Goal: Task Accomplishment & Management: Complete application form

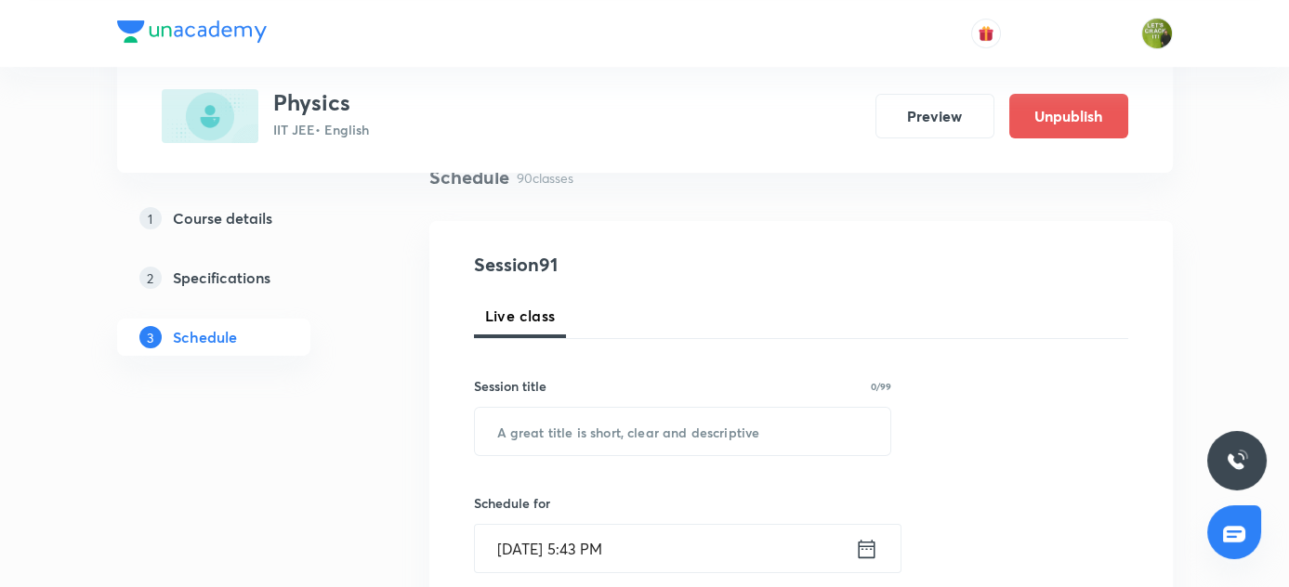
scroll to position [155, 0]
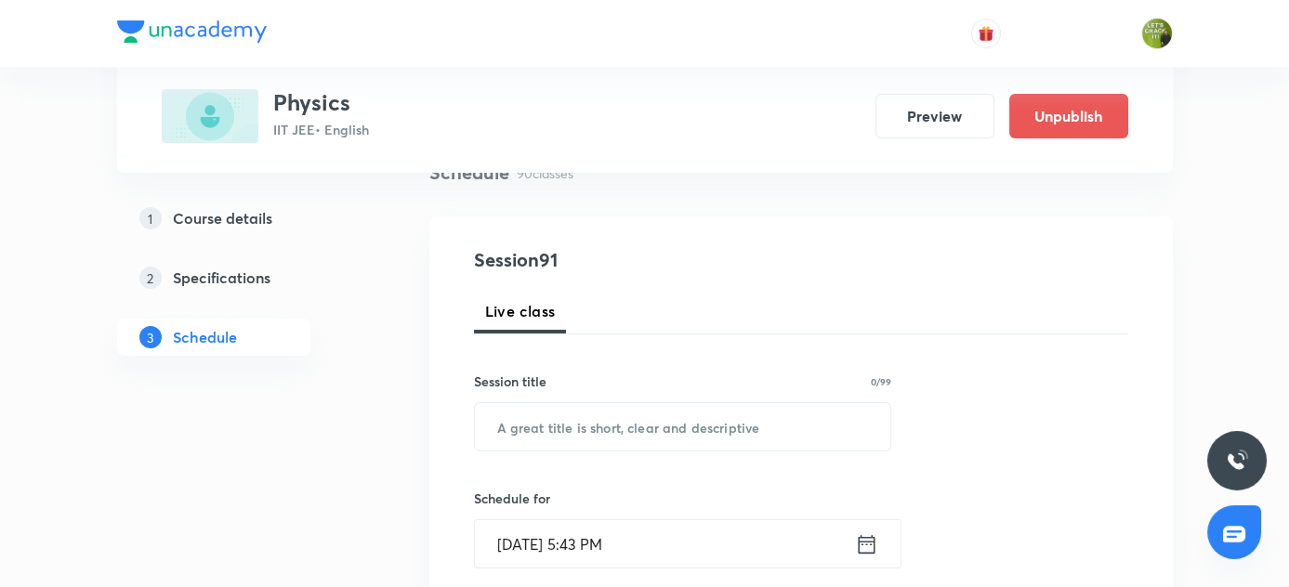
click at [525, 539] on input "Oct 1, 2025, 5:43 PM" at bounding box center [665, 543] width 380 height 47
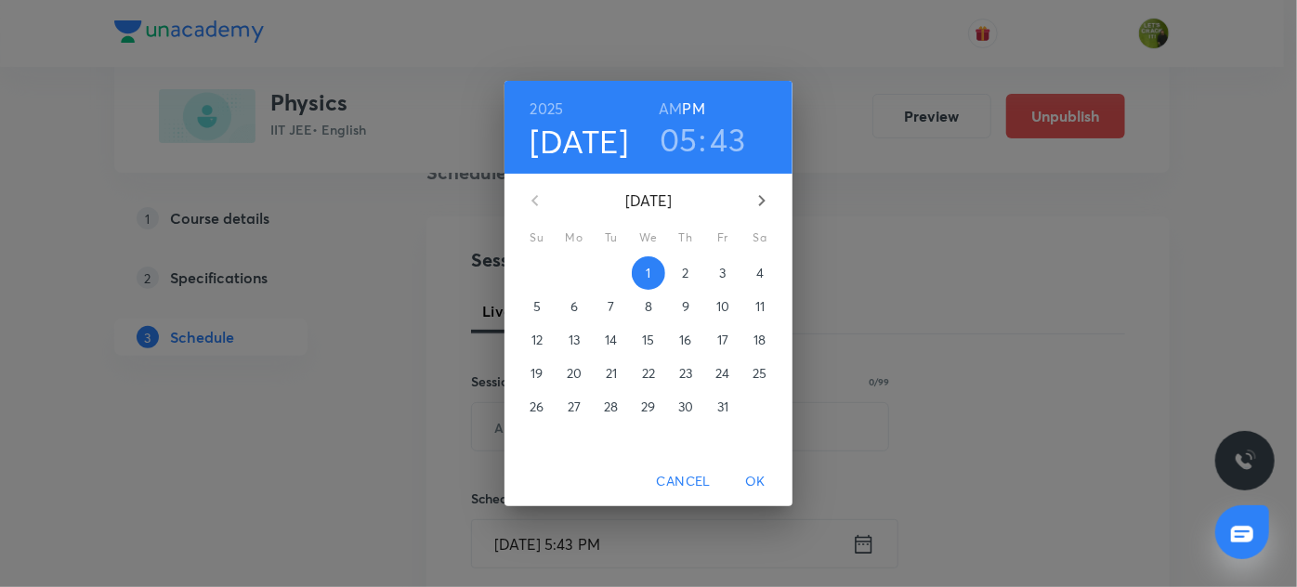
click at [598, 136] on h4 "[DATE]" at bounding box center [580, 141] width 99 height 39
click at [721, 283] on button "3" at bounding box center [722, 273] width 33 height 33
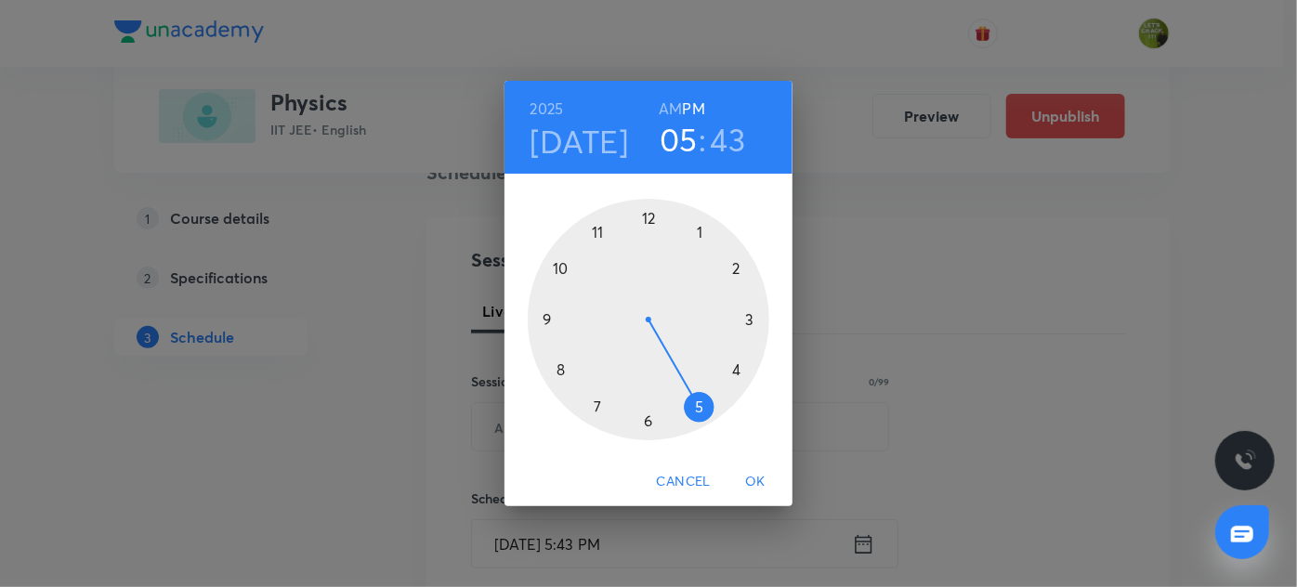
click at [664, 99] on h6 "AM" at bounding box center [670, 109] width 23 height 26
click at [555, 261] on div at bounding box center [649, 320] width 242 height 242
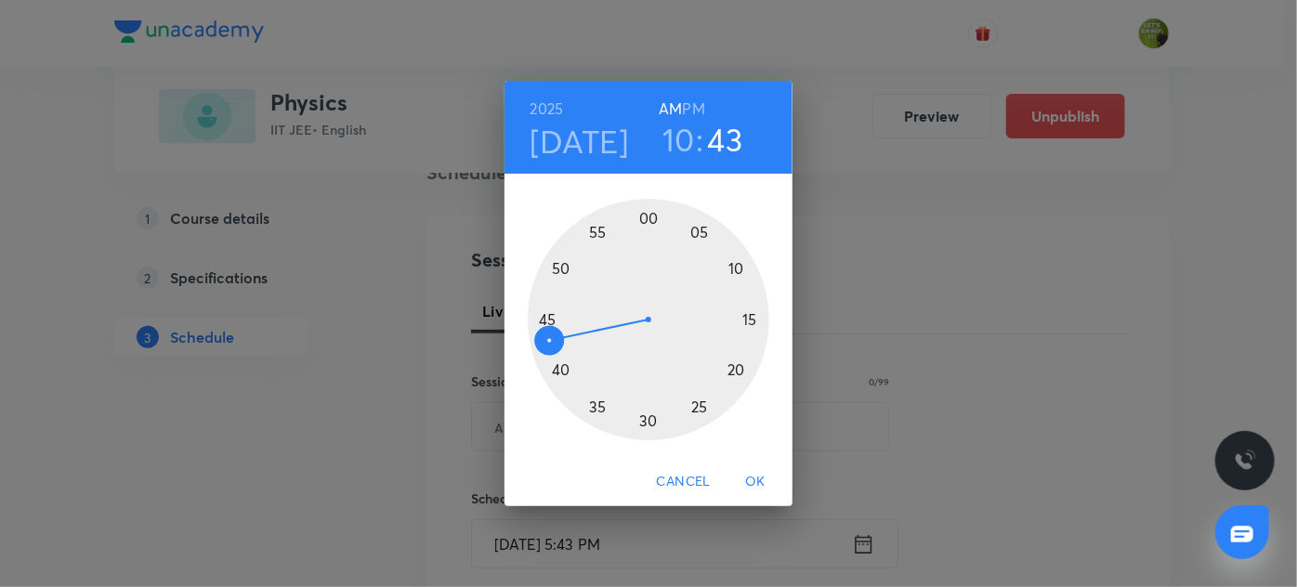
click at [648, 208] on div at bounding box center [649, 320] width 242 height 242
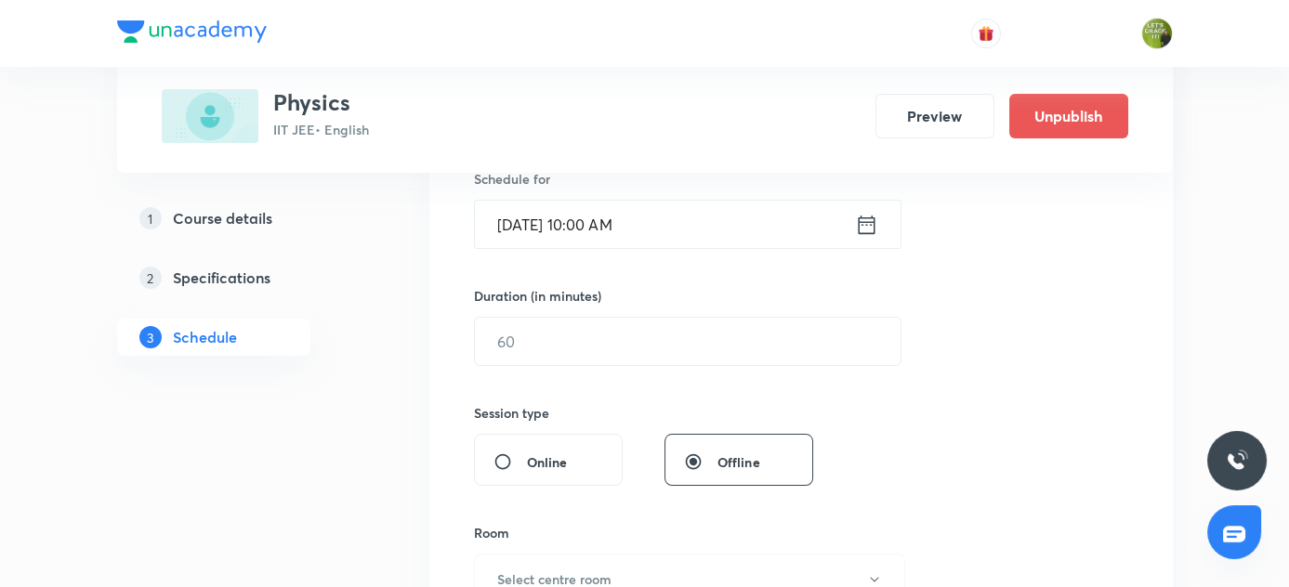
scroll to position [473, 0]
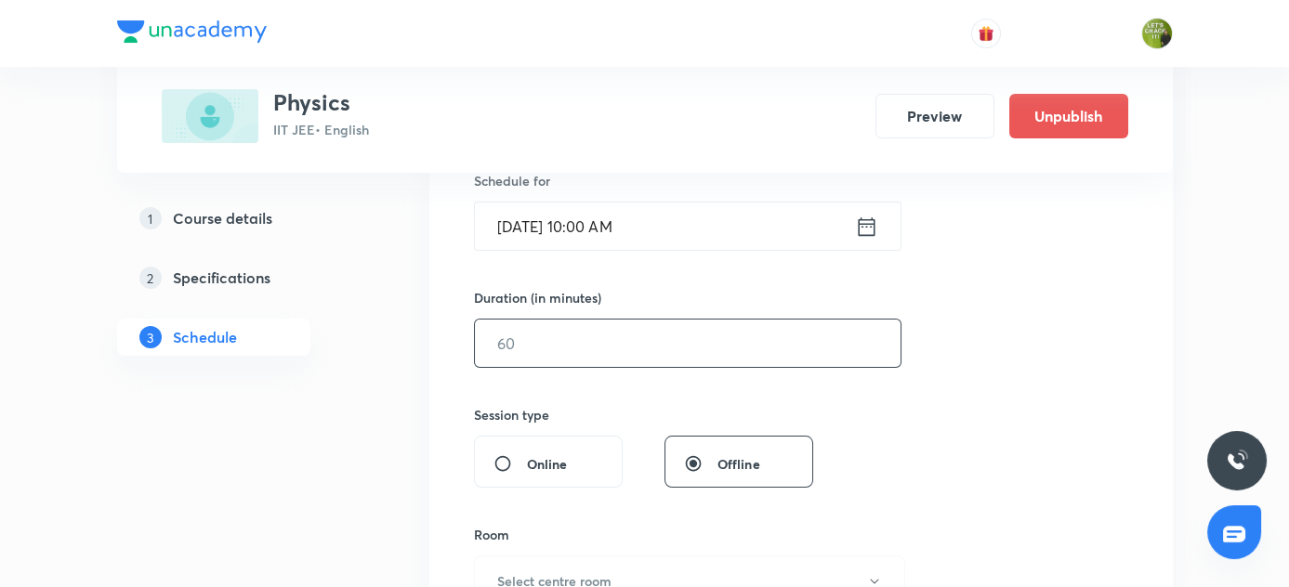
click at [558, 324] on input "text" at bounding box center [688, 343] width 426 height 47
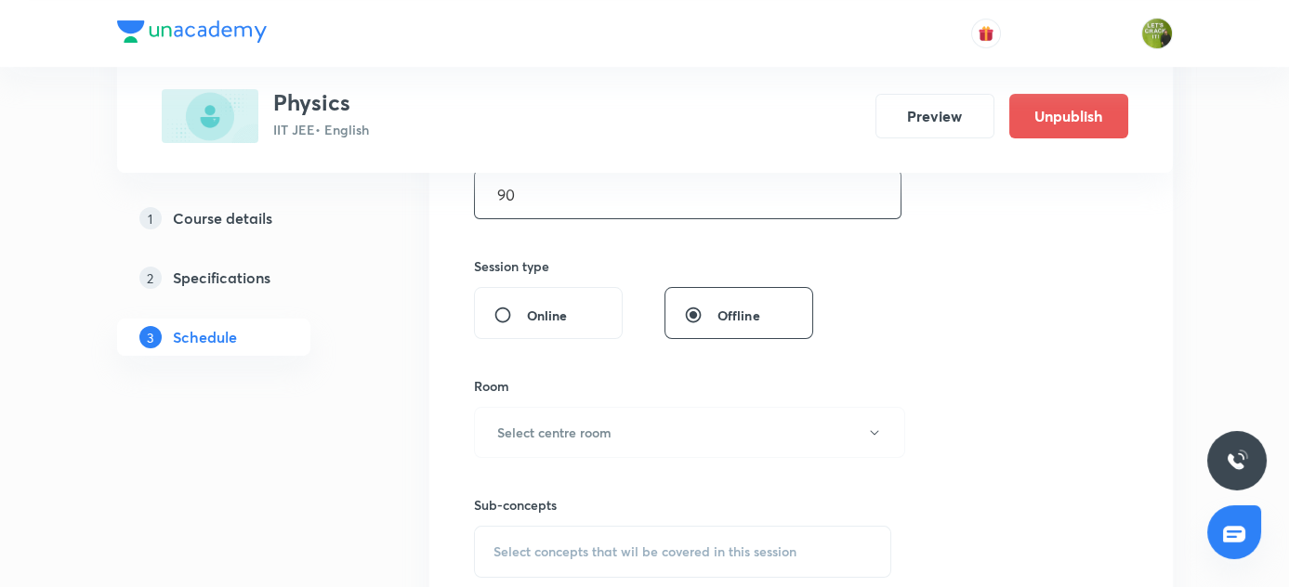
scroll to position [622, 0]
type input "90"
click at [546, 445] on button "Select centre room" at bounding box center [689, 432] width 431 height 51
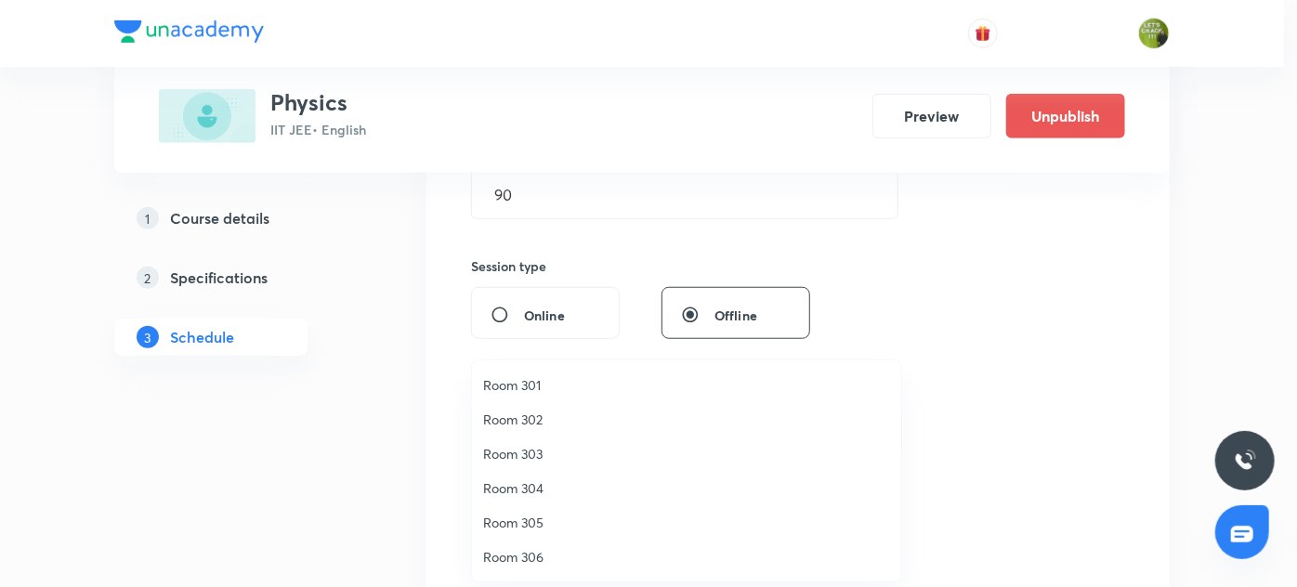
click at [572, 559] on span "Room 306" at bounding box center [686, 557] width 407 height 20
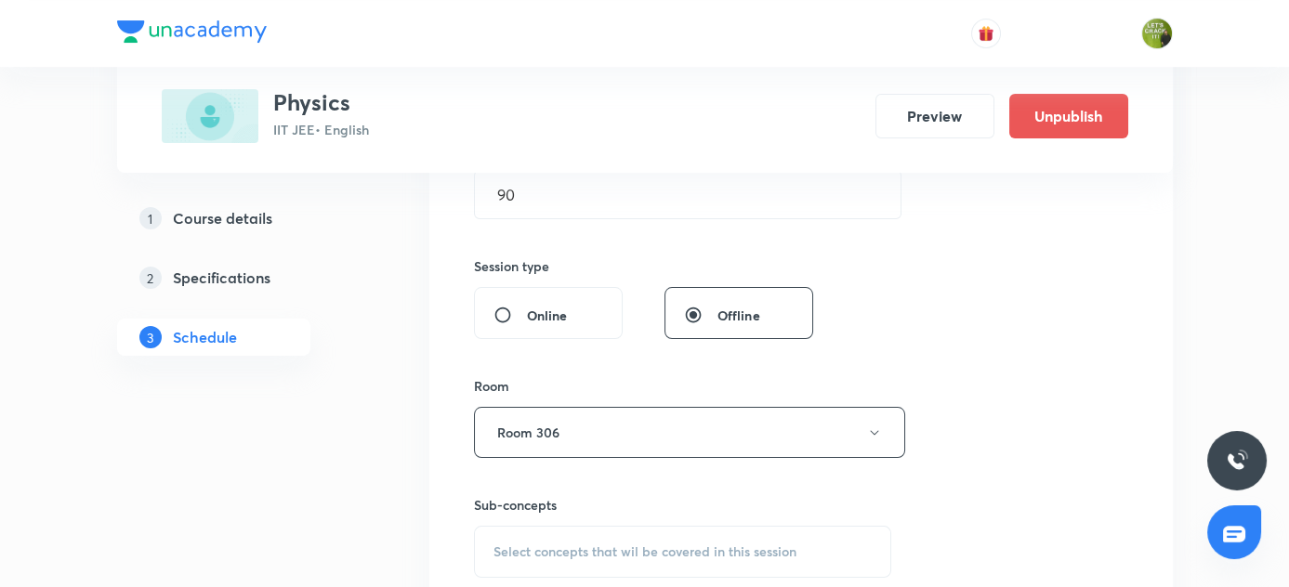
click at [549, 533] on div "Select concepts that wil be covered in this session" at bounding box center [683, 552] width 418 height 52
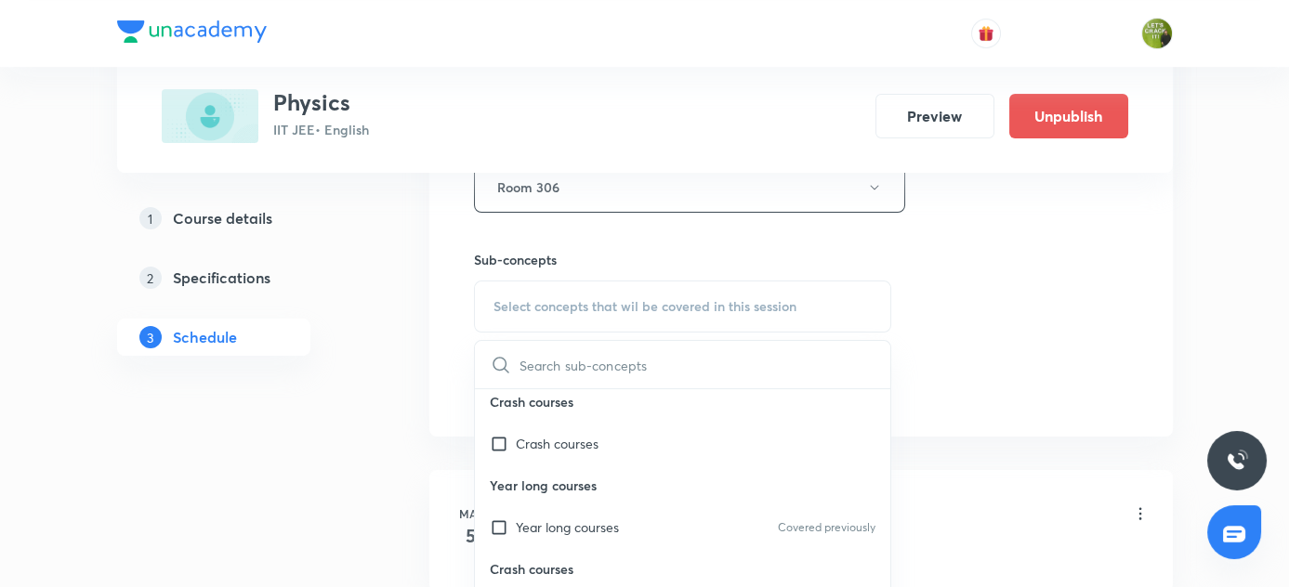
scroll to position [7, 0]
click at [506, 525] on input "checkbox" at bounding box center [503, 529] width 26 height 20
checkbox input "true"
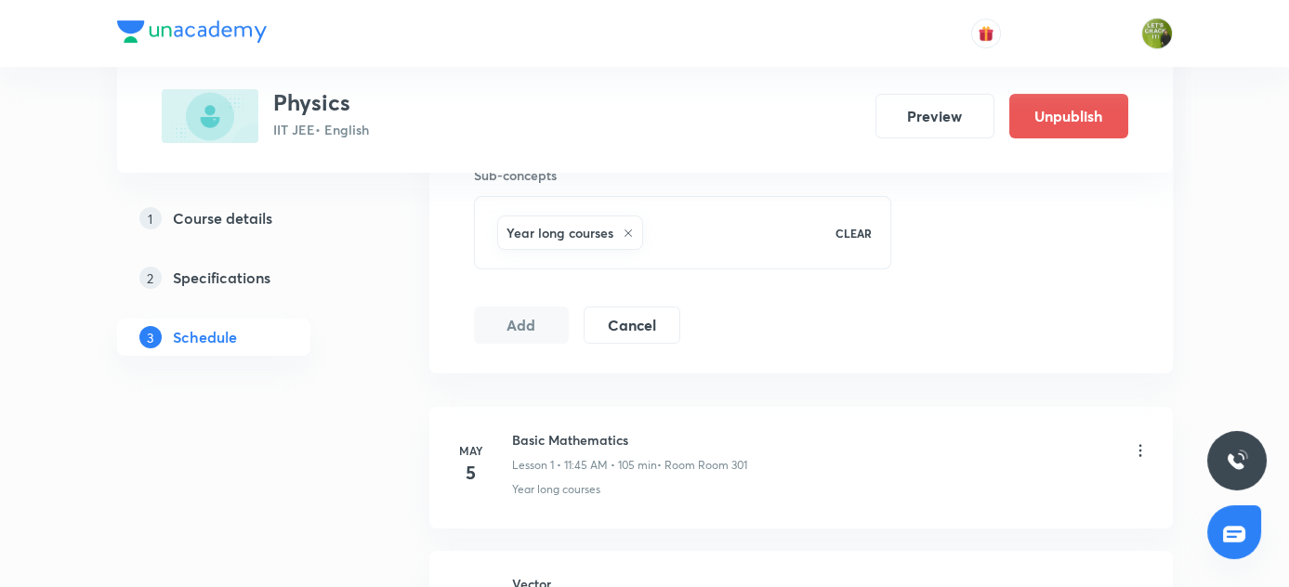
scroll to position [954, 0]
click at [504, 322] on button "Add" at bounding box center [522, 323] width 96 height 37
click at [543, 310] on button "Add" at bounding box center [522, 323] width 96 height 37
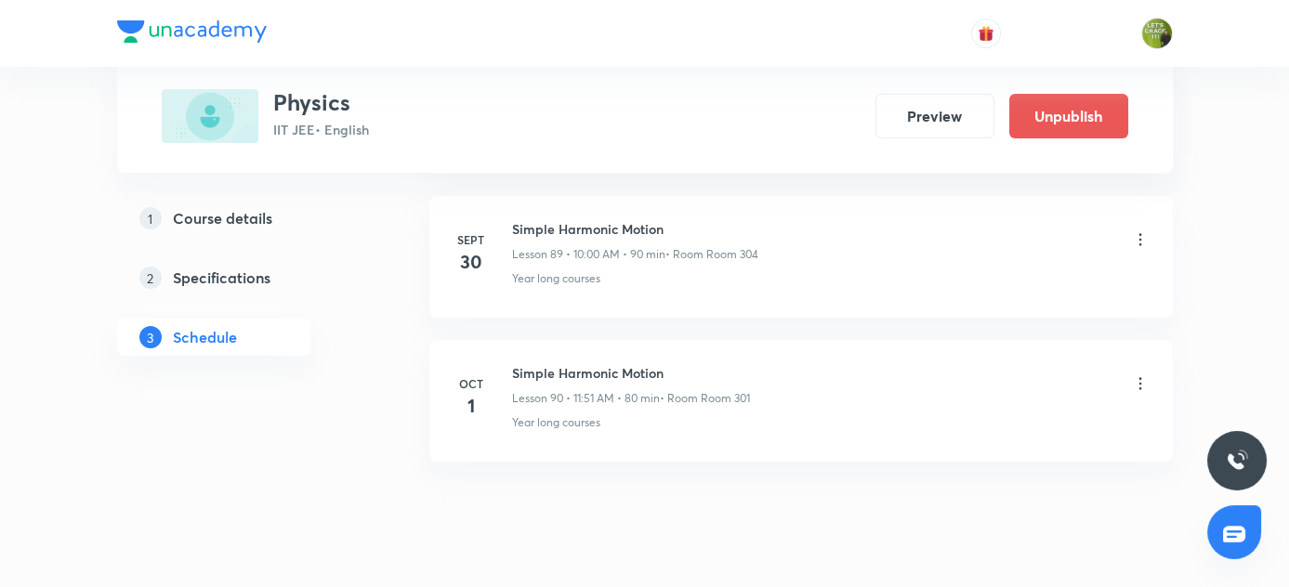
scroll to position [13838, 0]
drag, startPoint x: 509, startPoint y: 318, endPoint x: 703, endPoint y: 334, distance: 194.0
click at [703, 364] on div "Oct 1 Simple Harmonic Motion Lesson 90 • 11:51 AM • 80 min • Room Room 301 Year…" at bounding box center [801, 398] width 697 height 68
copy h6 "Simple Harmonic Motion"
click at [703, 364] on h6 "Simple Harmonic Motion" at bounding box center [631, 374] width 238 height 20
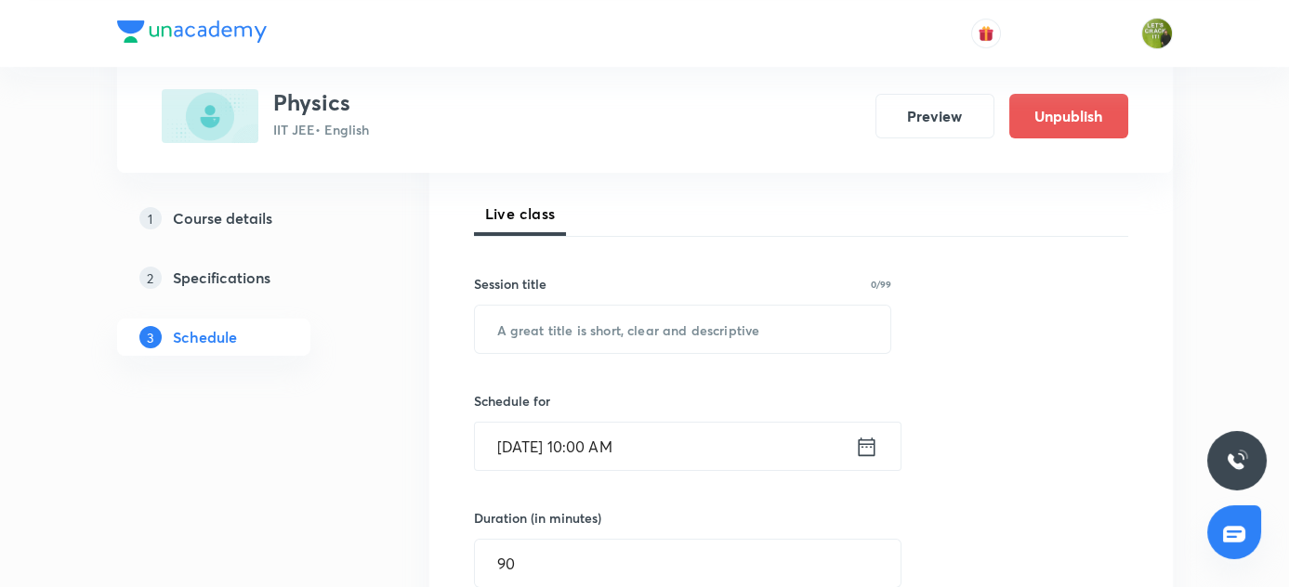
scroll to position [246, 0]
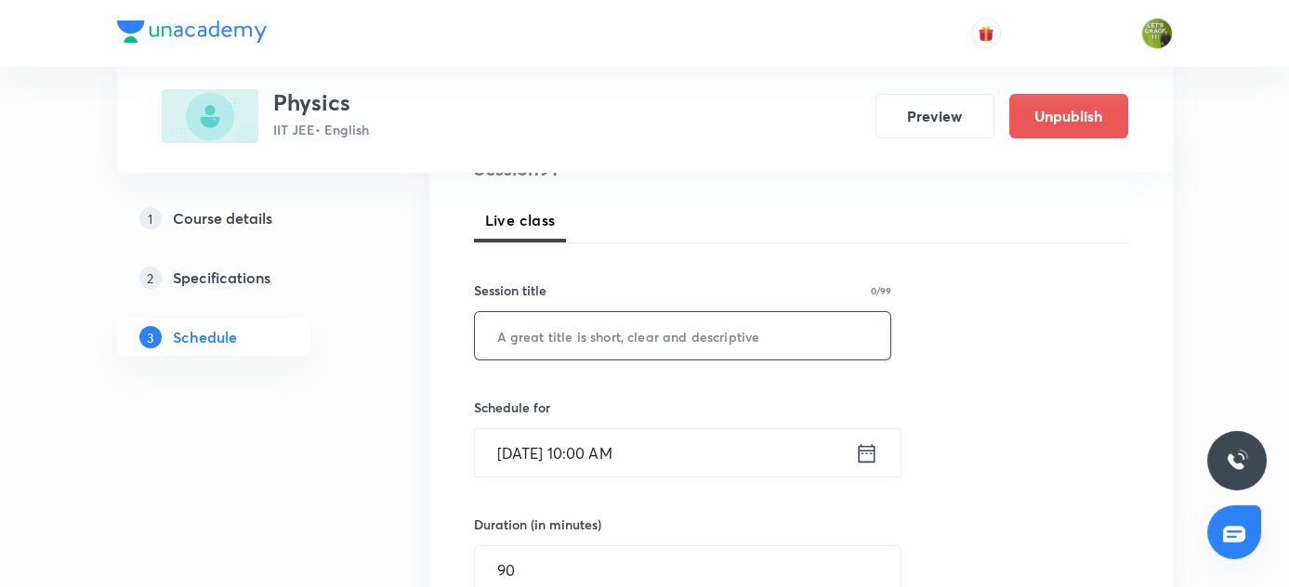
click at [506, 333] on input "text" at bounding box center [683, 335] width 416 height 47
paste input "Simple Harmonic Motion"
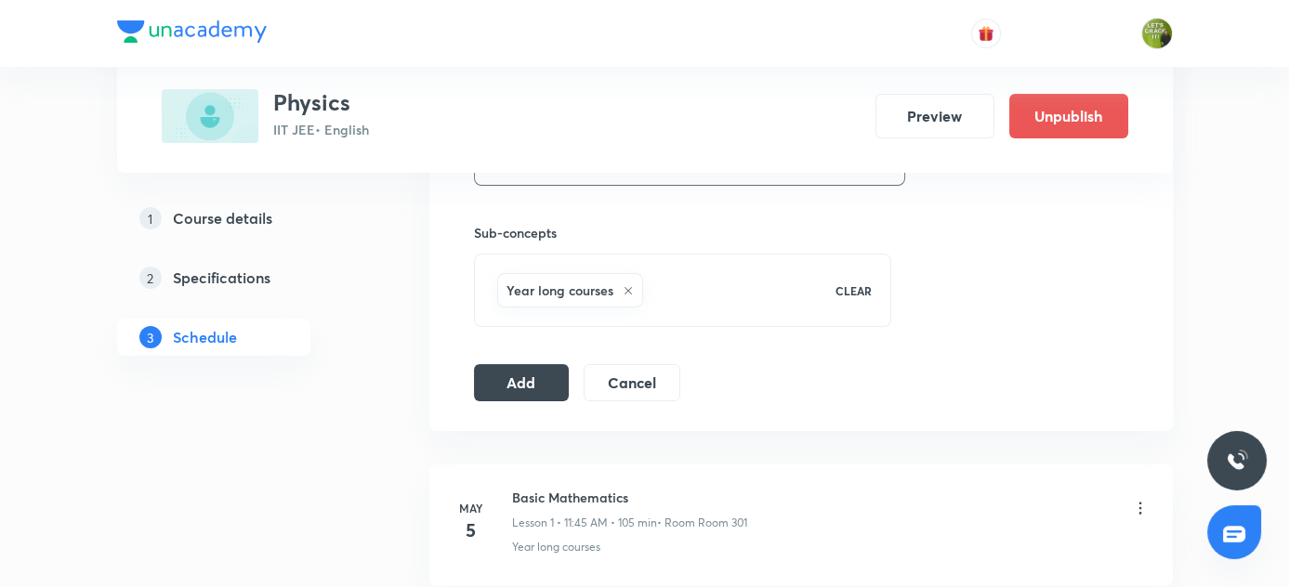
scroll to position [895, 0]
type input "Simple Harmonic Motion"
click at [513, 387] on button "Add" at bounding box center [522, 380] width 96 height 37
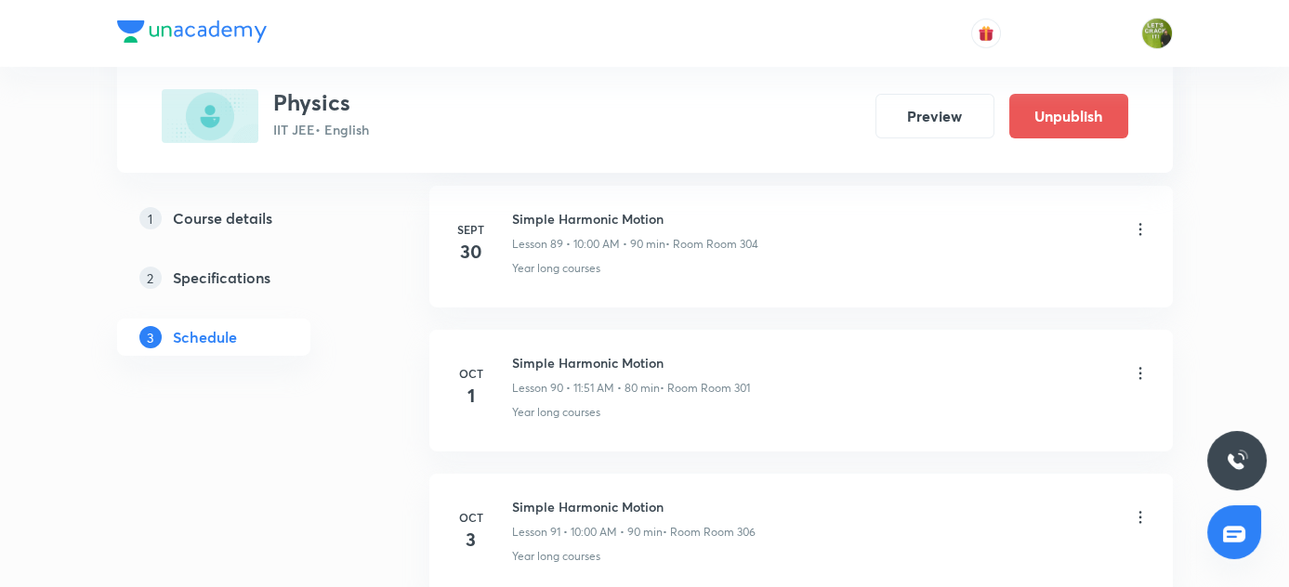
scroll to position [13111, 0]
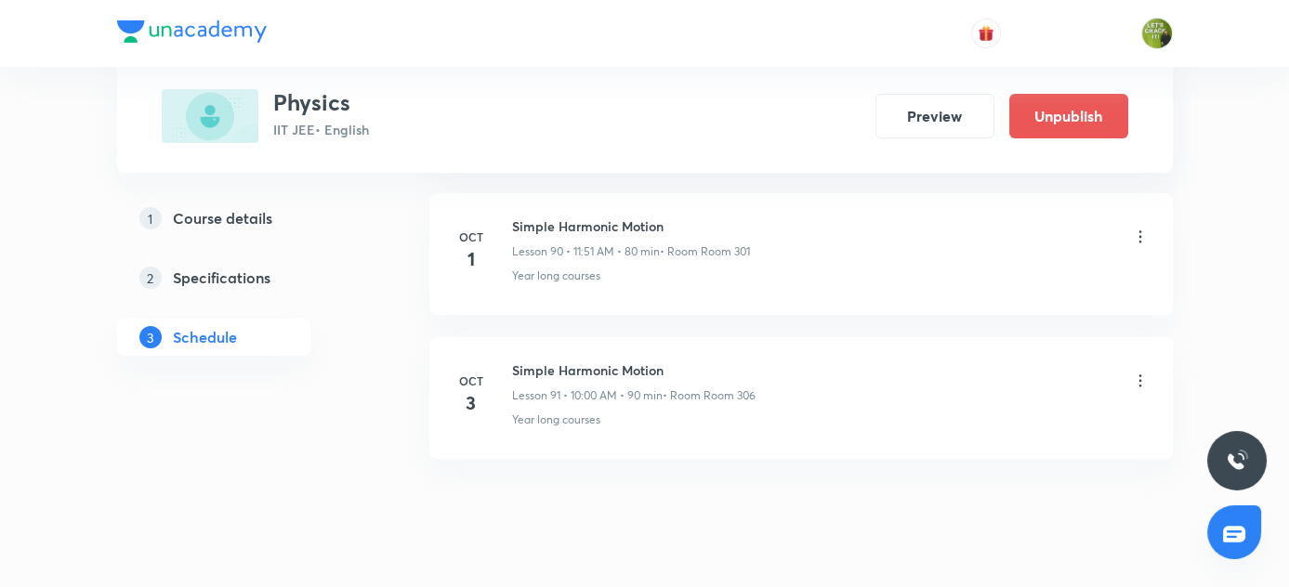
click at [1142, 372] on icon at bounding box center [1140, 381] width 19 height 19
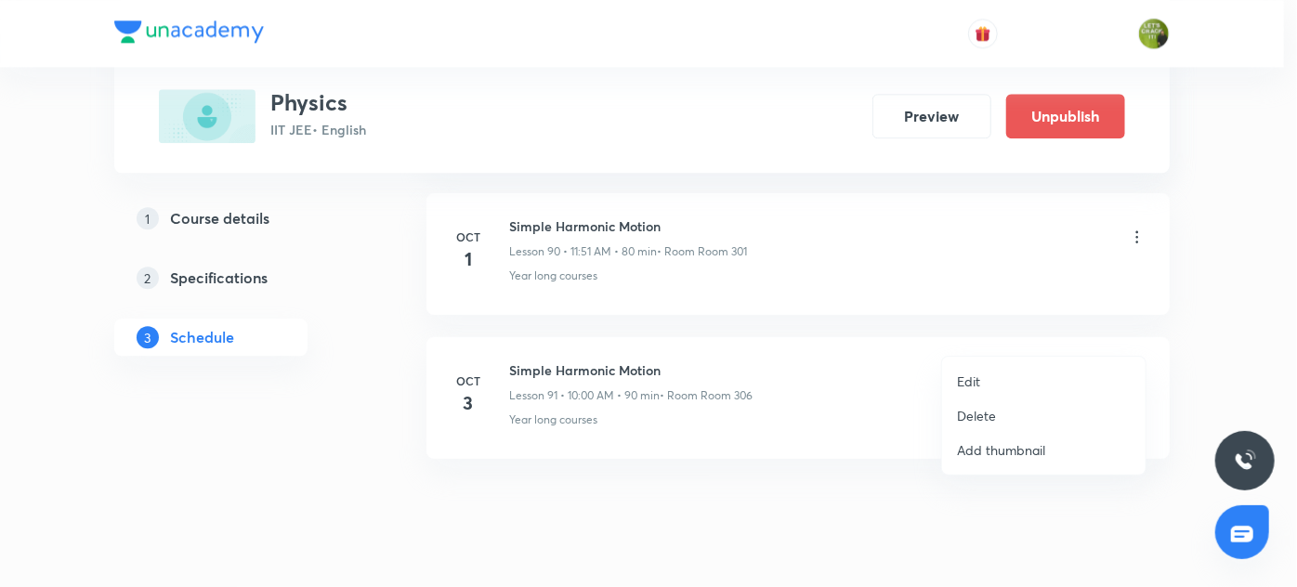
click at [1066, 371] on li "Edit" at bounding box center [1044, 381] width 204 height 34
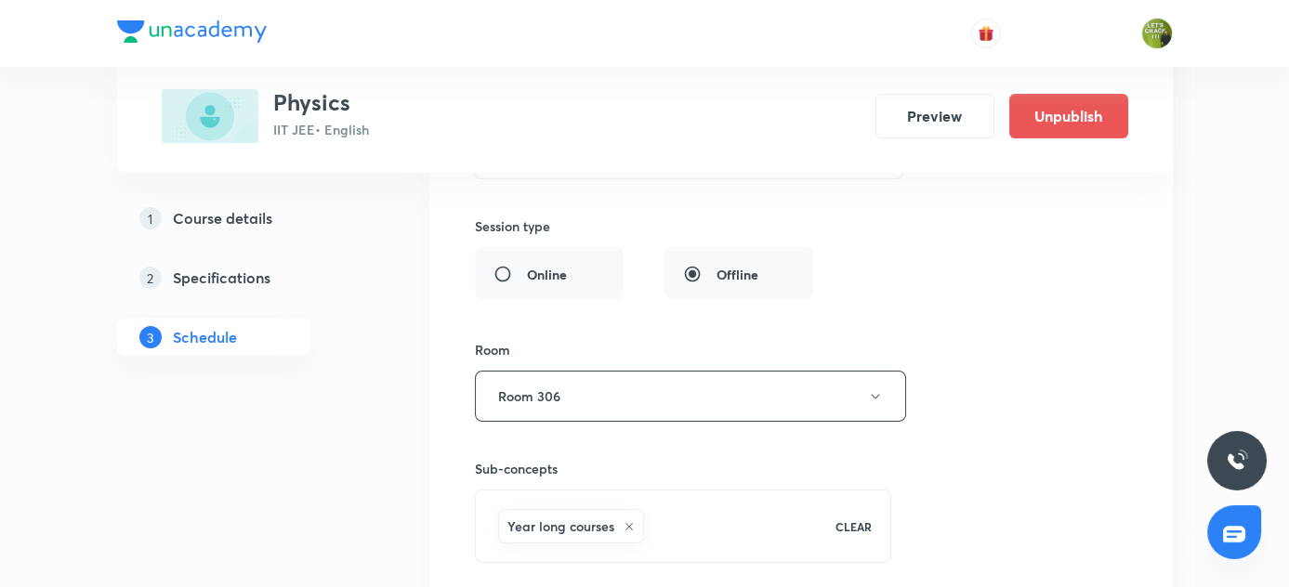
scroll to position [13630, 0]
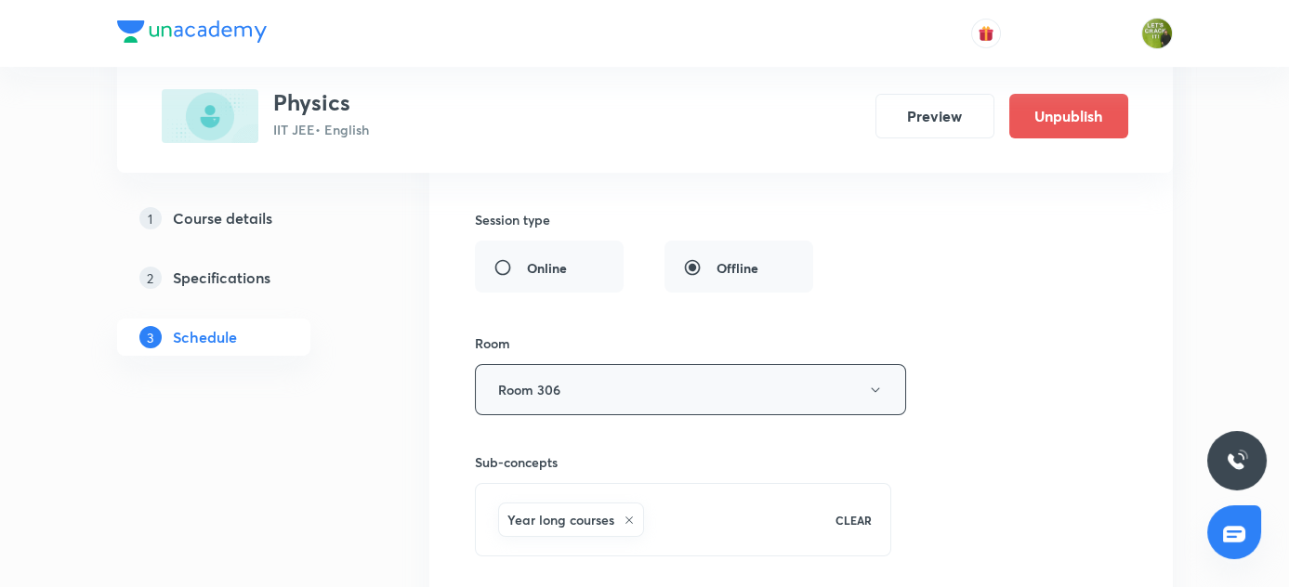
click at [879, 383] on icon "button" at bounding box center [875, 390] width 15 height 15
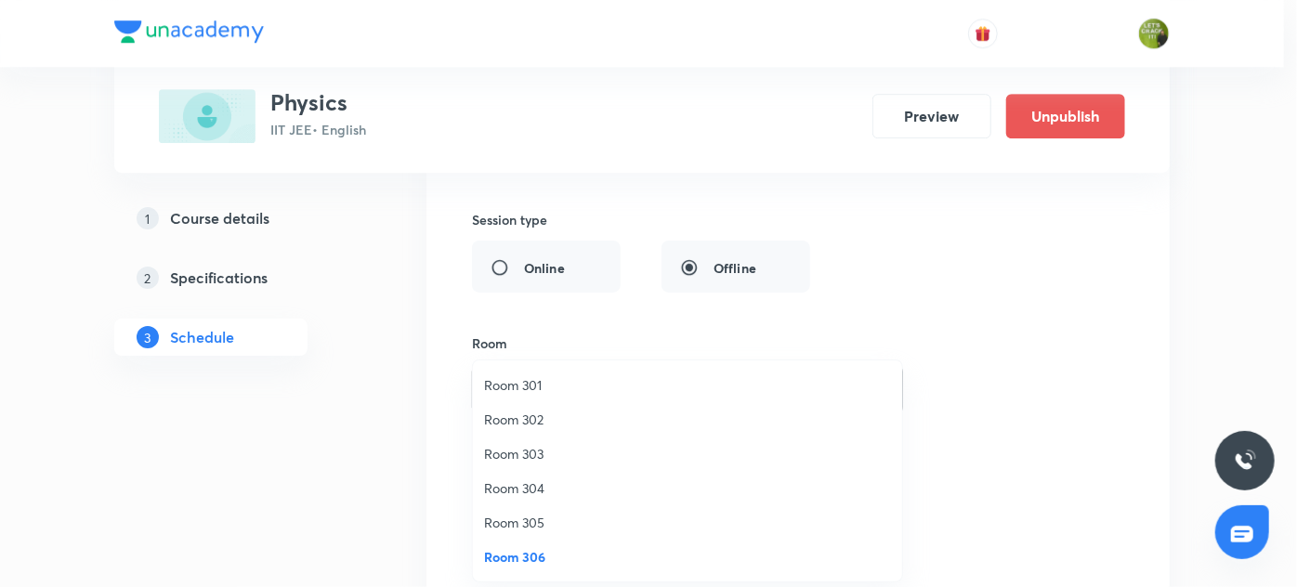
click at [606, 386] on span "Room 301" at bounding box center [687, 385] width 407 height 20
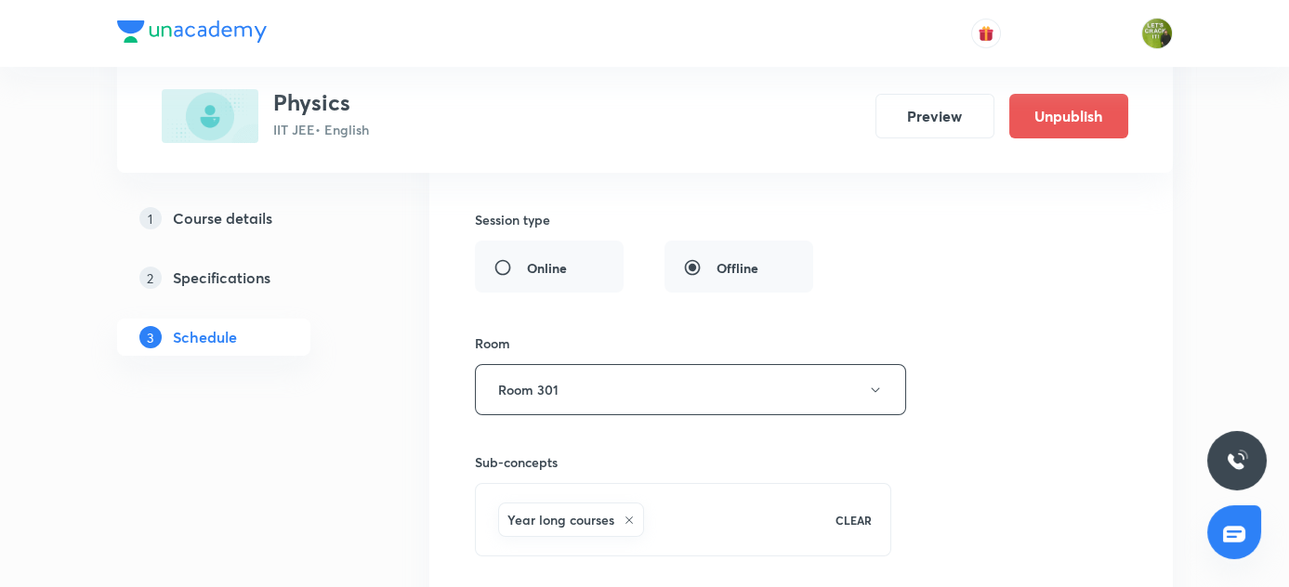
scroll to position [13821, 0]
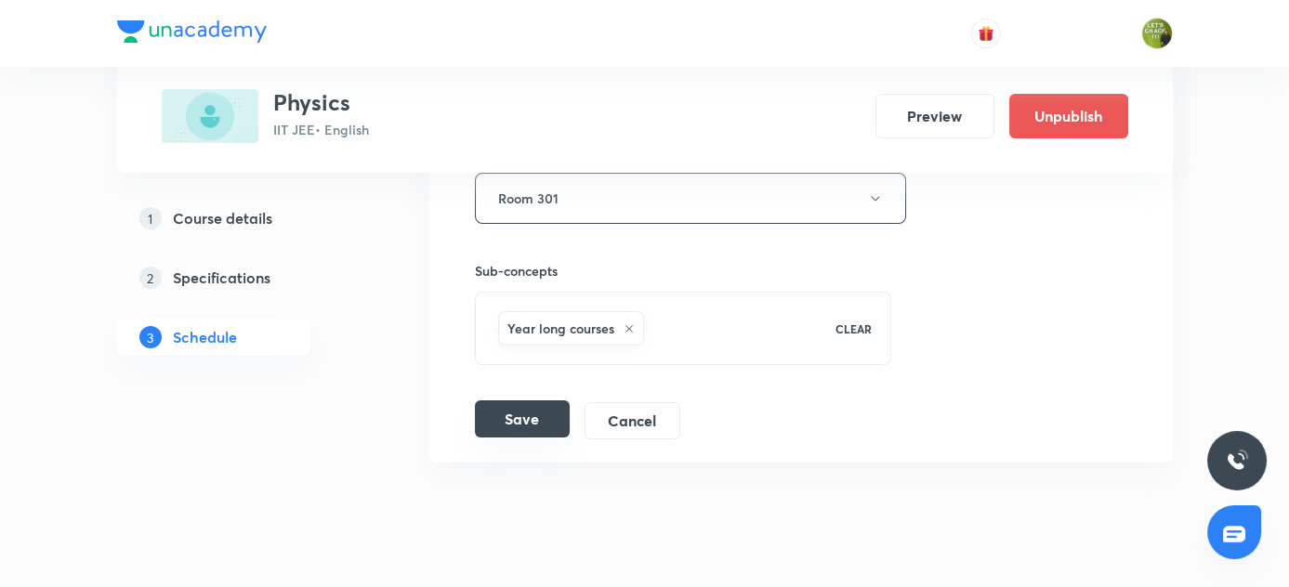
click at [507, 401] on button "Save" at bounding box center [522, 419] width 95 height 37
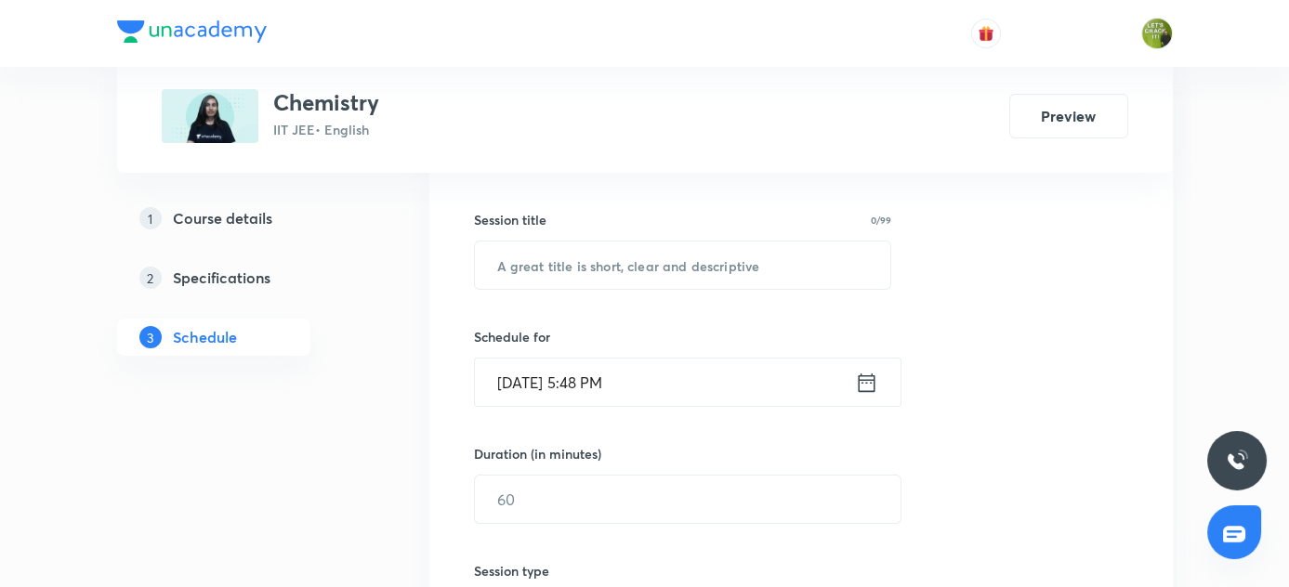
click at [528, 383] on input "Oct 1, 2025, 5:48 PM" at bounding box center [665, 382] width 380 height 47
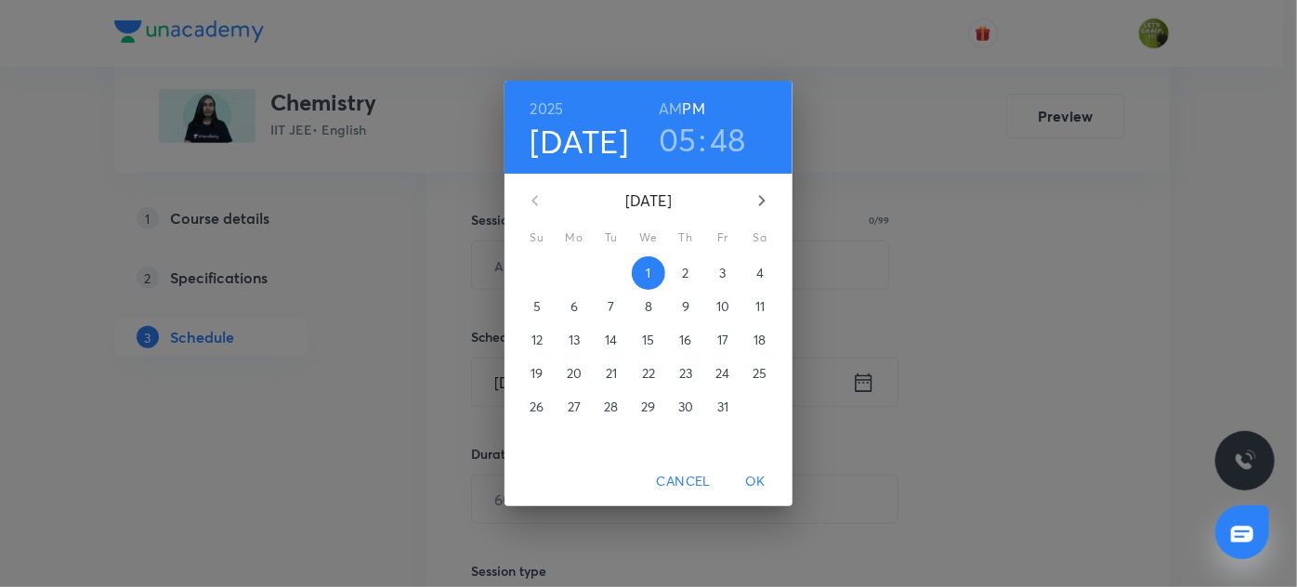
click at [714, 266] on span "3" at bounding box center [722, 273] width 33 height 19
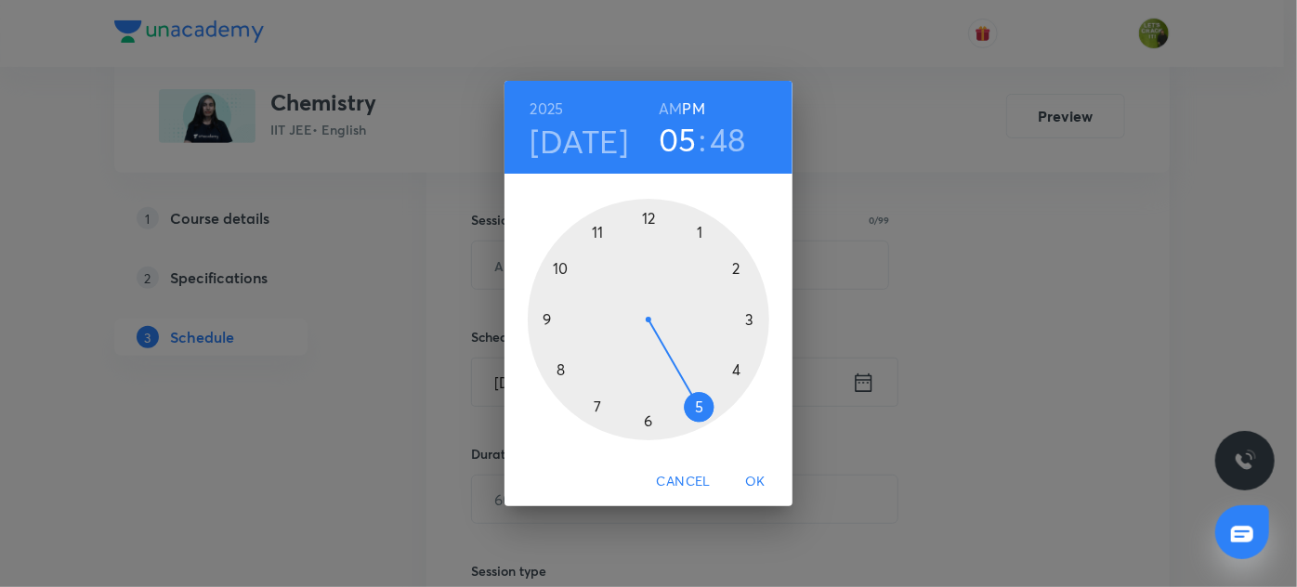
click at [679, 133] on h3 "05" at bounding box center [678, 139] width 38 height 39
click at [593, 230] on div at bounding box center [649, 320] width 242 height 242
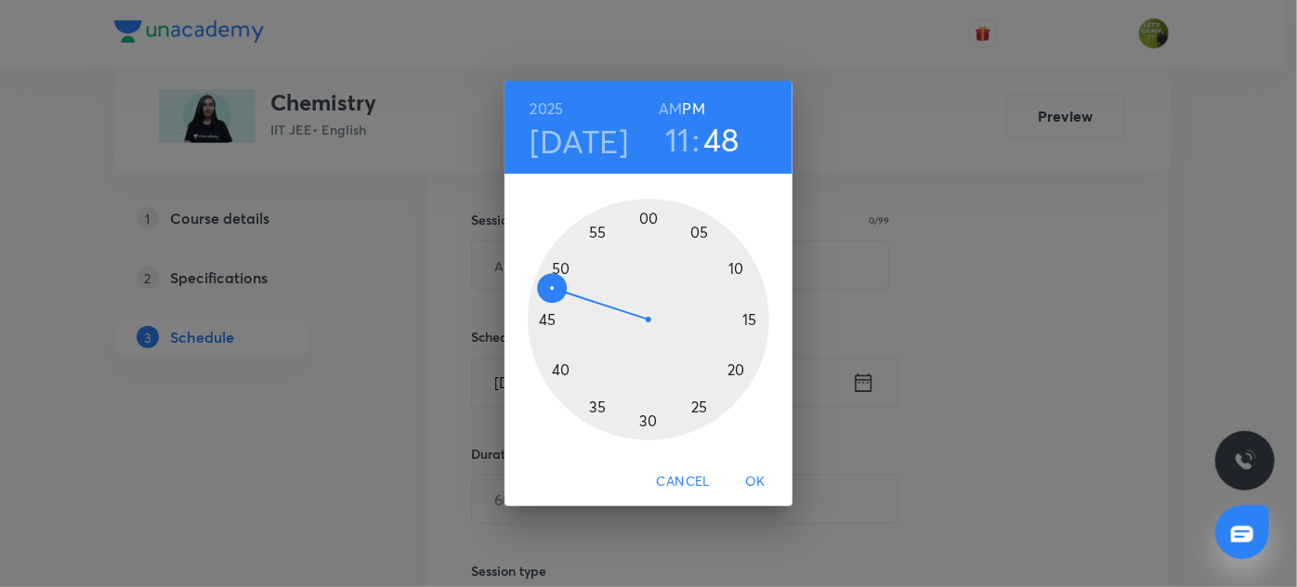
click at [559, 363] on div at bounding box center [649, 320] width 242 height 242
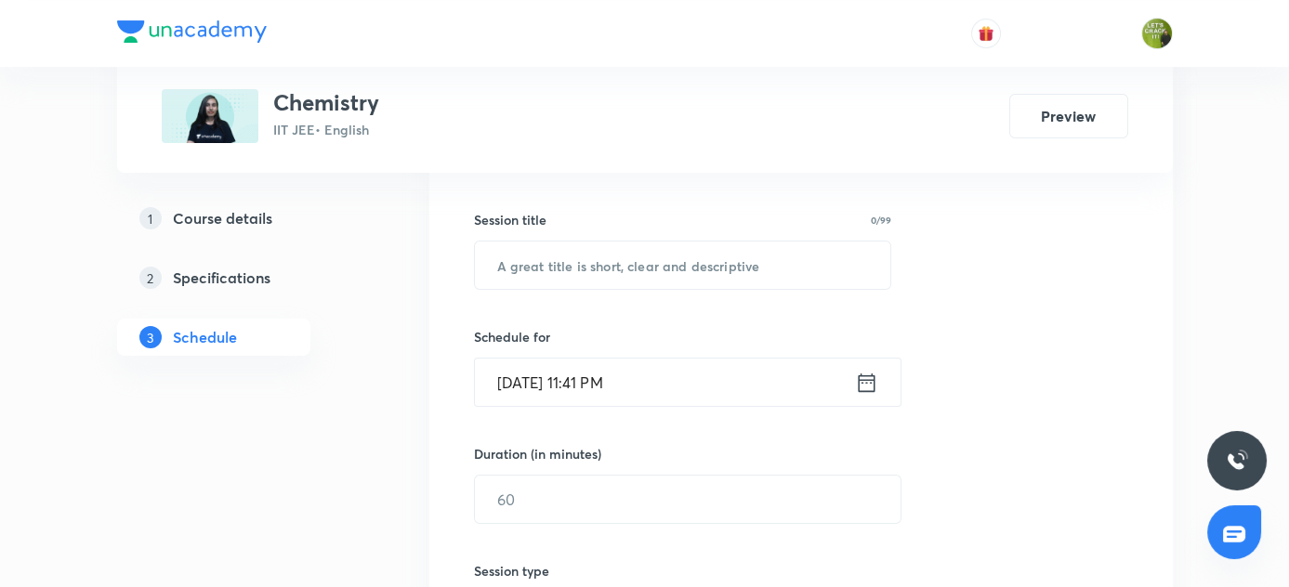
click at [608, 380] on input "Oct 3, 2025, 11:41 PM" at bounding box center [665, 382] width 380 height 47
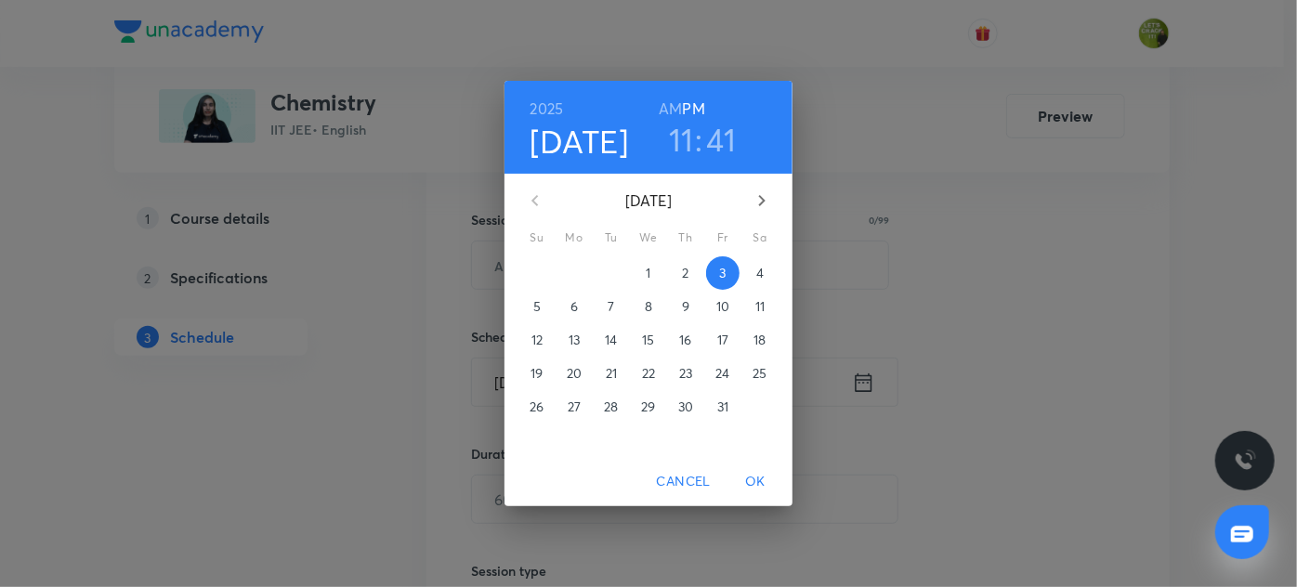
click at [731, 130] on h3 "41" at bounding box center [722, 139] width 30 height 39
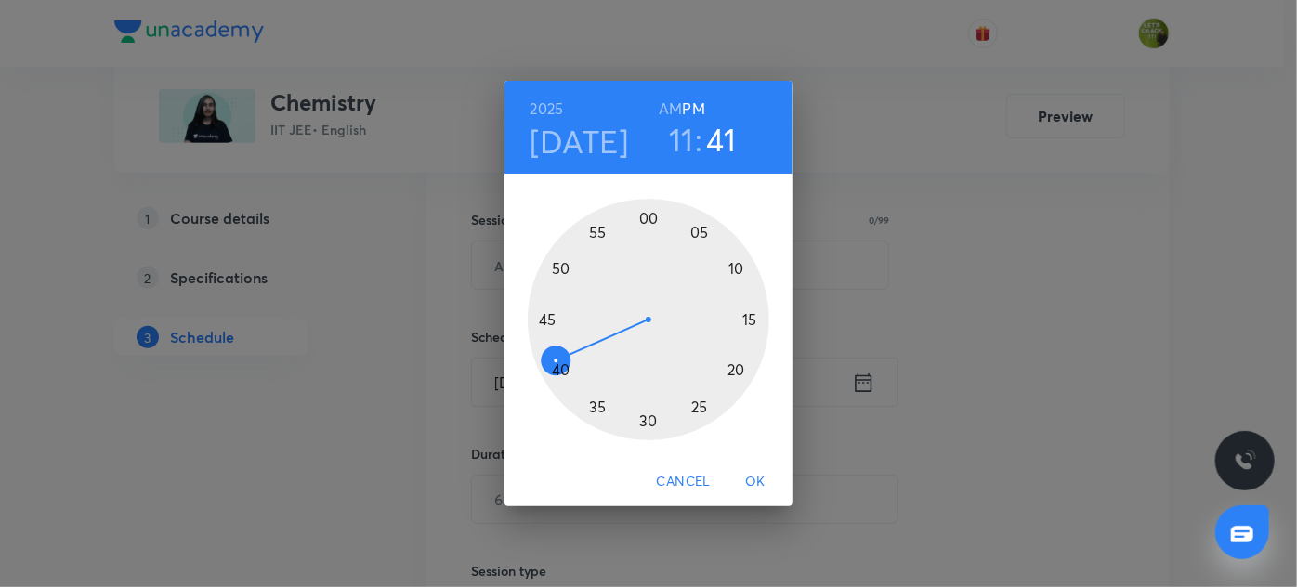
click at [559, 370] on div at bounding box center [649, 320] width 242 height 242
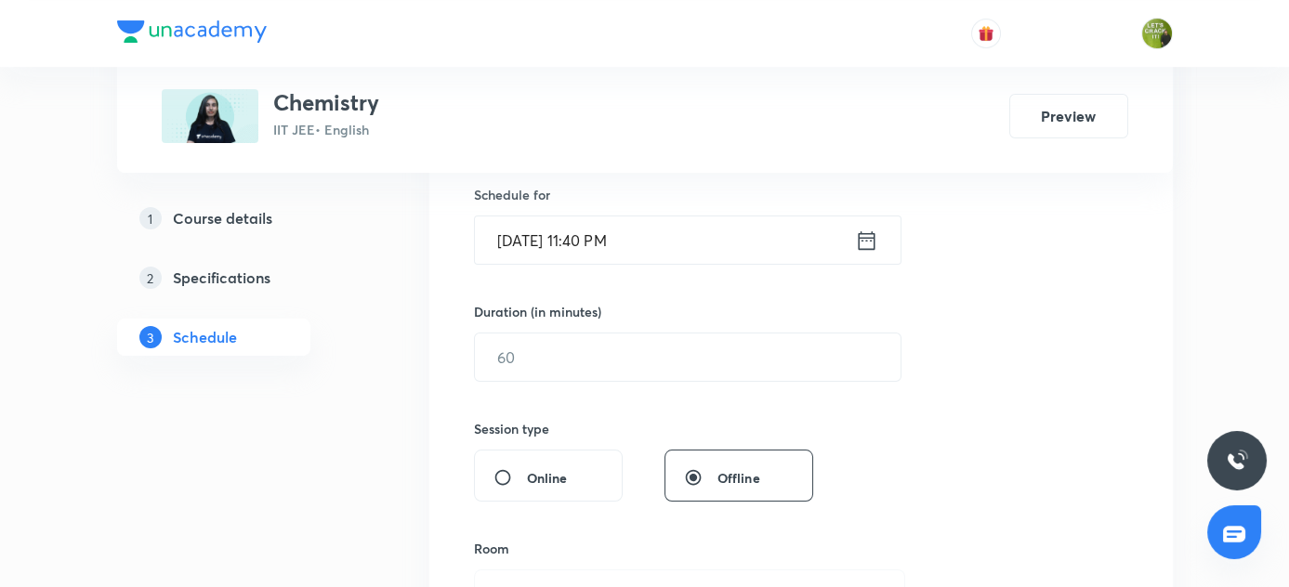
scroll to position [472, 0]
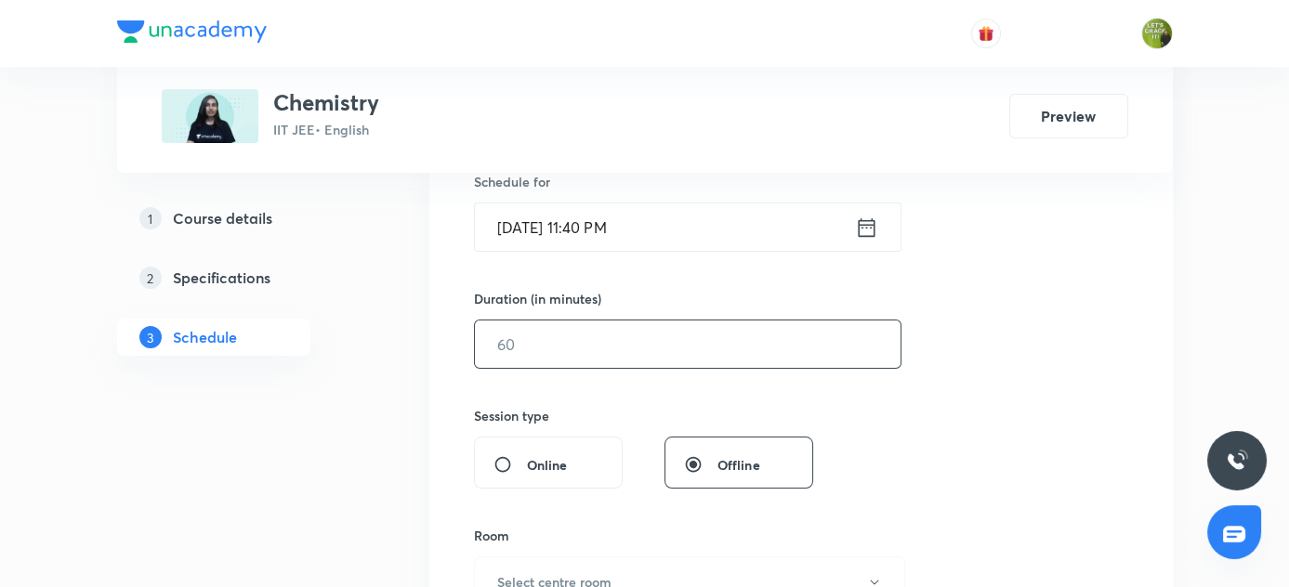
click at [503, 336] on input "text" at bounding box center [688, 344] width 426 height 47
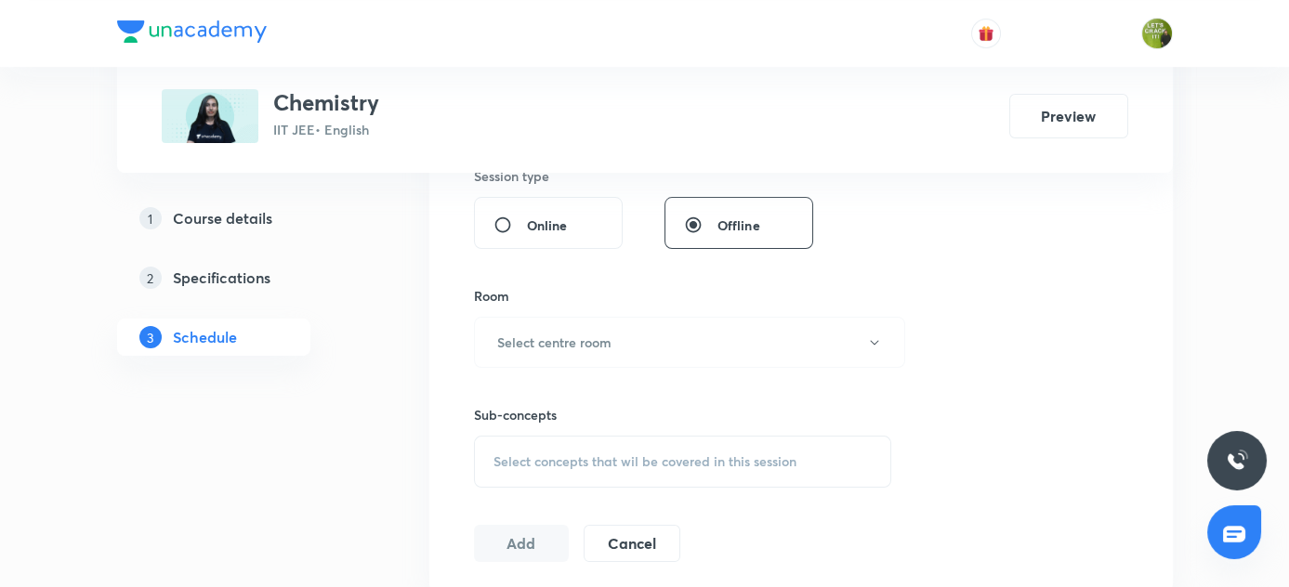
scroll to position [720, 0]
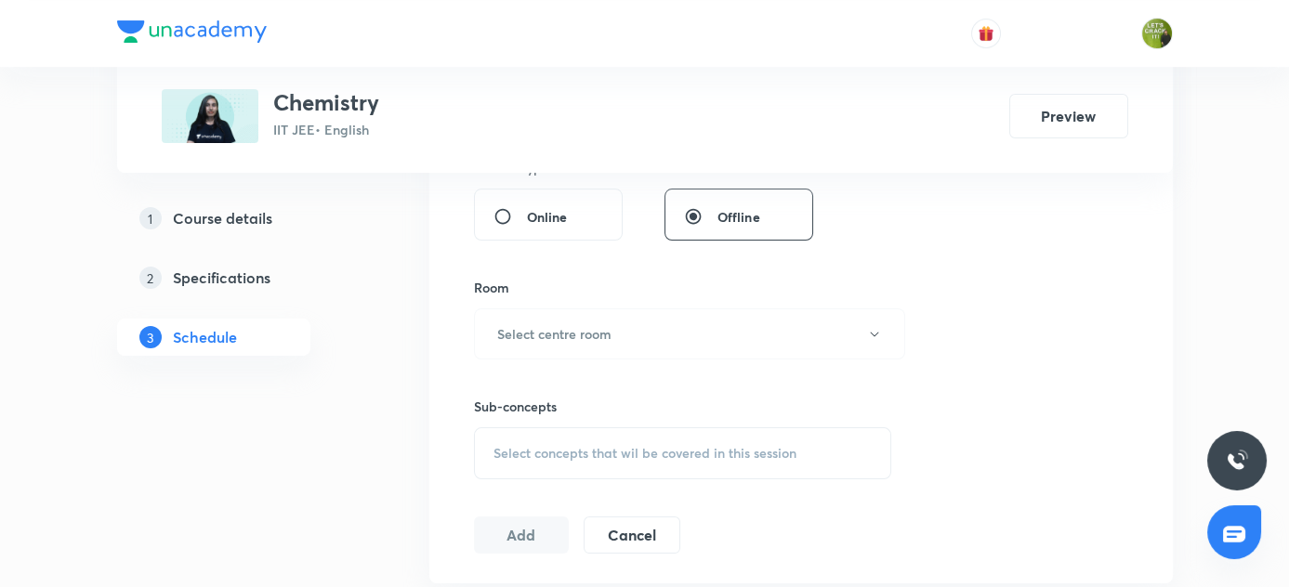
type input "90"
click at [503, 336] on h6 "Select centre room" at bounding box center [554, 334] width 114 height 20
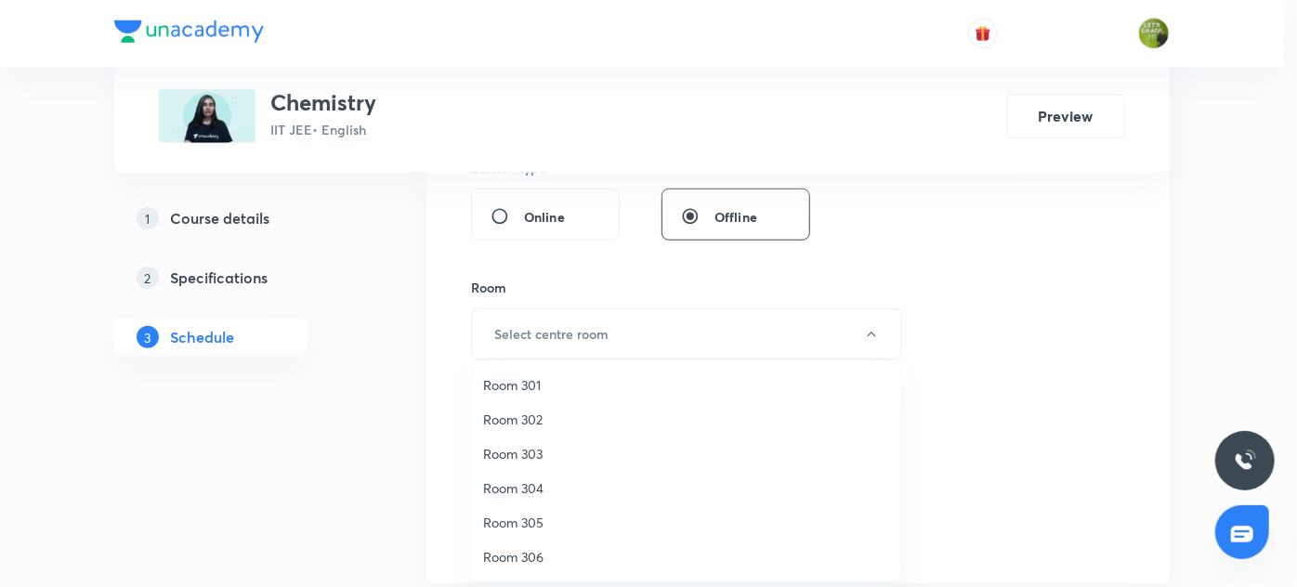
click at [505, 381] on span "Room 301" at bounding box center [686, 385] width 407 height 20
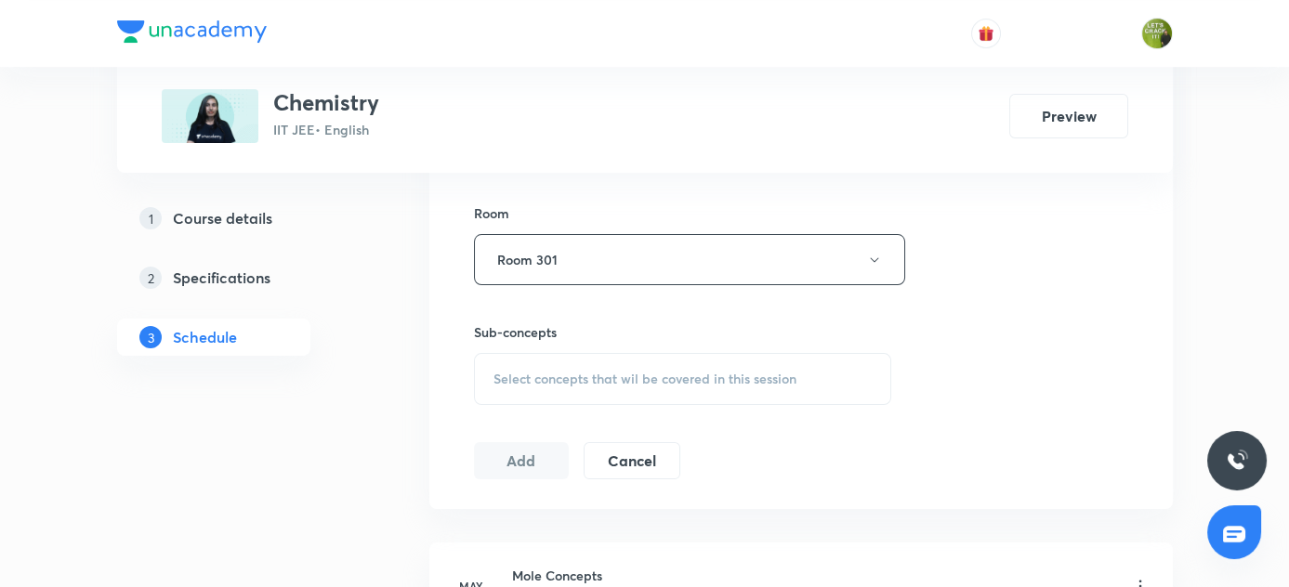
scroll to position [800, 0]
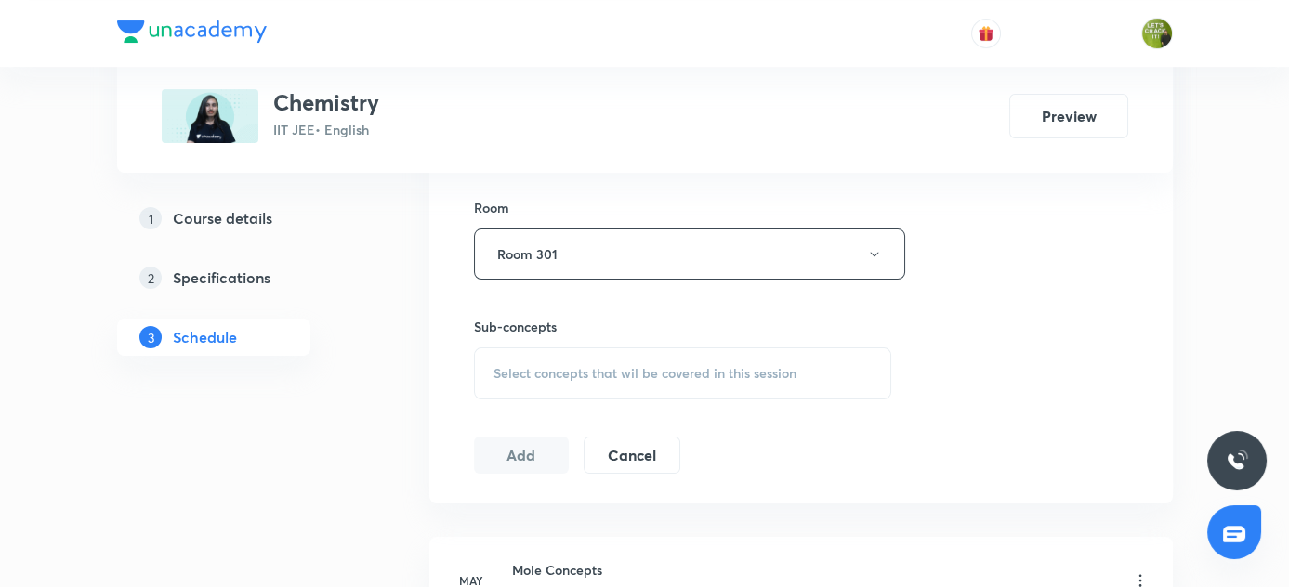
click at [505, 381] on div "Select concepts that wil be covered in this session" at bounding box center [683, 374] width 418 height 52
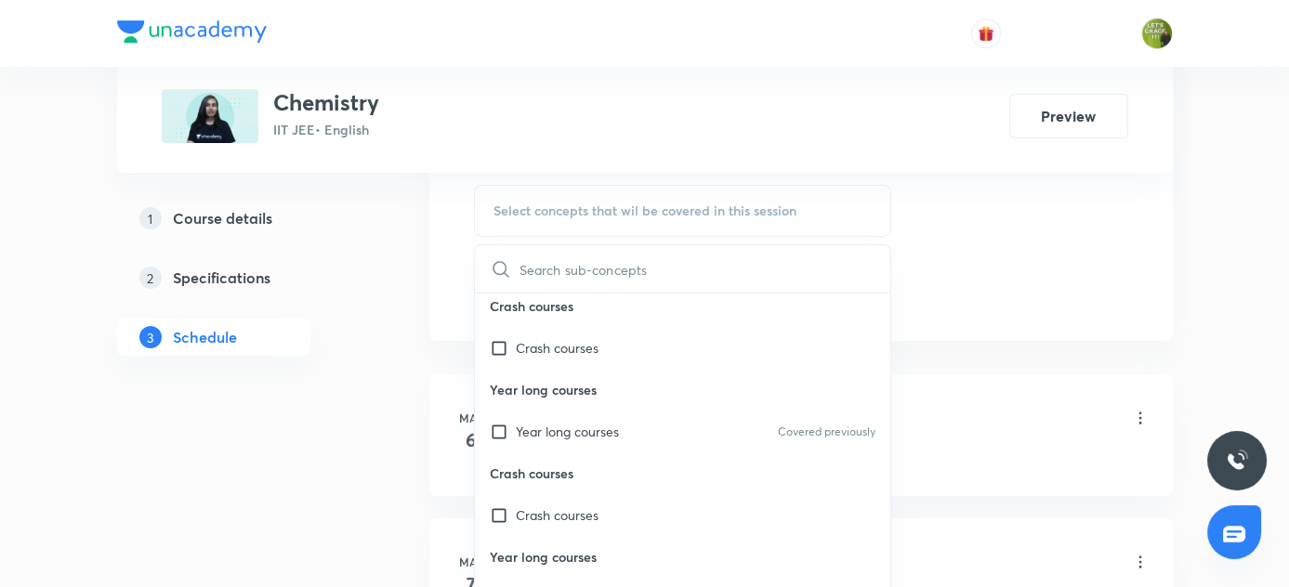
scroll to position [0, 0]
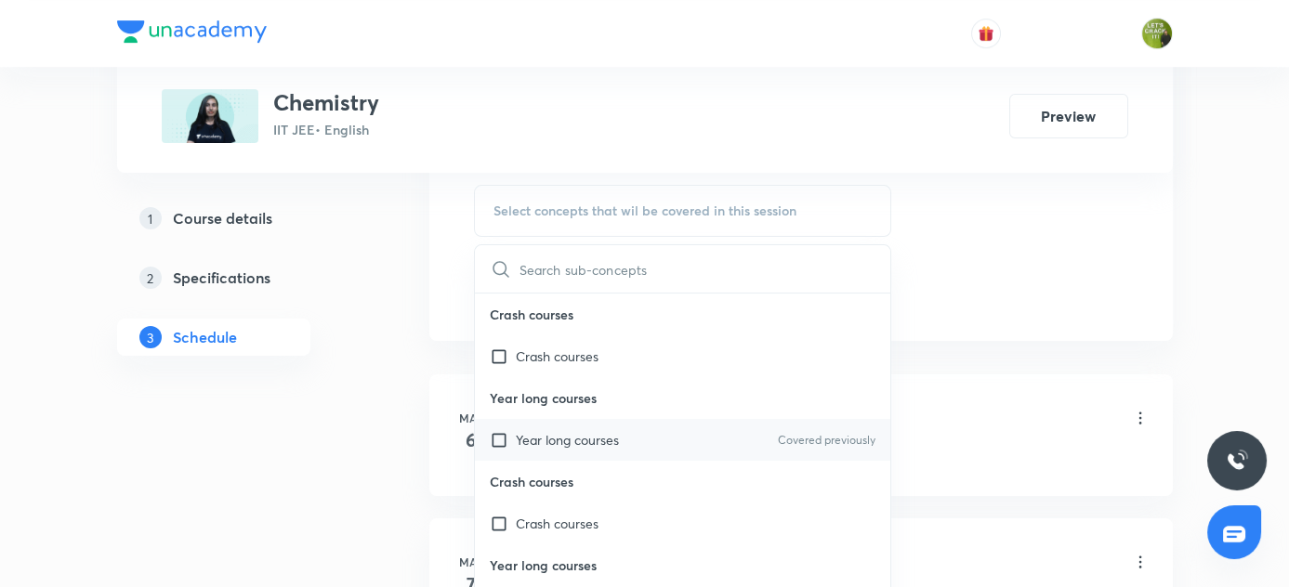
click at [493, 432] on input "checkbox" at bounding box center [503, 440] width 26 height 20
checkbox input "true"
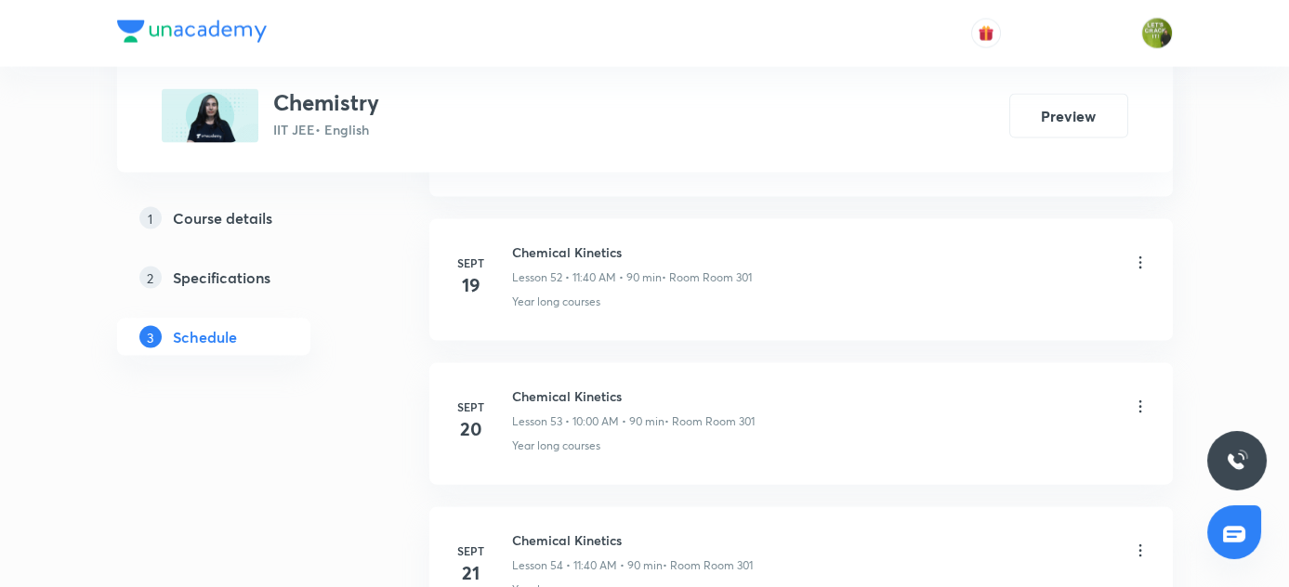
scroll to position [8815, 0]
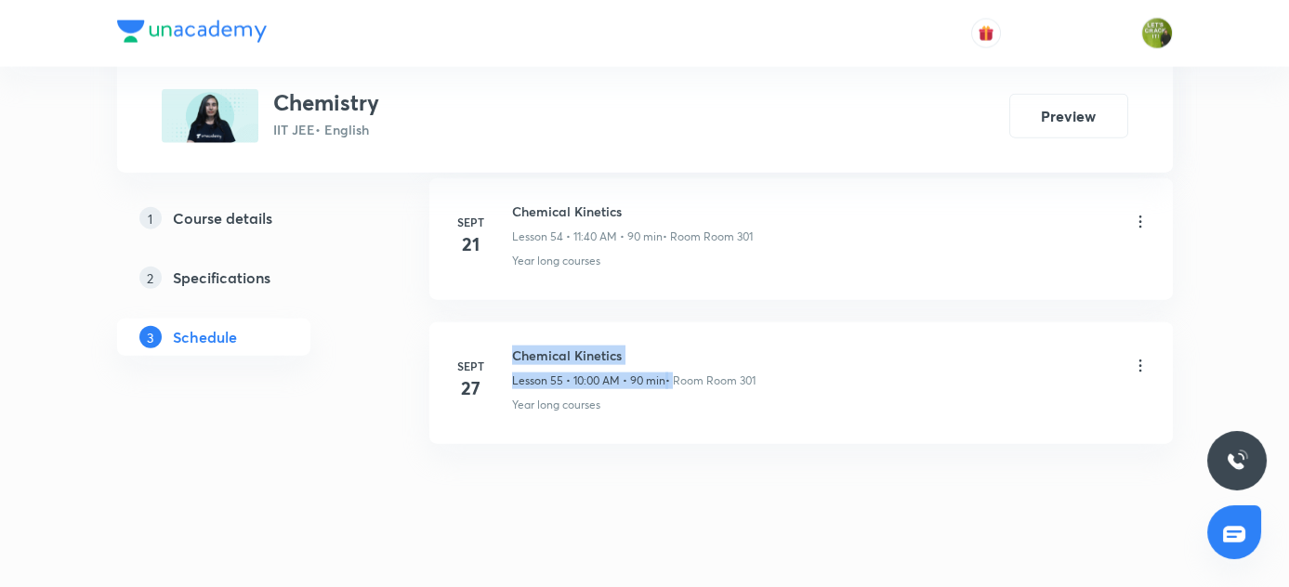
drag, startPoint x: 514, startPoint y: 322, endPoint x: 733, endPoint y: 335, distance: 219.7
click at [701, 346] on div "Chemical Kinetics Lesson 55 • 10:00 AM • 90 min • Room Room 301" at bounding box center [633, 368] width 243 height 44
drag, startPoint x: 507, startPoint y: 322, endPoint x: 634, endPoint y: 318, distance: 126.5
click at [634, 346] on div "Sept 27 Chemical Kinetics Lesson 55 • 10:00 AM • 90 min • Room Room 301 Year lo…" at bounding box center [801, 380] width 697 height 68
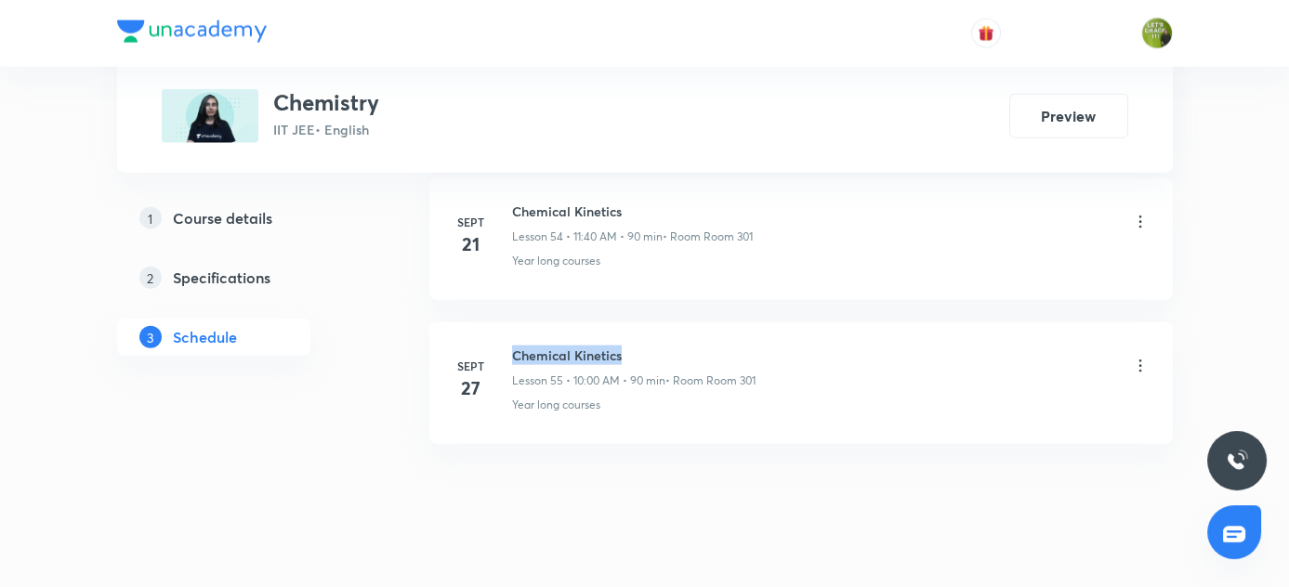
copy h6 "Chemical Kinetics"
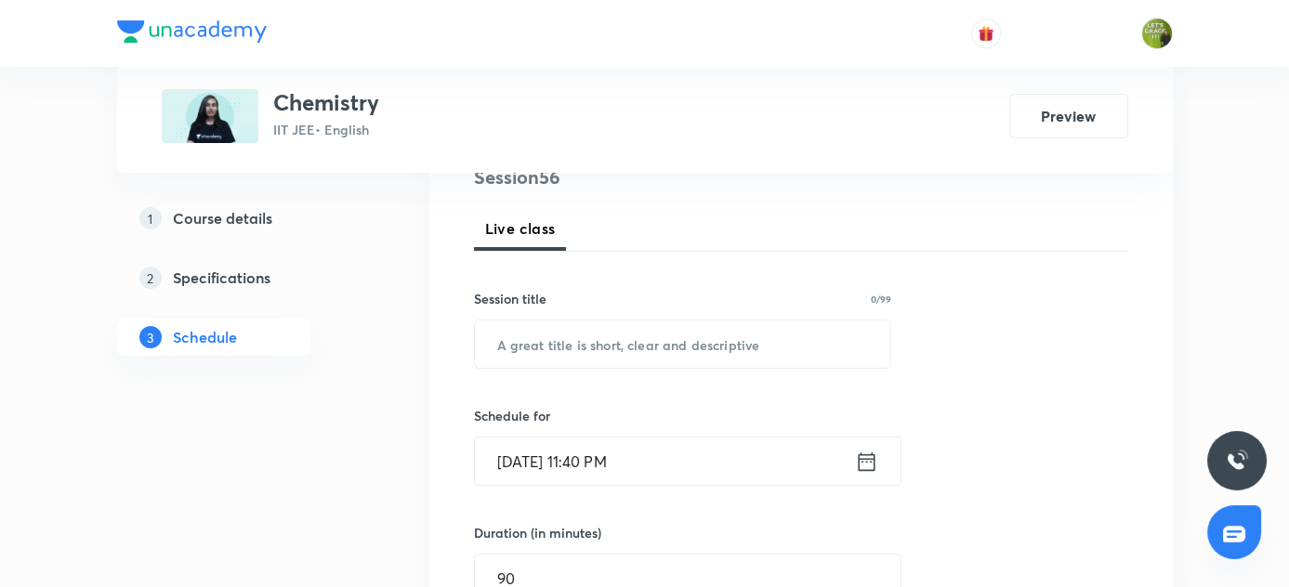
scroll to position [331, 0]
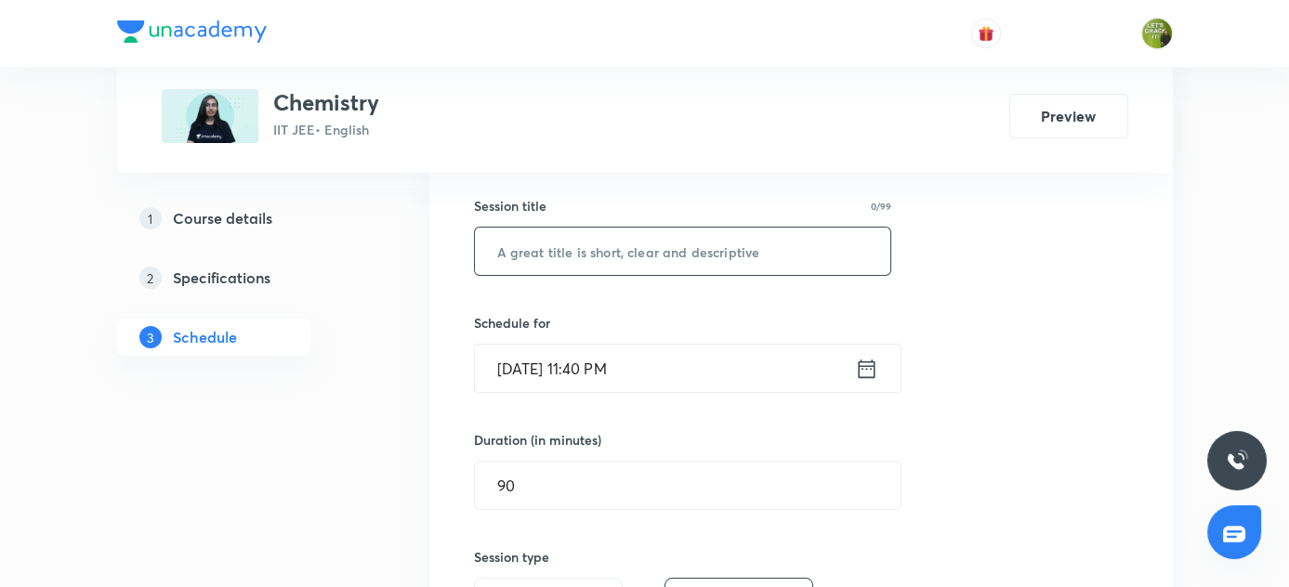
click at [535, 252] on input "text" at bounding box center [683, 251] width 416 height 47
paste input "Chemical Kinetics"
click at [535, 252] on input "Chemical Kinetics" at bounding box center [683, 251] width 416 height 47
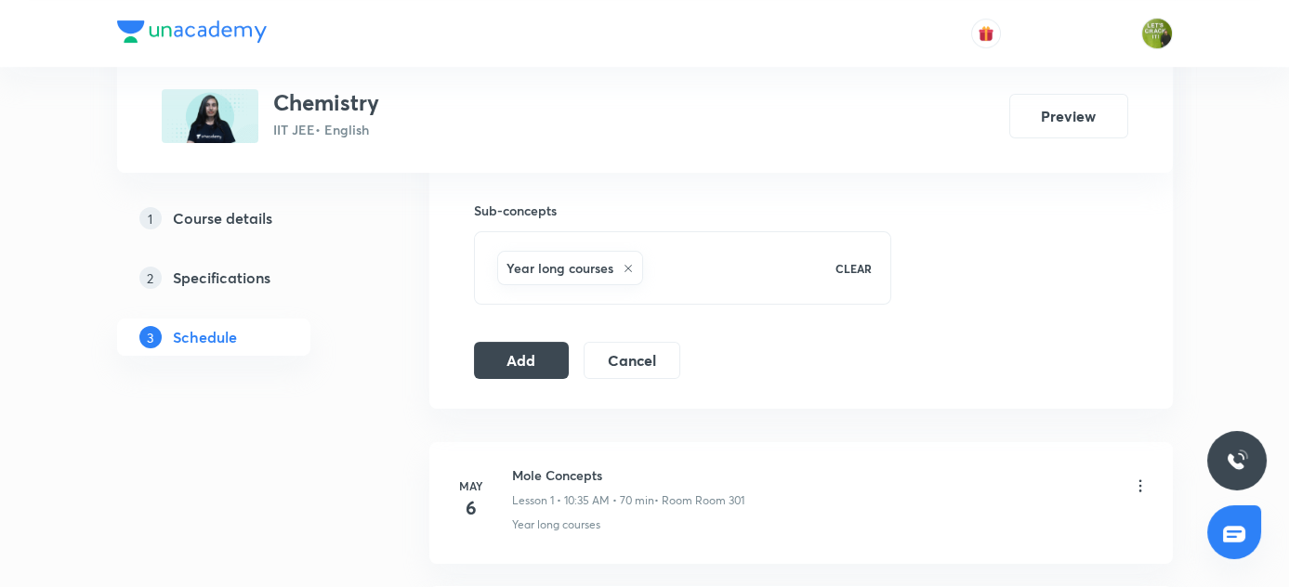
scroll to position [996, 0]
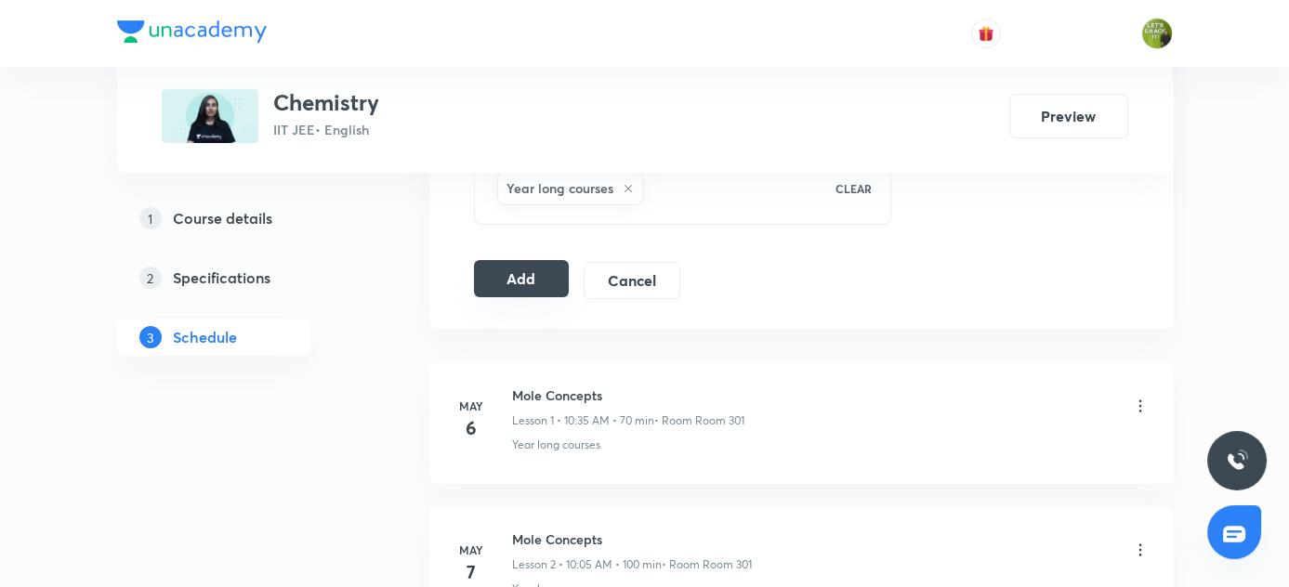
type input "Chemical Kinetics"
click at [525, 277] on button "Add" at bounding box center [522, 278] width 96 height 37
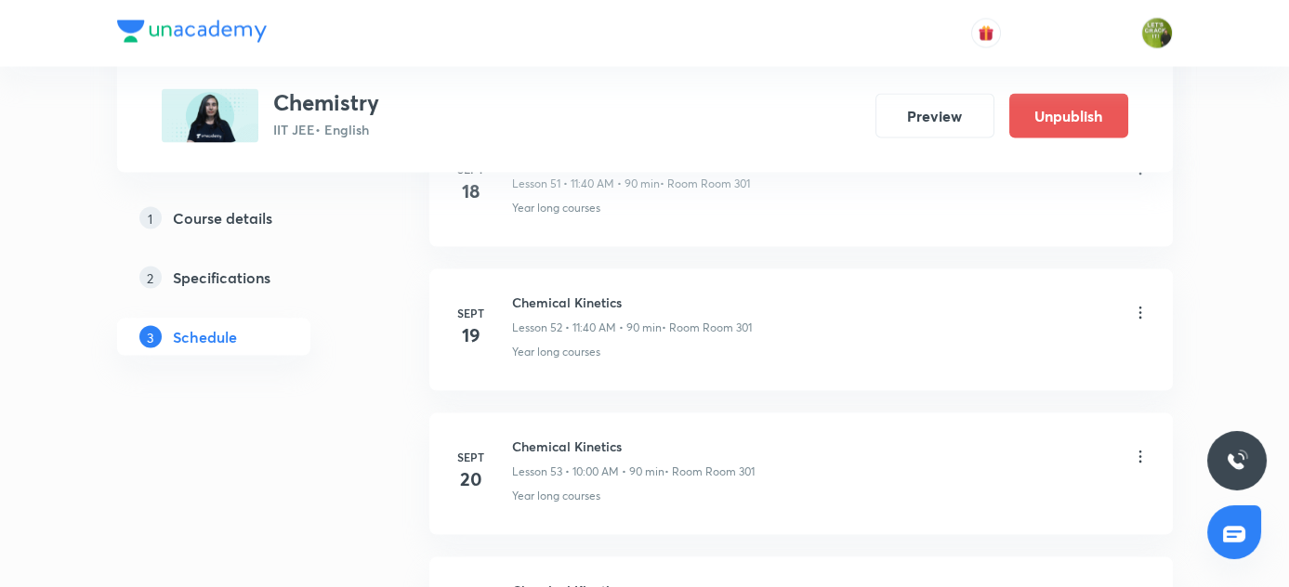
scroll to position [8086, 0]
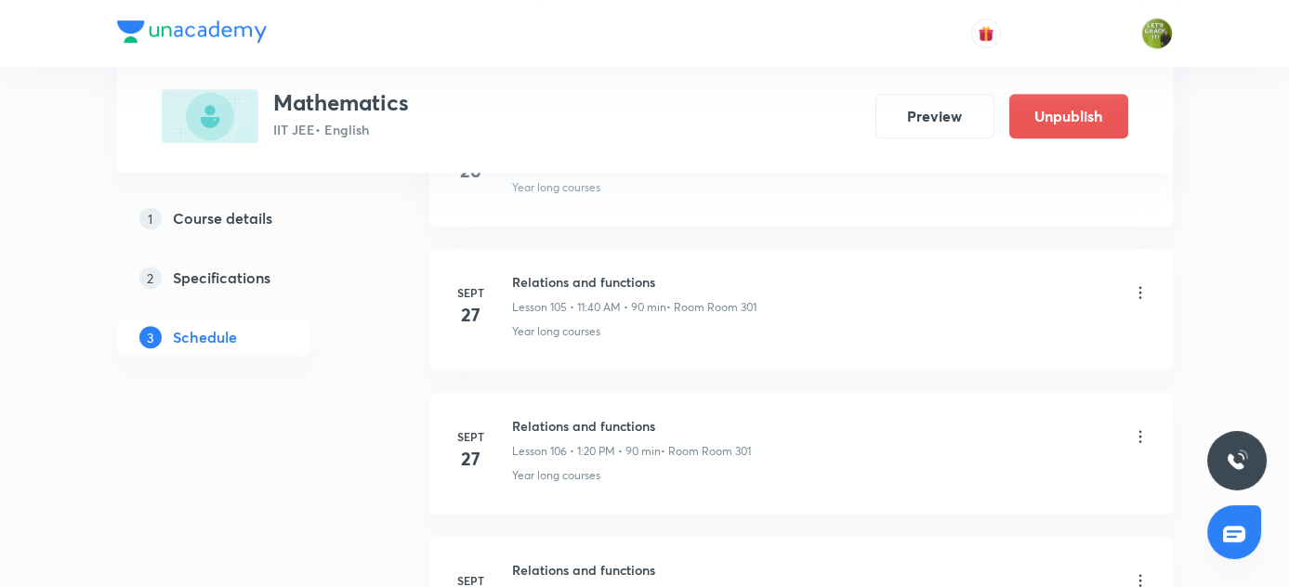
scroll to position [16690, 0]
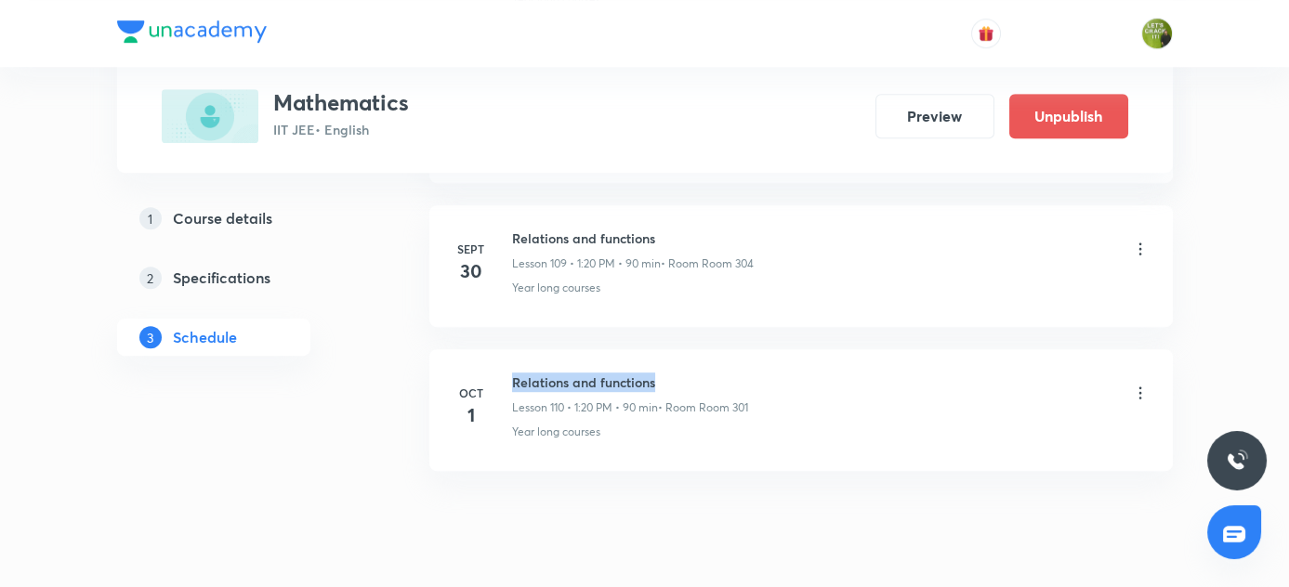
drag, startPoint x: 513, startPoint y: 316, endPoint x: 698, endPoint y: 318, distance: 185.0
click at [698, 373] on h6 "Relations and functions" at bounding box center [630, 383] width 236 height 20
copy h6 "Relations and functions"
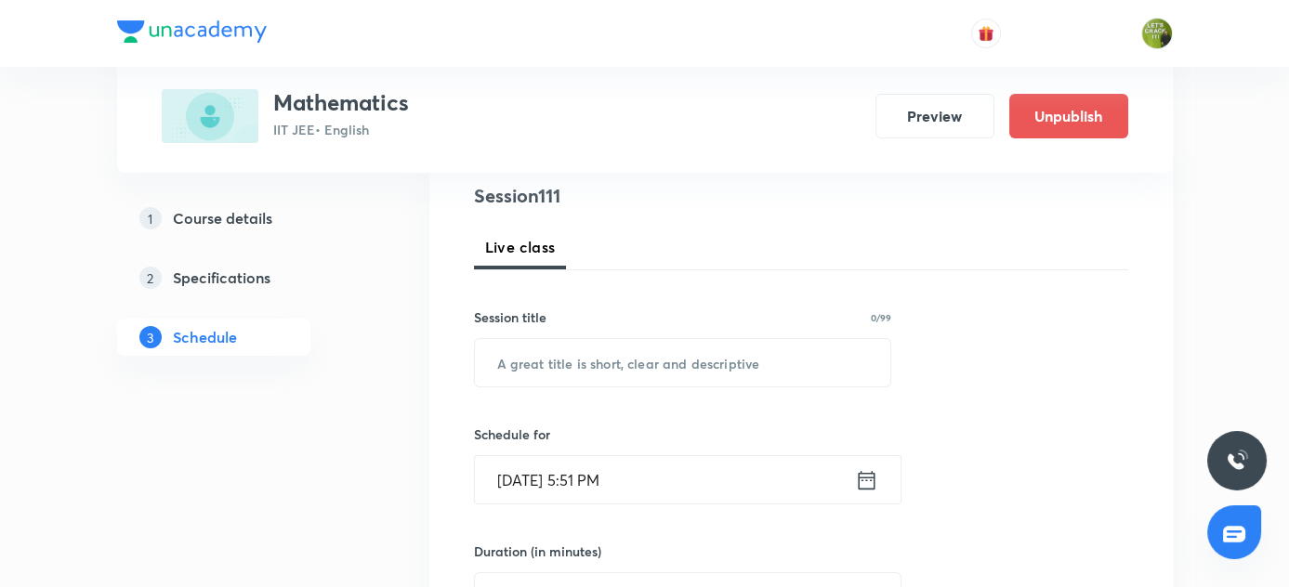
scroll to position [226, 0]
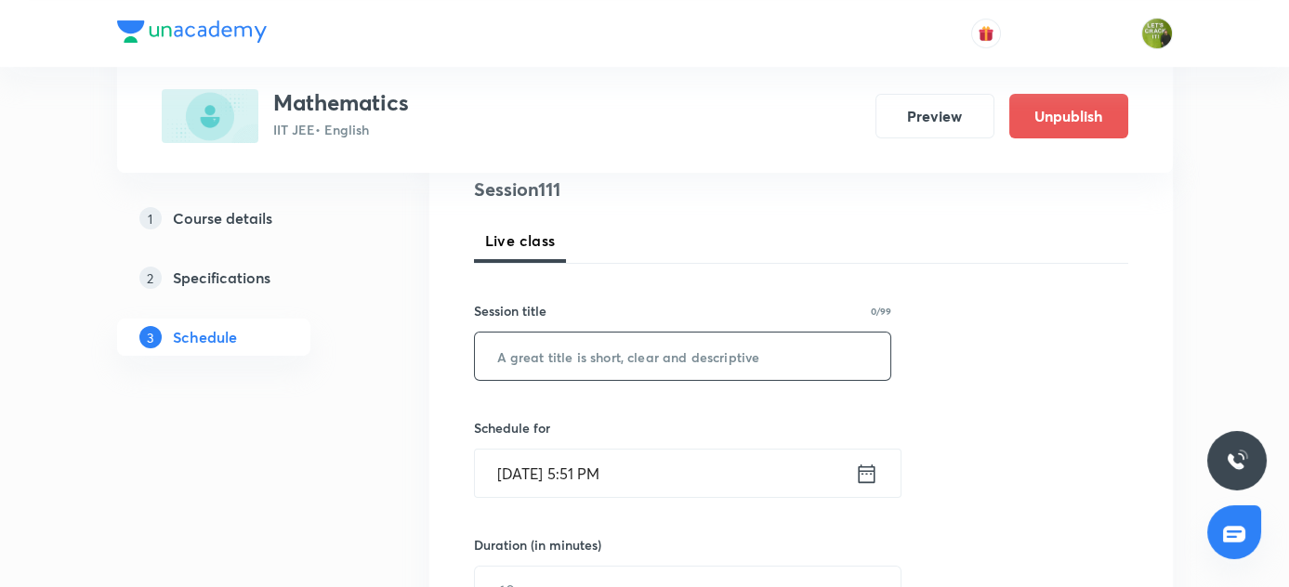
click at [582, 341] on input "text" at bounding box center [683, 356] width 416 height 47
paste input "Relations and functions"
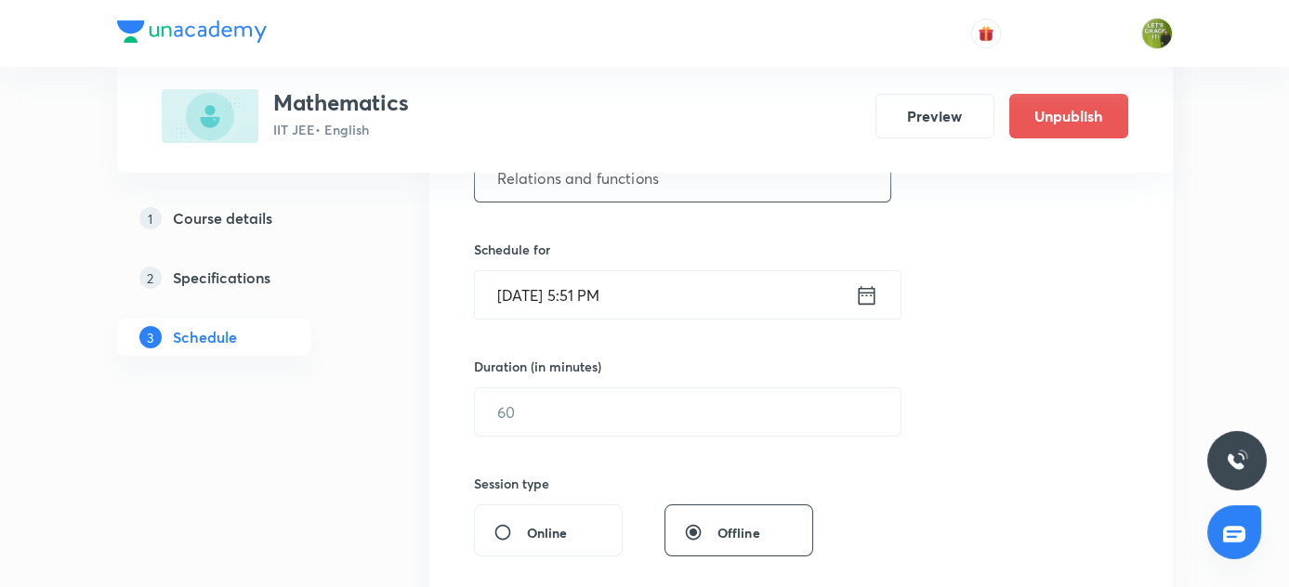
scroll to position [418, 0]
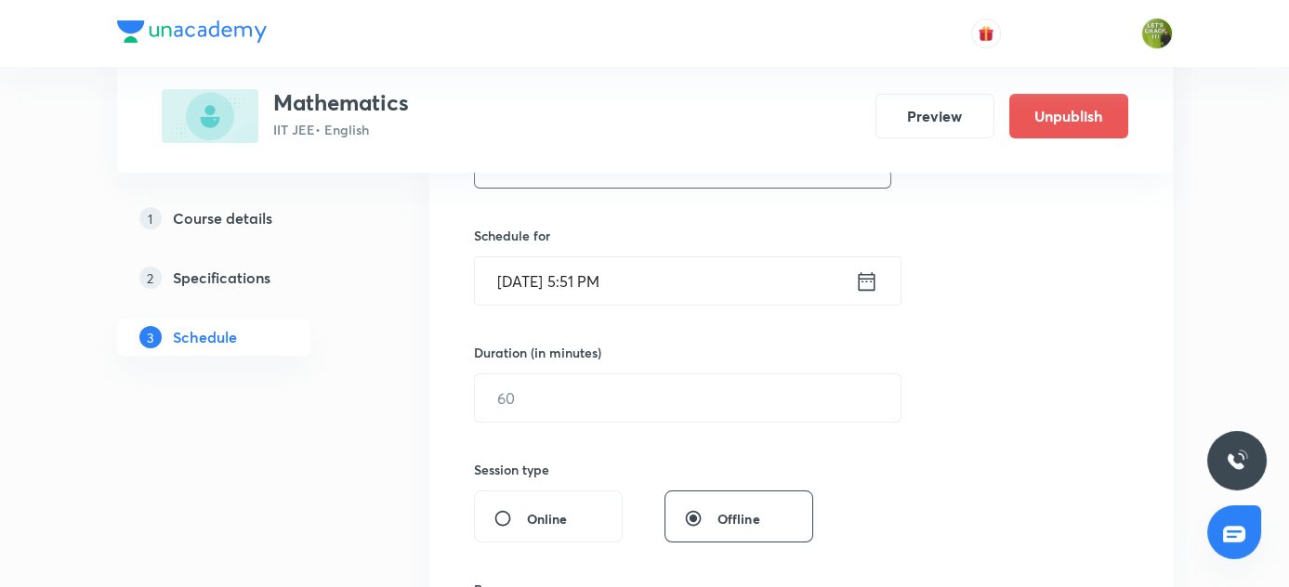
type input "Relations and functions"
click at [522, 283] on input "Oct 1, 2025, 5:51 PM" at bounding box center [665, 280] width 380 height 47
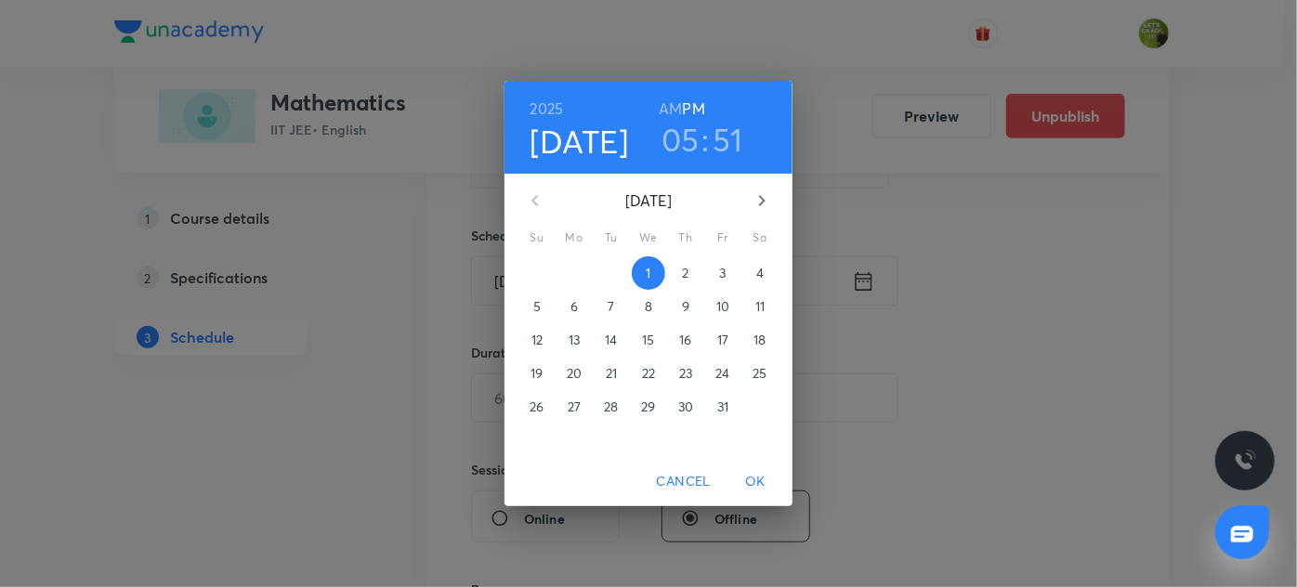
click at [727, 274] on span "3" at bounding box center [722, 273] width 33 height 19
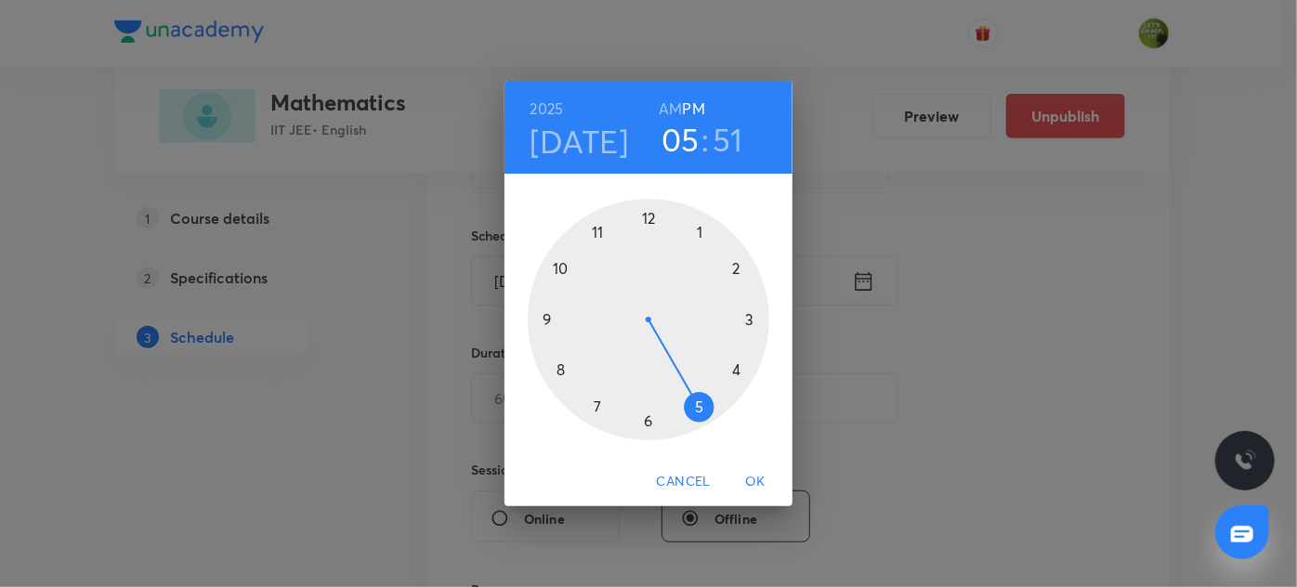
click at [686, 143] on h3 "05" at bounding box center [681, 139] width 38 height 39
click at [649, 207] on div at bounding box center [649, 320] width 242 height 242
click at [675, 138] on h3 "12" at bounding box center [681, 139] width 30 height 39
click at [700, 227] on div at bounding box center [649, 320] width 242 height 242
click at [736, 361] on div at bounding box center [649, 320] width 242 height 242
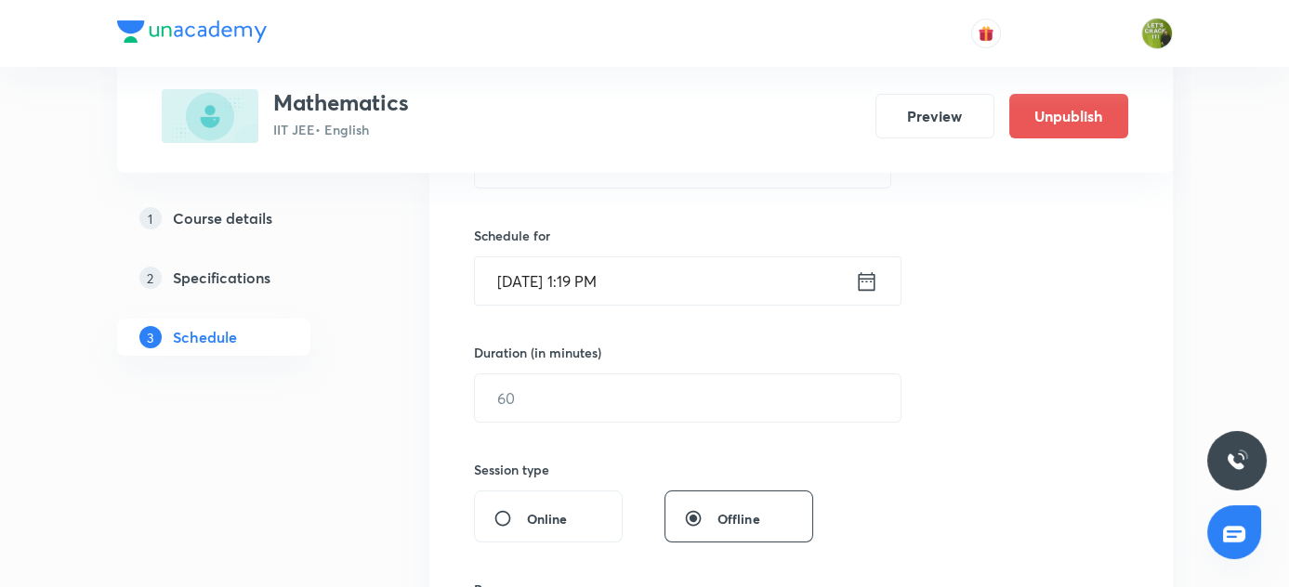
click at [602, 282] on input "Oct 3, 2025, 1:19 PM" at bounding box center [665, 280] width 380 height 47
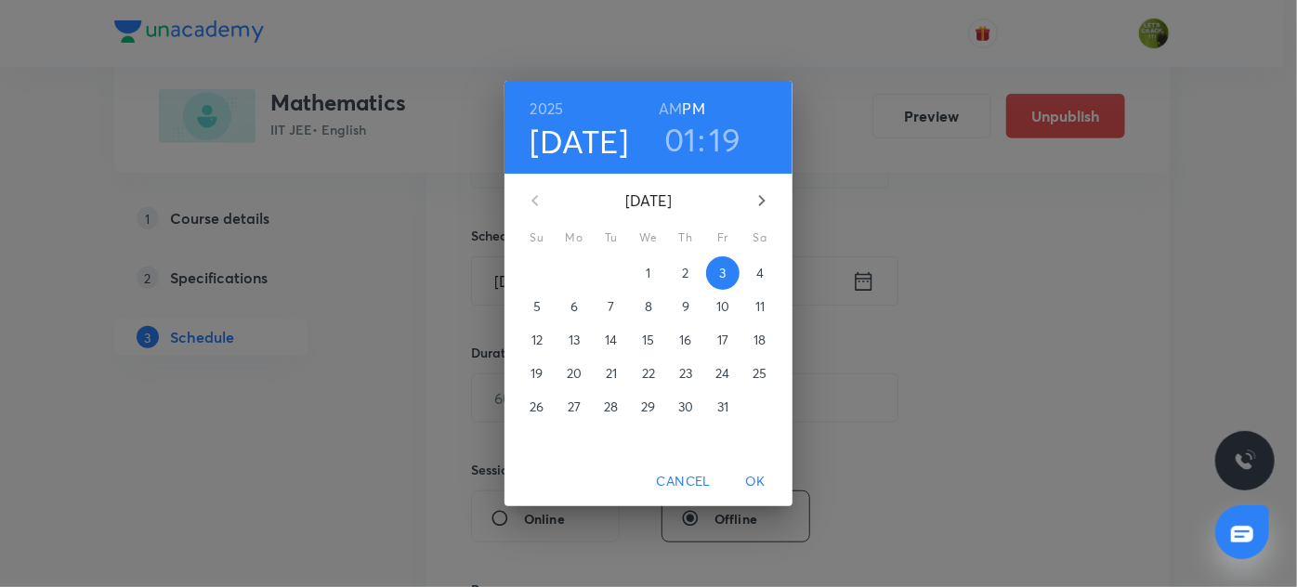
click at [718, 149] on h3 "19" at bounding box center [726, 139] width 32 height 39
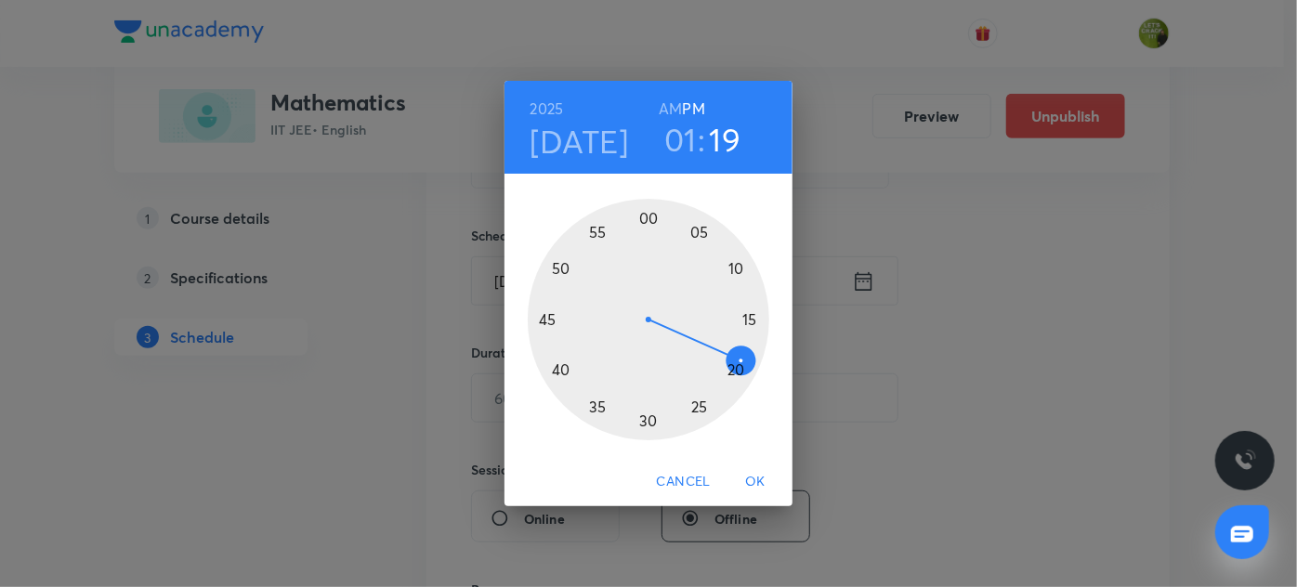
click at [732, 366] on div at bounding box center [649, 320] width 242 height 242
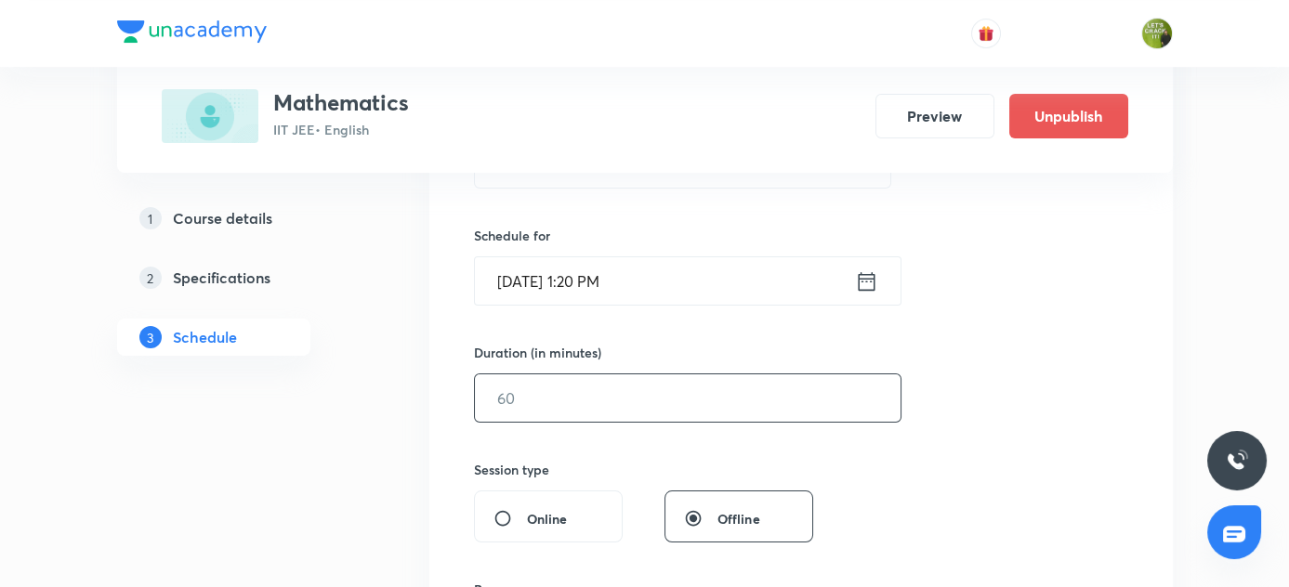
click at [574, 375] on input "text" at bounding box center [688, 398] width 426 height 47
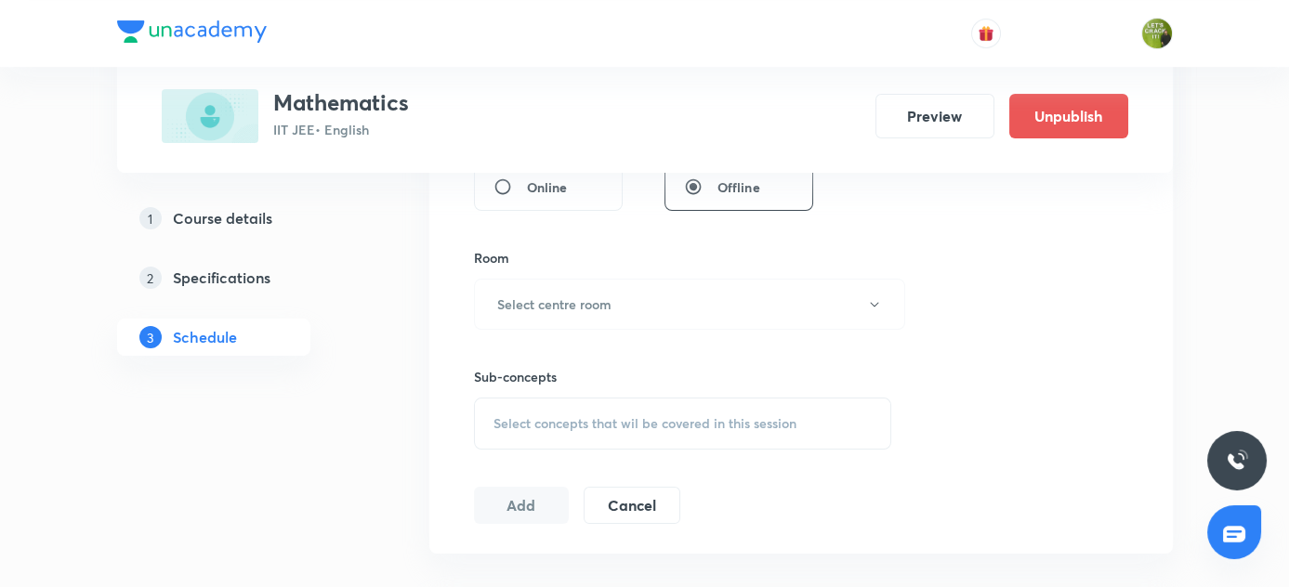
scroll to position [747, 0]
type input "90"
click at [631, 285] on button "Select centre room" at bounding box center [689, 307] width 431 height 51
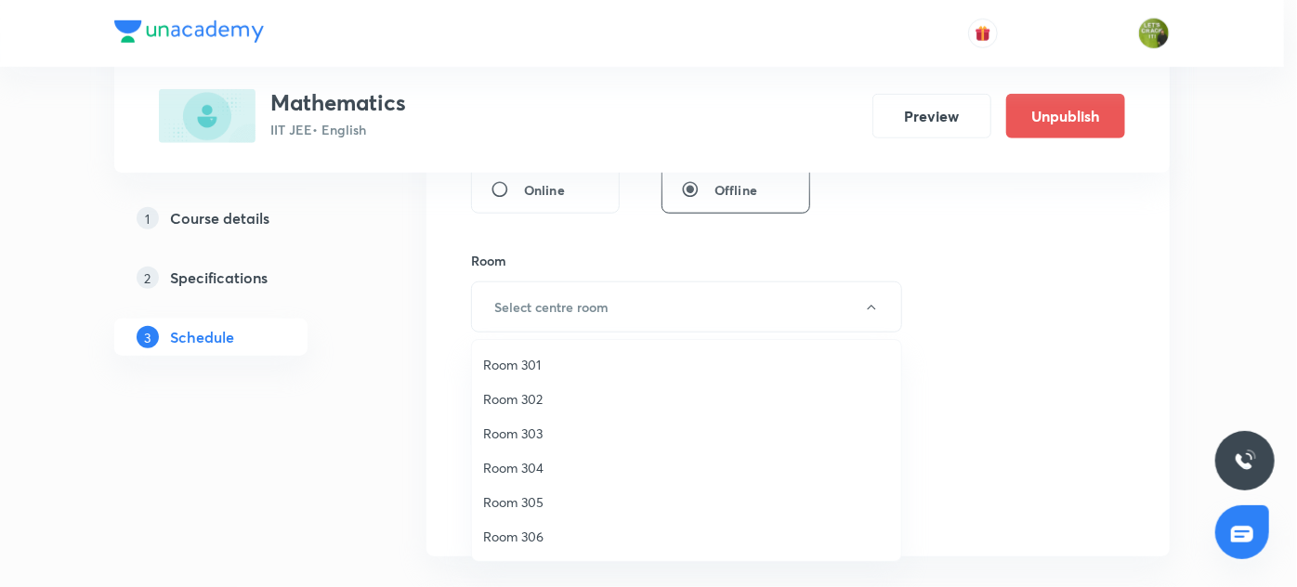
click at [573, 359] on span "Room 301" at bounding box center [686, 365] width 407 height 20
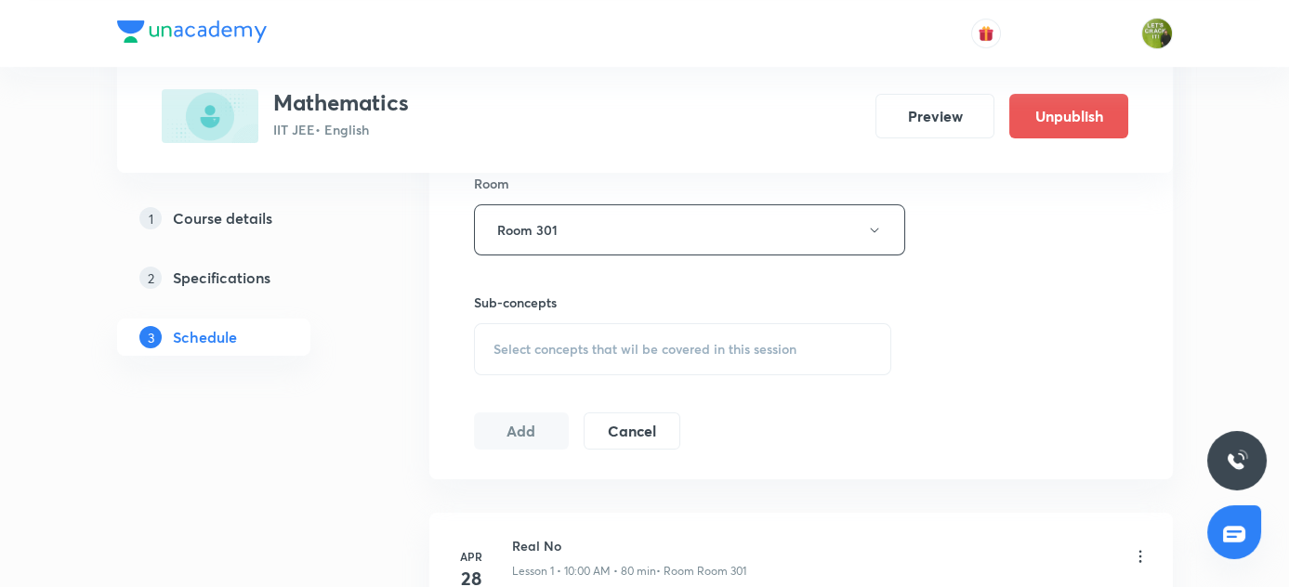
scroll to position [830, 0]
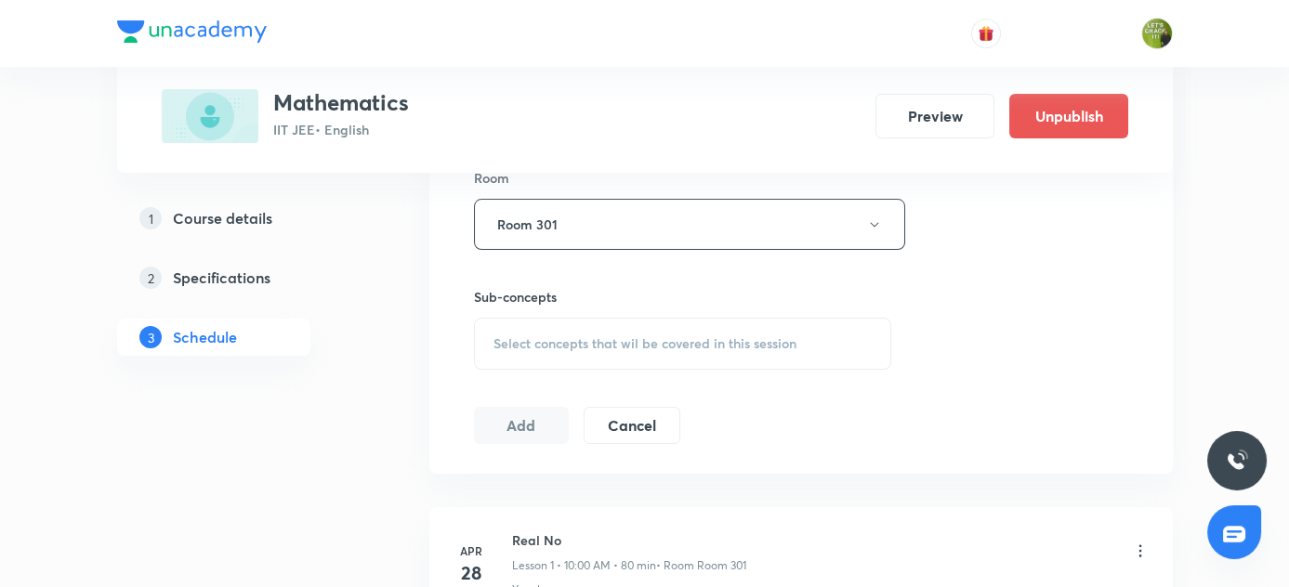
click at [570, 336] on span "Select concepts that wil be covered in this session" at bounding box center [644, 343] width 303 height 15
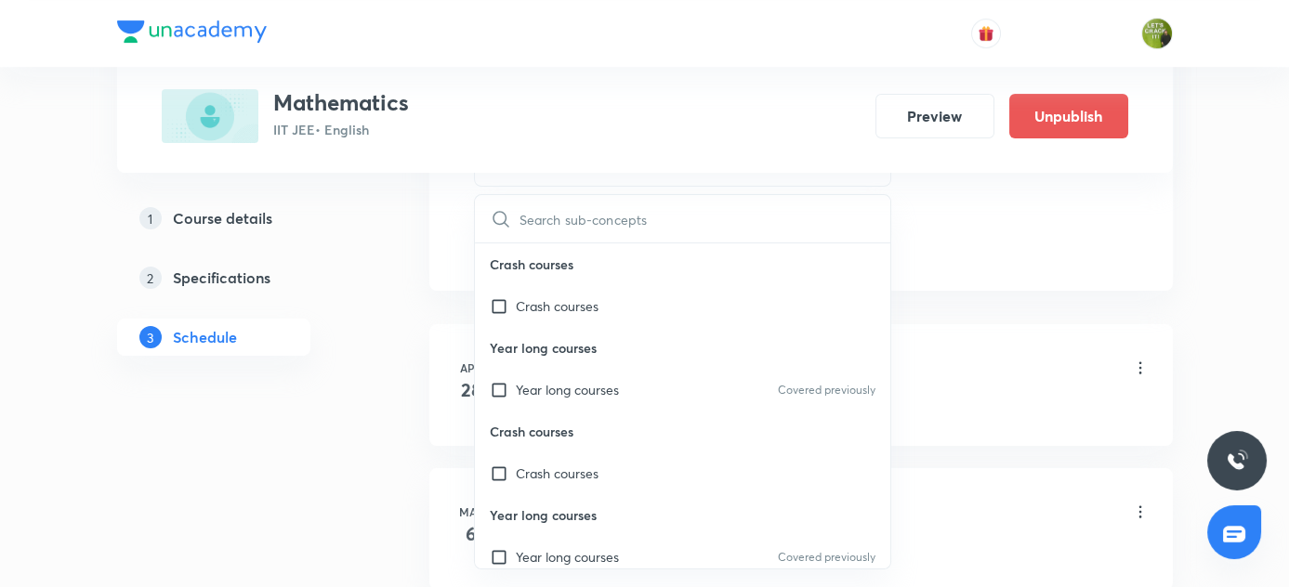
scroll to position [8, 0]
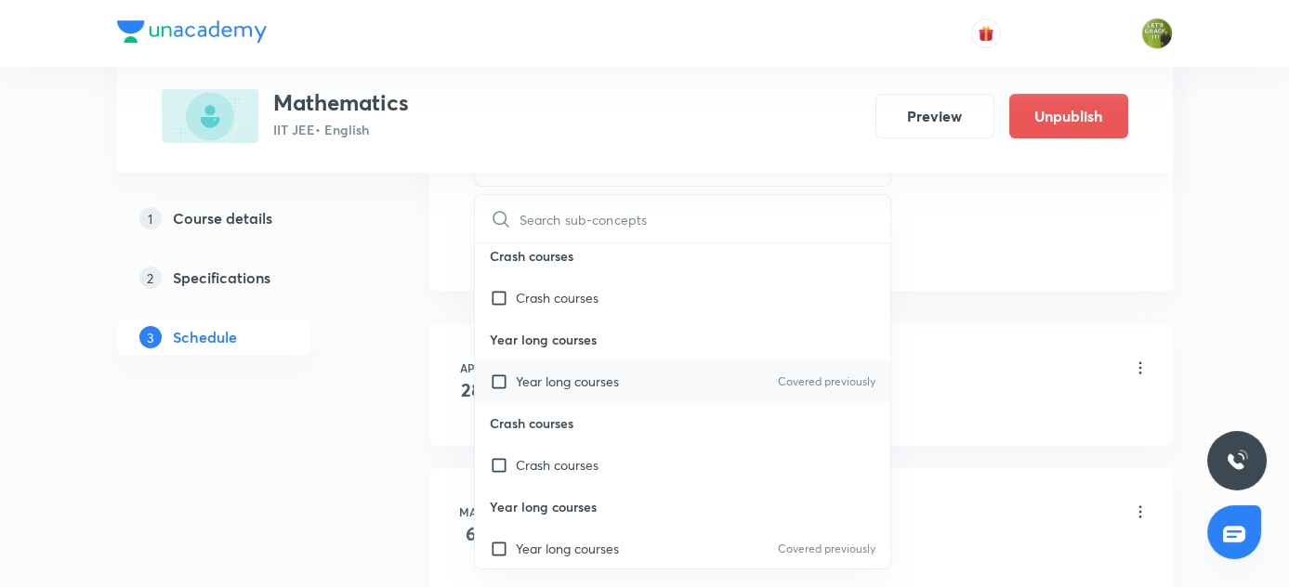
click at [499, 375] on input "checkbox" at bounding box center [503, 382] width 26 height 20
checkbox input "true"
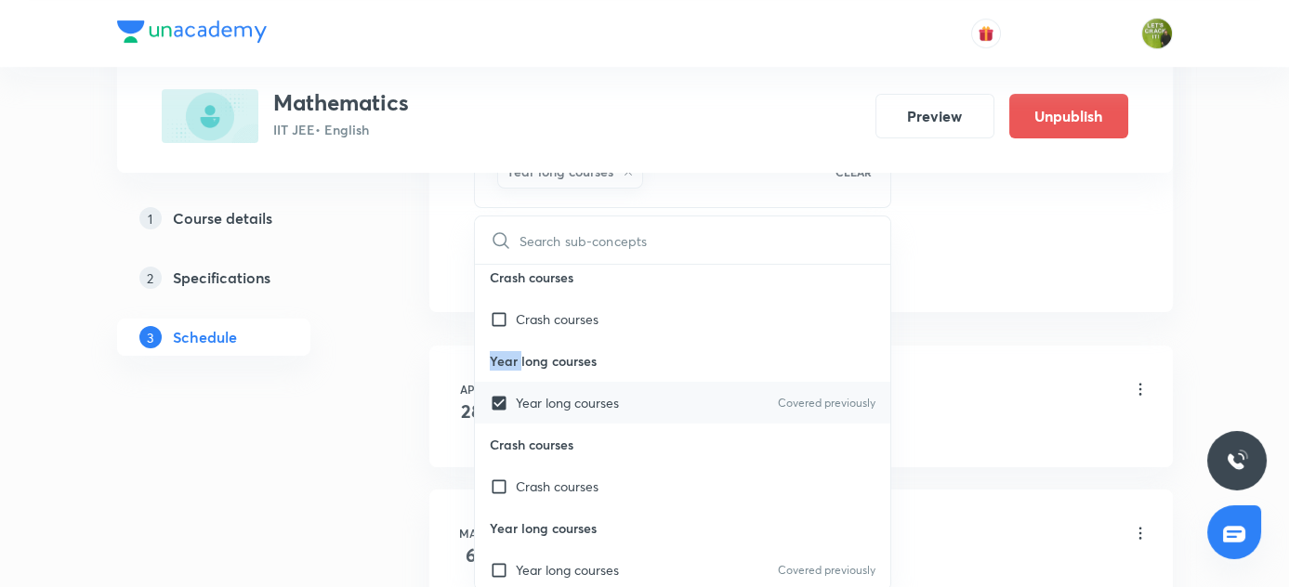
click at [499, 375] on p "Year long courses" at bounding box center [683, 361] width 416 height 42
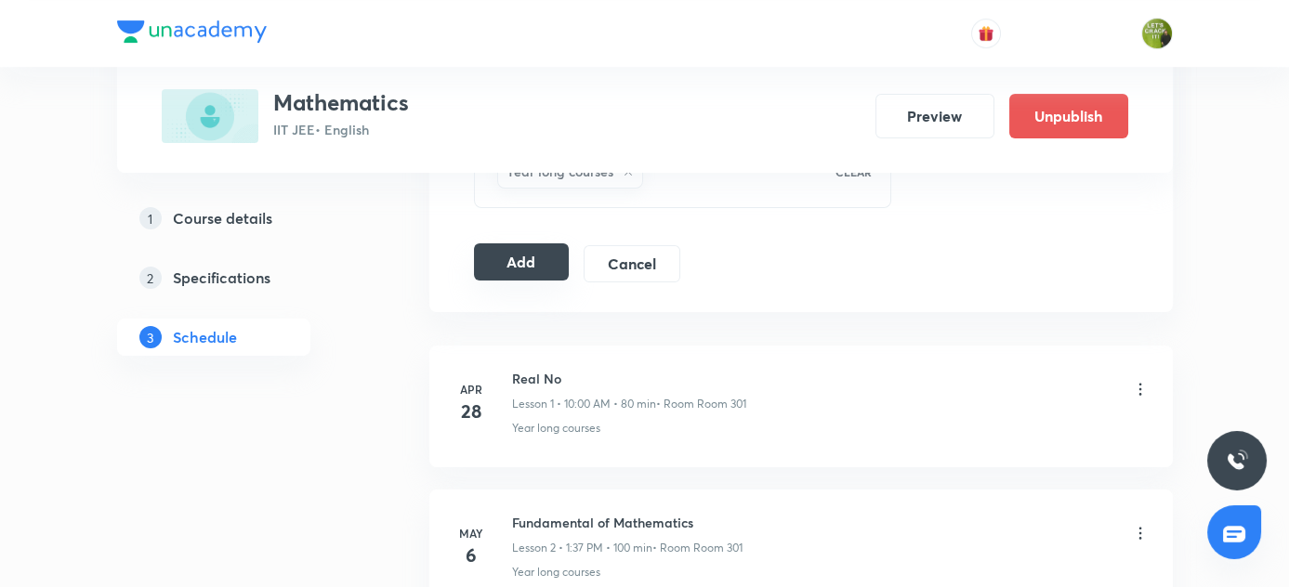
click at [520, 243] on button "Add" at bounding box center [522, 261] width 96 height 37
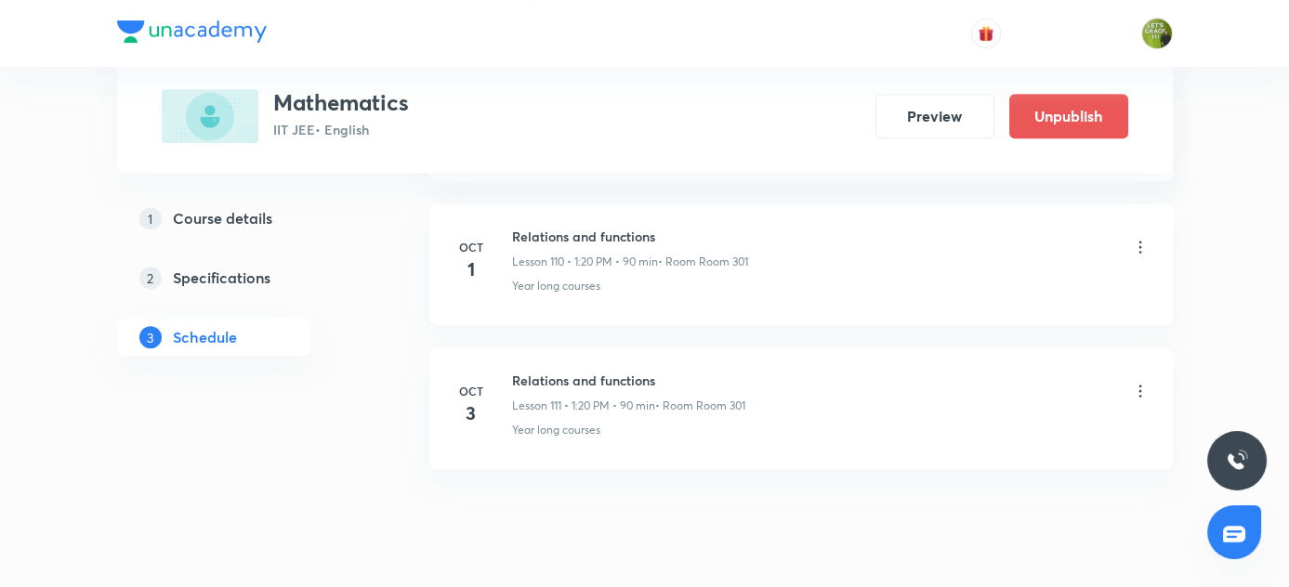
scroll to position [15980, 0]
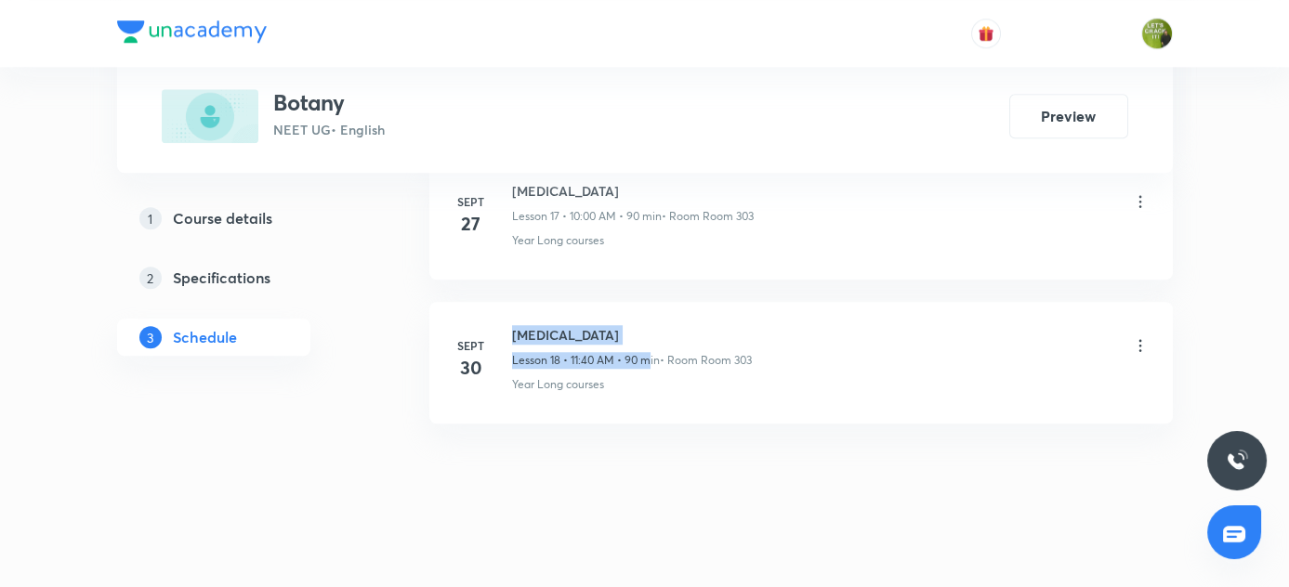
drag, startPoint x: 513, startPoint y: 326, endPoint x: 657, endPoint y: 344, distance: 145.1
click at [657, 344] on div "[MEDICAL_DATA] Lesson 18 • 11:40 AM • 90 min • Room Room 303" at bounding box center [632, 347] width 240 height 44
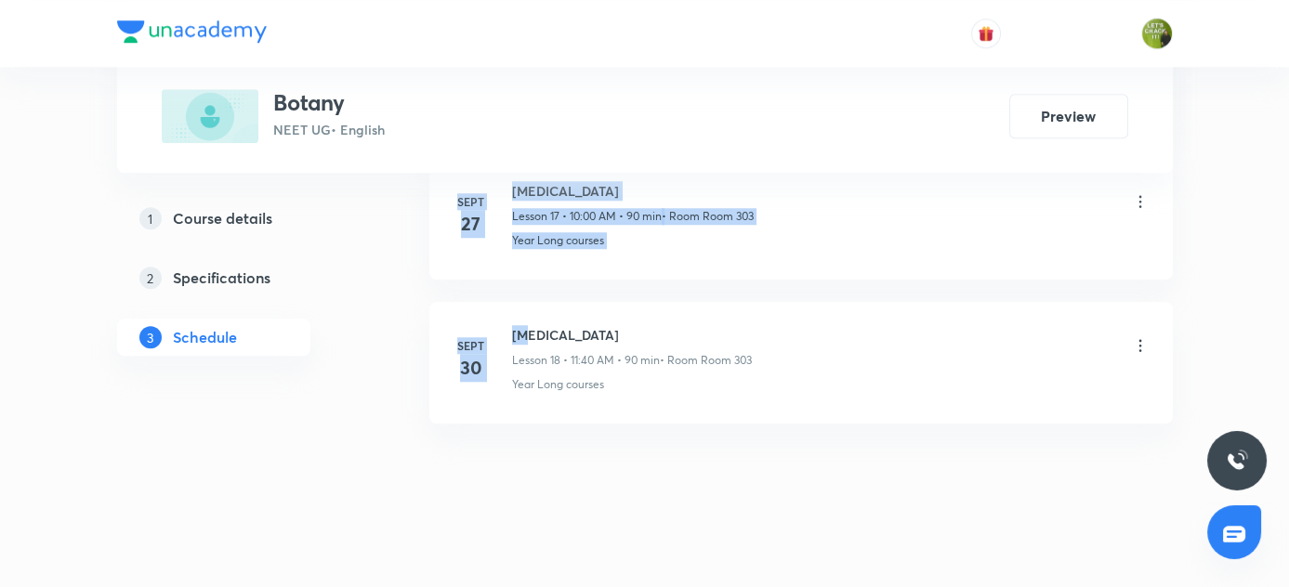
drag, startPoint x: 389, startPoint y: 520, endPoint x: 527, endPoint y: 309, distance: 251.8
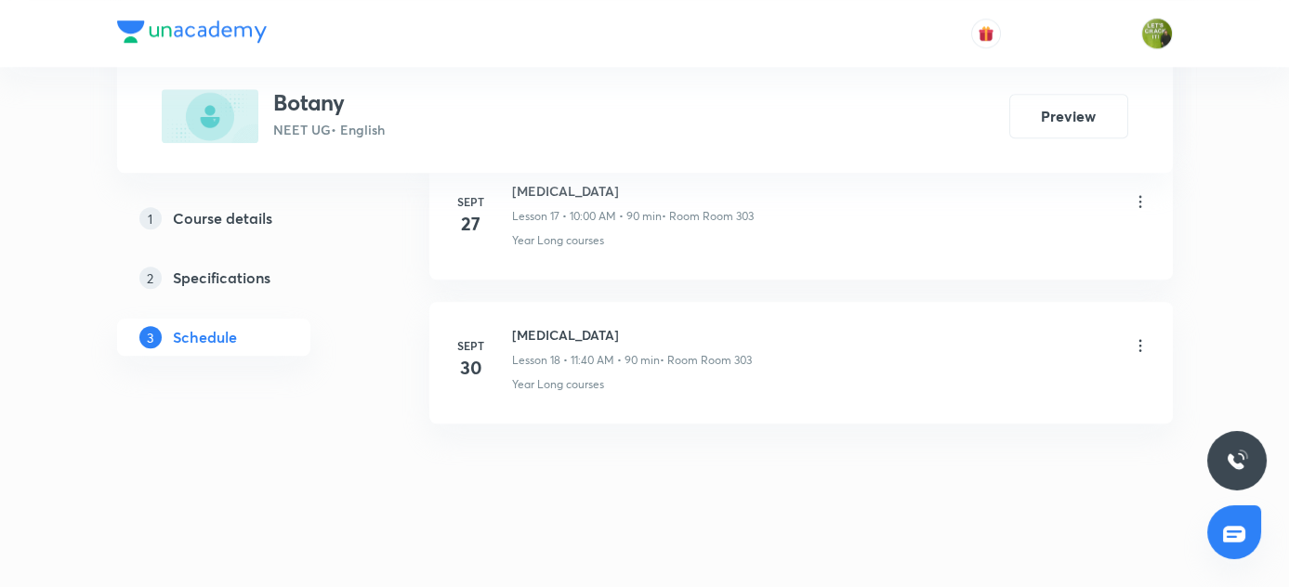
click at [520, 325] on h6 "[MEDICAL_DATA]" at bounding box center [632, 335] width 240 height 20
copy h6 "[MEDICAL_DATA]"
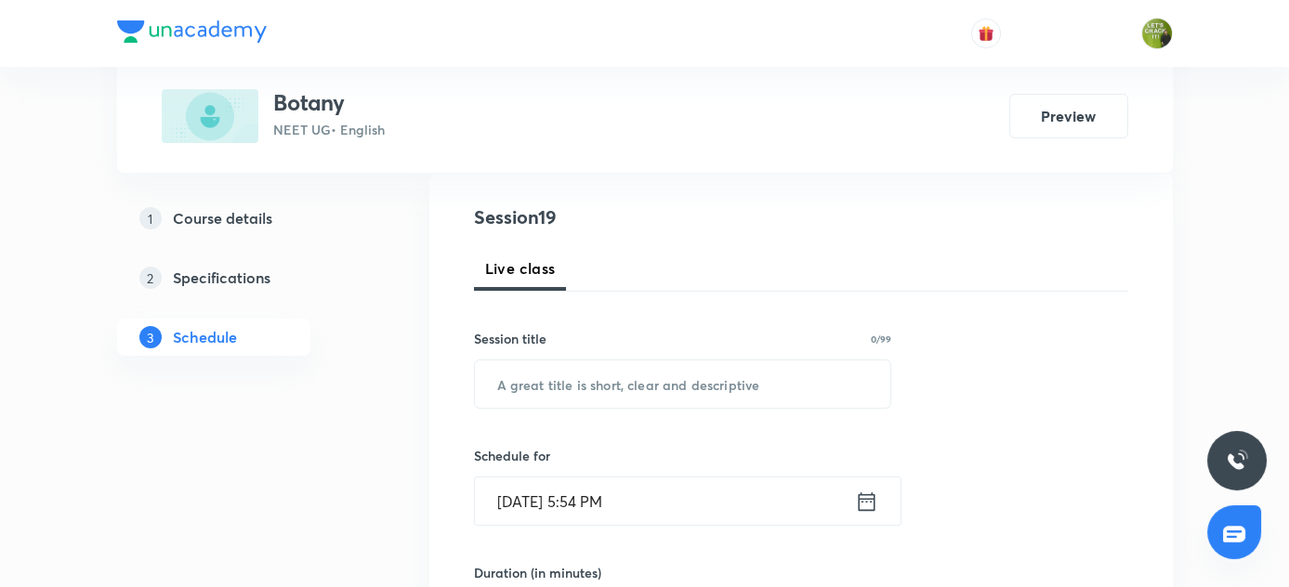
scroll to position [200, 0]
click at [503, 378] on input "text" at bounding box center [683, 382] width 416 height 47
paste input "[MEDICAL_DATA]"
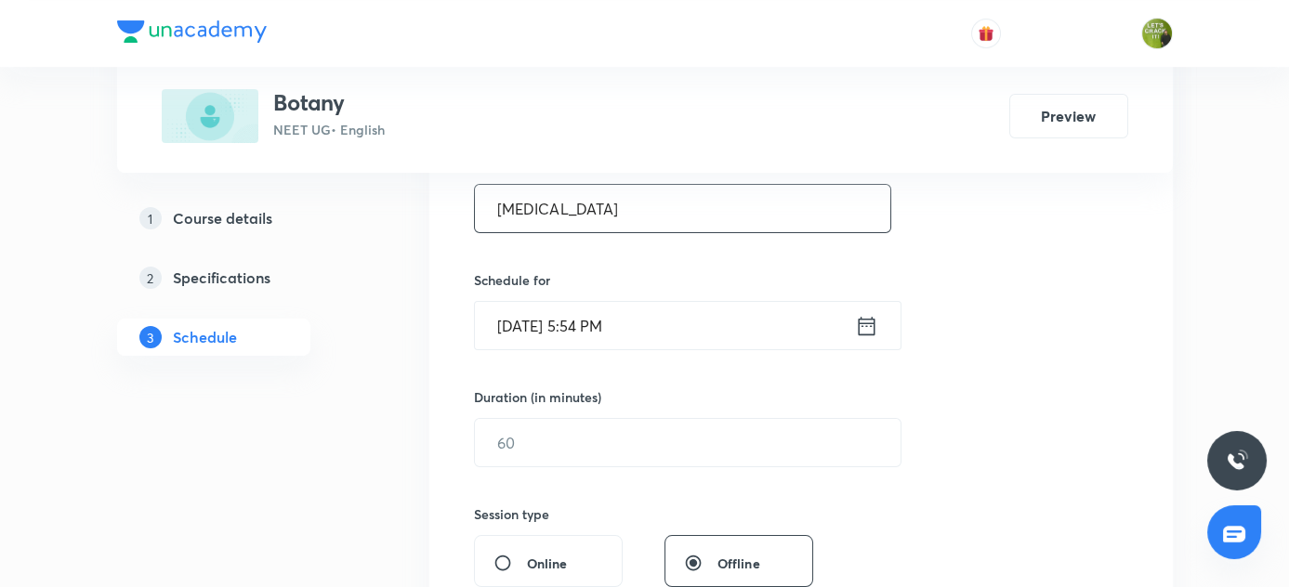
scroll to position [372, 0]
type input "[MEDICAL_DATA]"
click at [521, 332] on input "[DATE] 5:54 PM" at bounding box center [665, 327] width 380 height 47
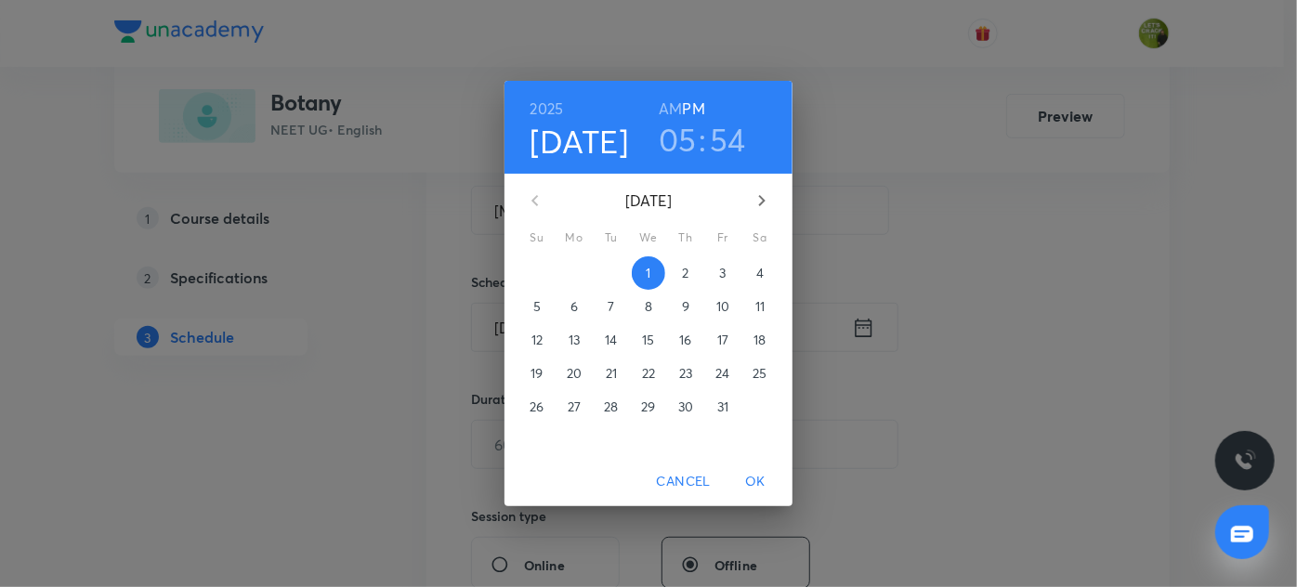
click at [603, 136] on h4 "[DATE]" at bounding box center [580, 141] width 99 height 39
click at [725, 272] on p "3" at bounding box center [722, 273] width 7 height 19
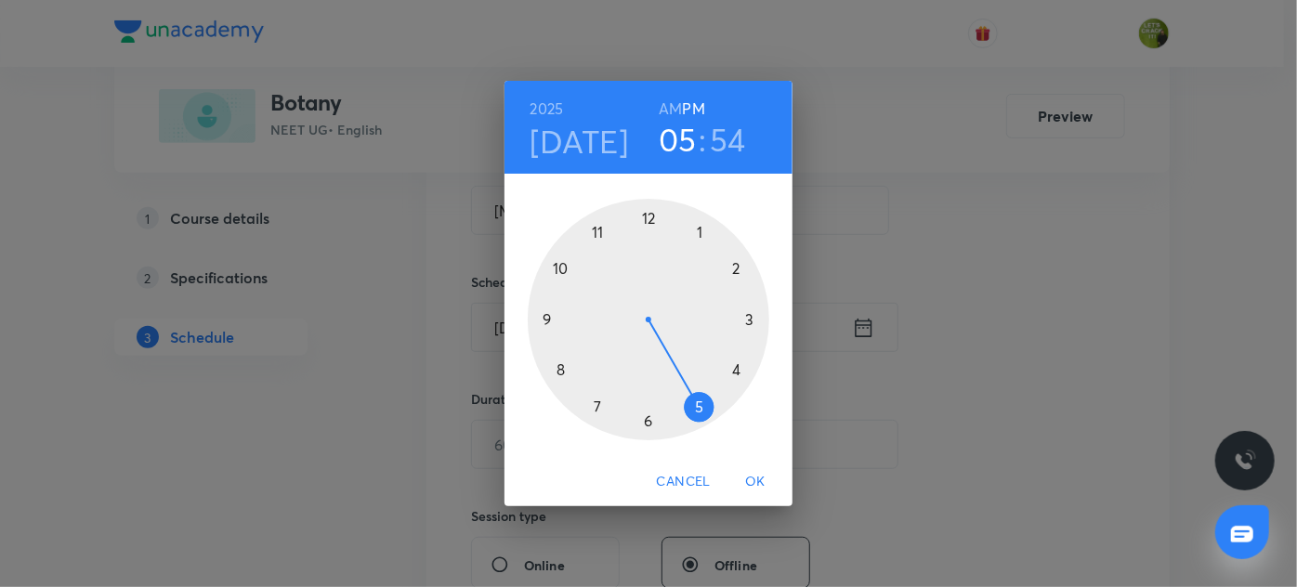
click at [681, 125] on h3 "05" at bounding box center [678, 139] width 38 height 39
click at [670, 105] on h6 "AM" at bounding box center [670, 109] width 23 height 26
click at [599, 225] on div at bounding box center [649, 320] width 242 height 242
click at [558, 366] on div at bounding box center [649, 320] width 242 height 242
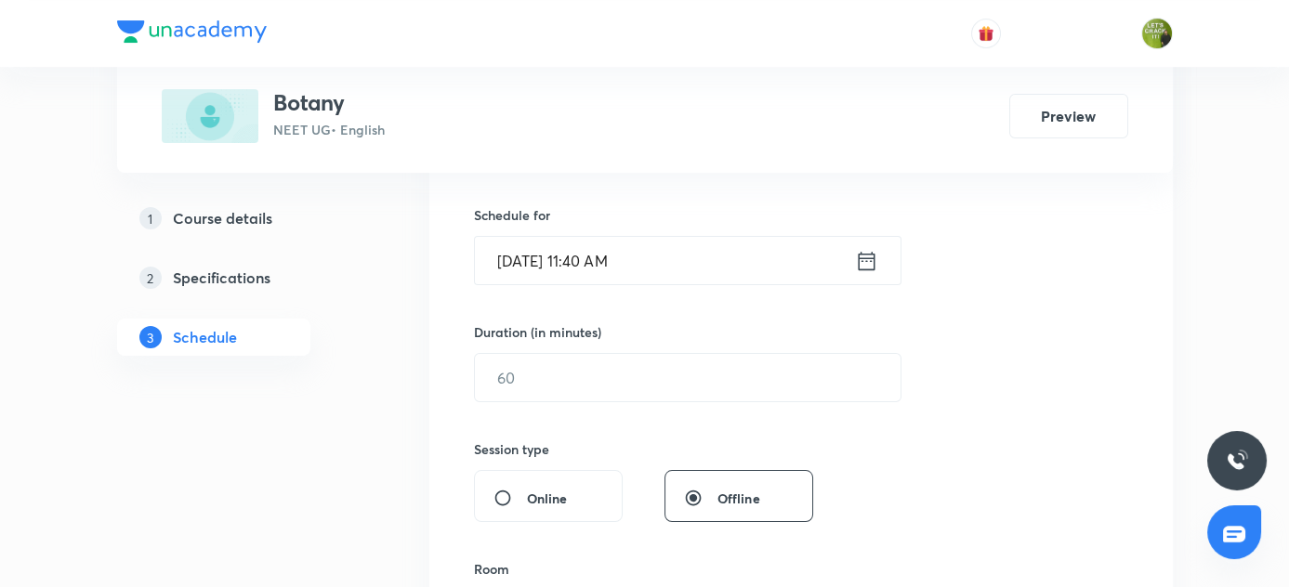
scroll to position [440, 0]
click at [558, 366] on input "text" at bounding box center [688, 376] width 426 height 47
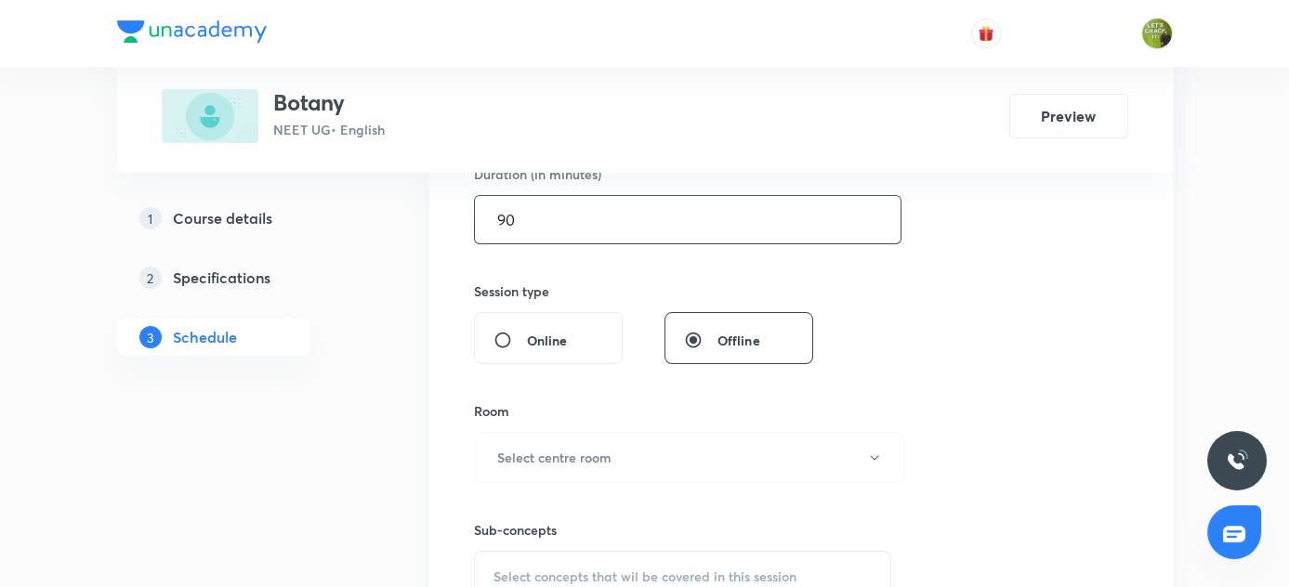
scroll to position [597, 0]
type input "90"
click at [530, 454] on h6 "Select centre room" at bounding box center [554, 458] width 114 height 20
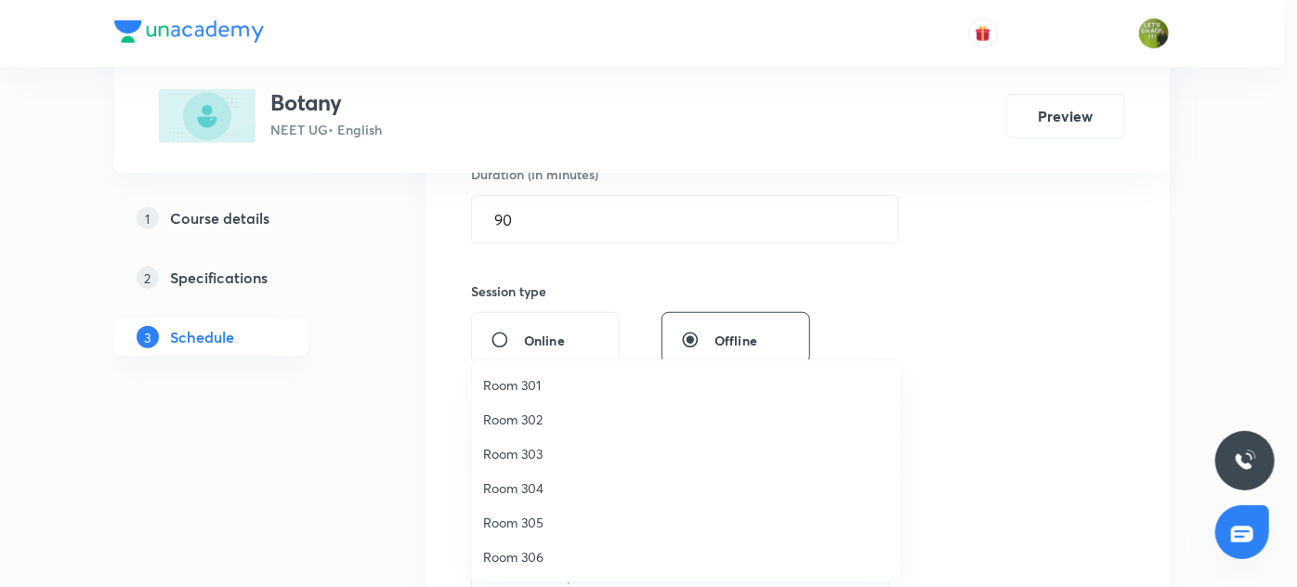
click at [530, 454] on span "Room 303" at bounding box center [686, 454] width 407 height 20
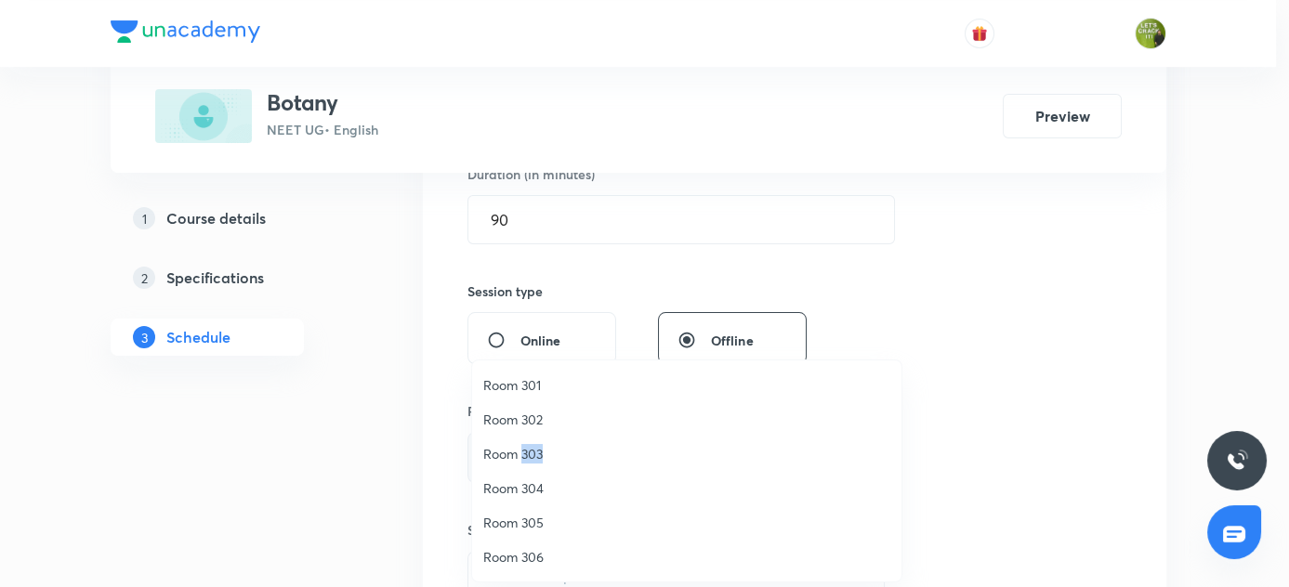
click at [530, 454] on span "Room 303" at bounding box center [686, 454] width 407 height 20
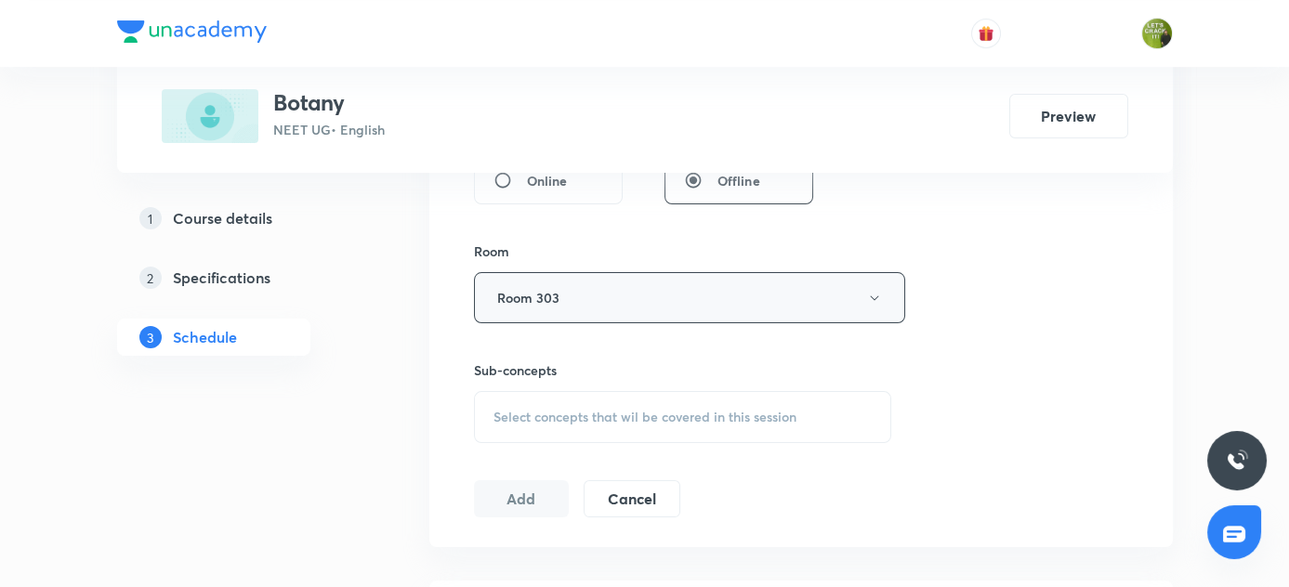
scroll to position [762, 0]
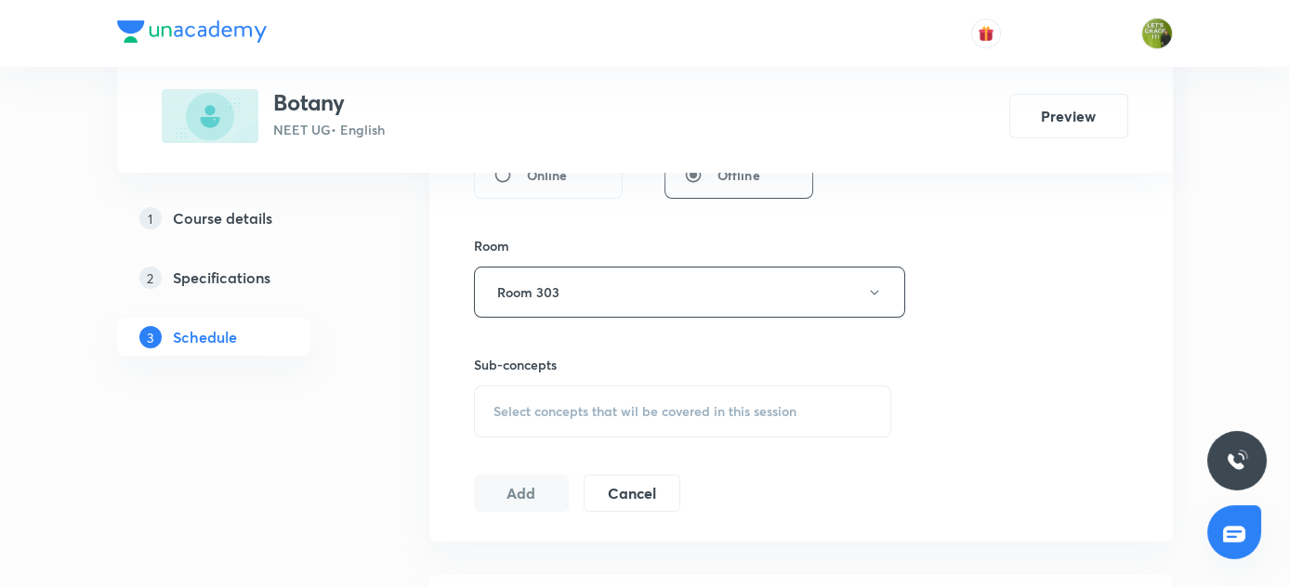
click at [572, 413] on span "Select concepts that wil be covered in this session" at bounding box center [644, 411] width 303 height 15
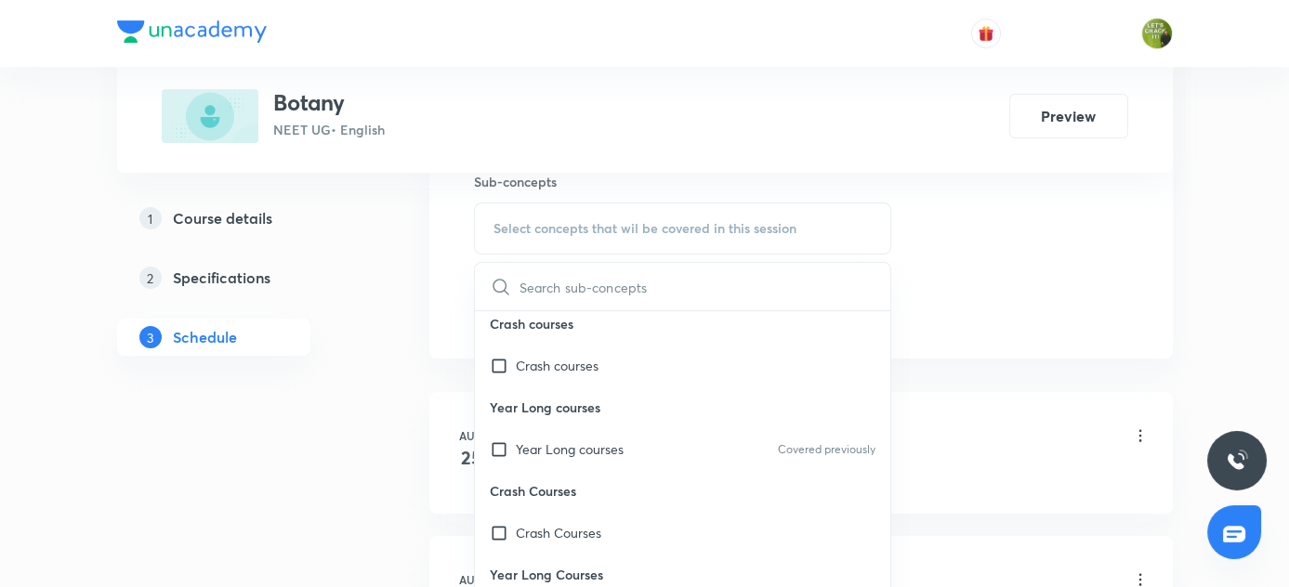
scroll to position [7, 0]
click at [495, 449] on input "checkbox" at bounding box center [503, 451] width 26 height 20
checkbox input "true"
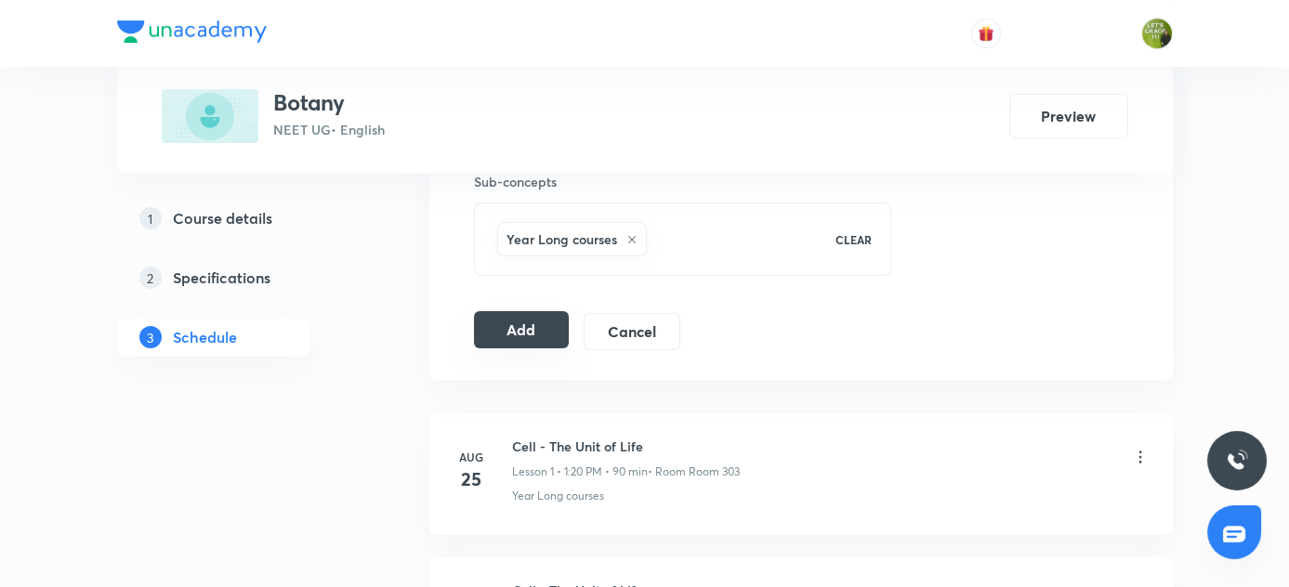
click at [516, 336] on button "Add" at bounding box center [522, 329] width 96 height 37
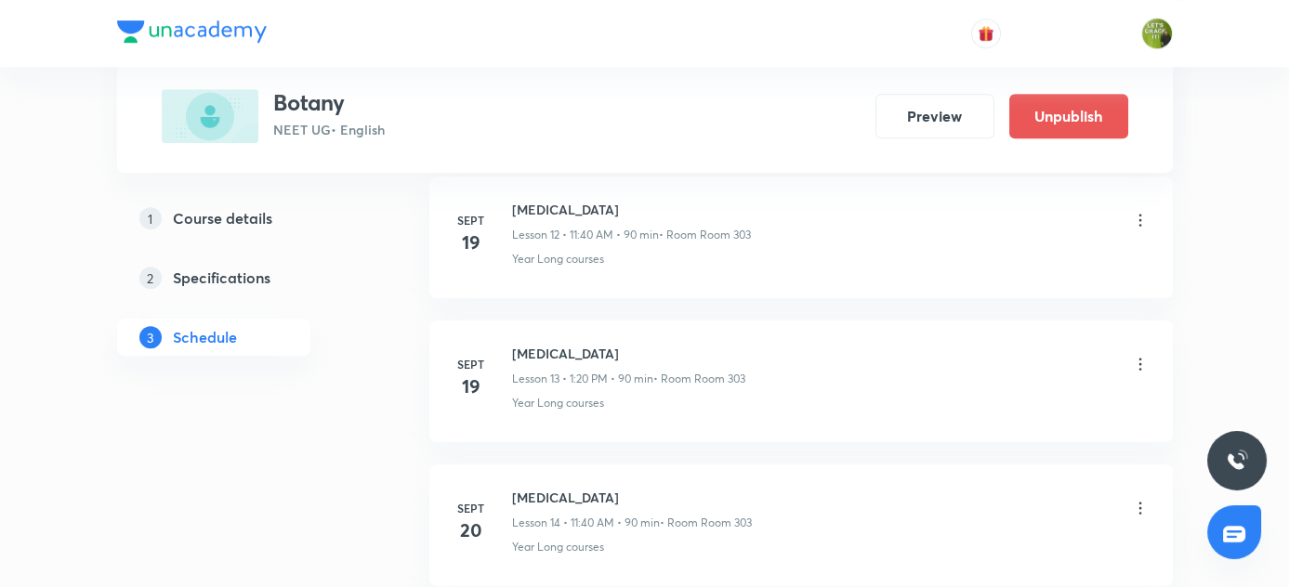
scroll to position [2775, 0]
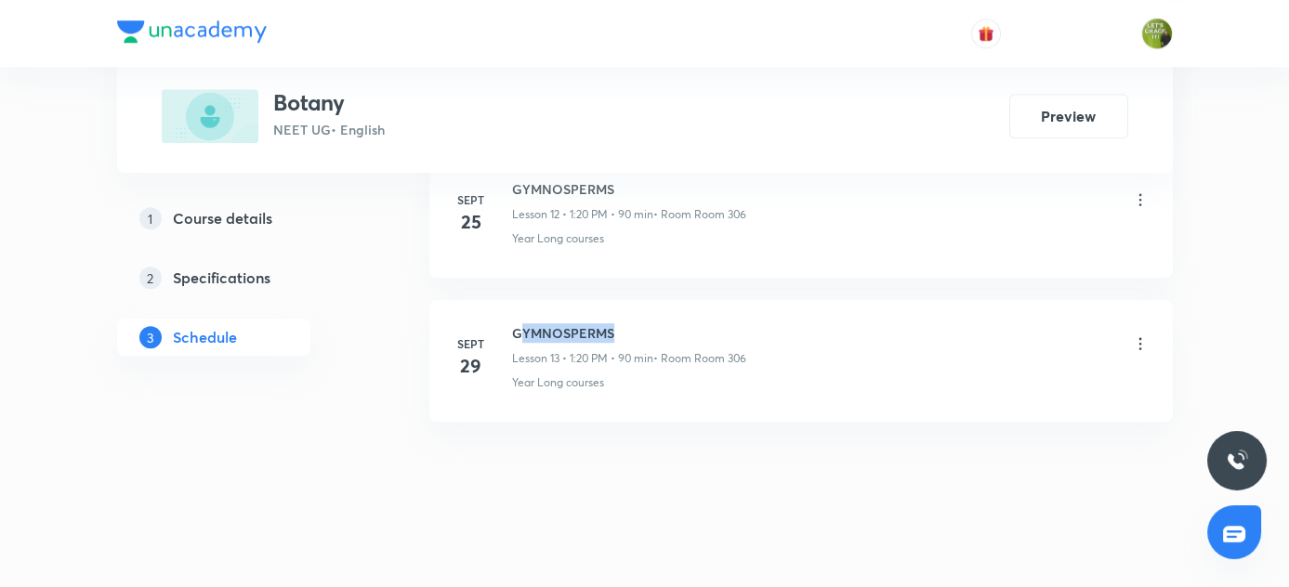
drag, startPoint x: 520, startPoint y: 322, endPoint x: 715, endPoint y: 322, distance: 194.2
click at [715, 323] on h6 "GYMNOSPERMS" at bounding box center [629, 333] width 234 height 20
click at [497, 303] on li "Sept 29 GYMNOSPERMS Lesson 13 • 1:20 PM • 90 min • Room Room 306 Year Long cour…" at bounding box center [800, 361] width 743 height 122
drag, startPoint x: 507, startPoint y: 321, endPoint x: 697, endPoint y: 349, distance: 191.6
click at [697, 349] on div "Sept 29 GYMNOSPERMS Lesson 13 • 1:20 PM • 90 min • Room Room 306 Year Long cour…" at bounding box center [801, 357] width 697 height 68
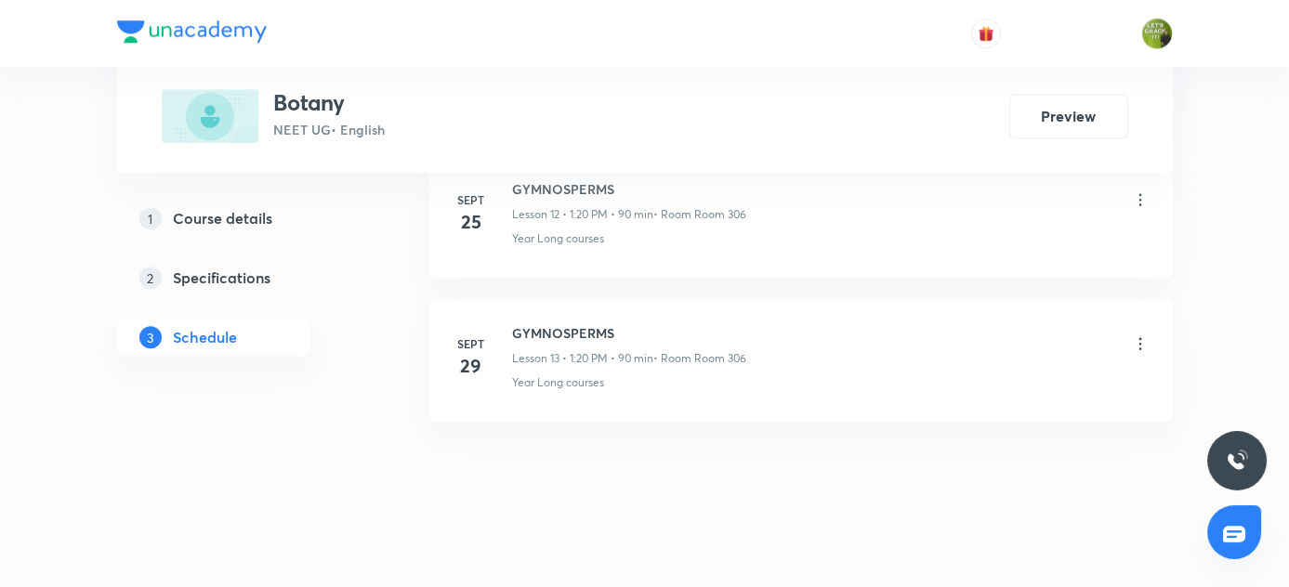
drag, startPoint x: 512, startPoint y: 323, endPoint x: 783, endPoint y: 341, distance: 271.0
click at [783, 341] on div "GYMNOSPERMS Lesson 13 • 1:20 PM • 90 min • Room Room 306" at bounding box center [831, 345] width 638 height 44
click at [345, 363] on div "1 Course details 2 Specifications 3 Schedule" at bounding box center [243, 289] width 253 height 178
drag, startPoint x: 507, startPoint y: 313, endPoint x: 659, endPoint y: 310, distance: 152.4
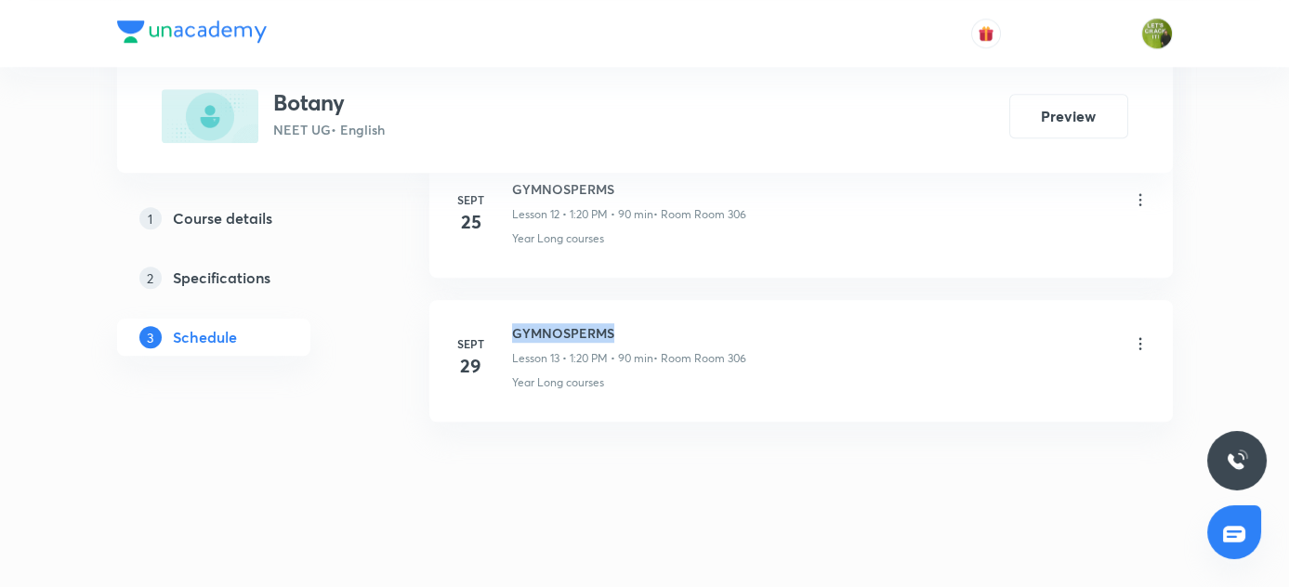
click at [659, 310] on li "Sept 29 GYMNOSPERMS Lesson 13 • 1:20 PM • 90 min • Room Room 306 Year Long cour…" at bounding box center [800, 361] width 743 height 122
copy h6 "GYMNOSPERMS"
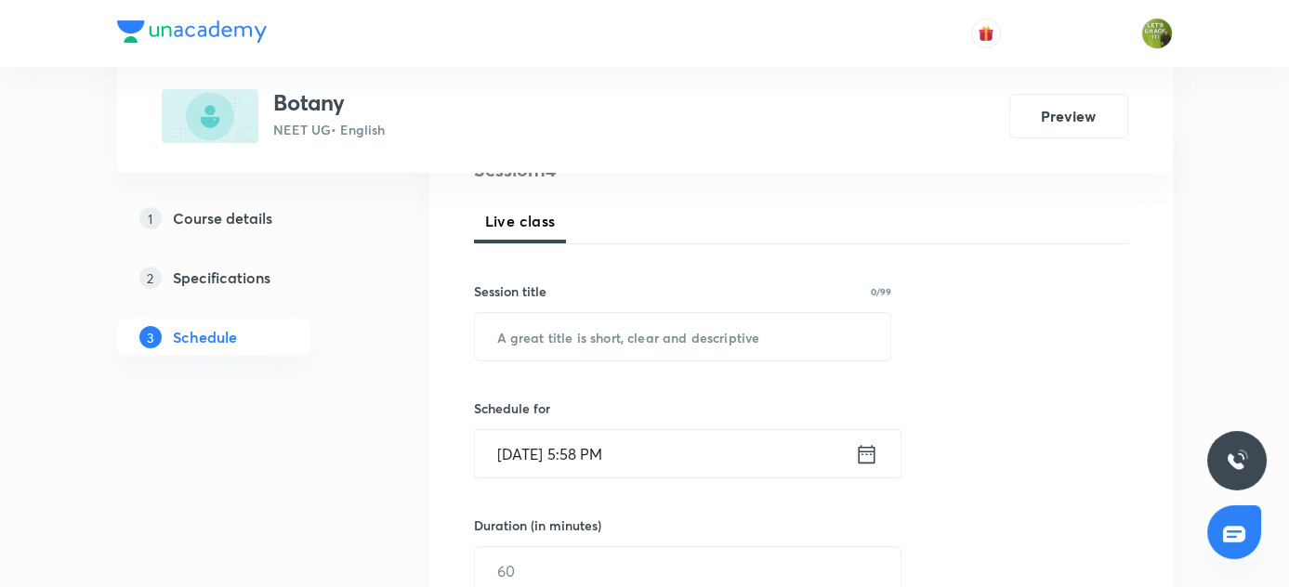
scroll to position [245, 0]
click at [515, 347] on input "text" at bounding box center [683, 336] width 416 height 47
paste input "GYMNOSPERMS"
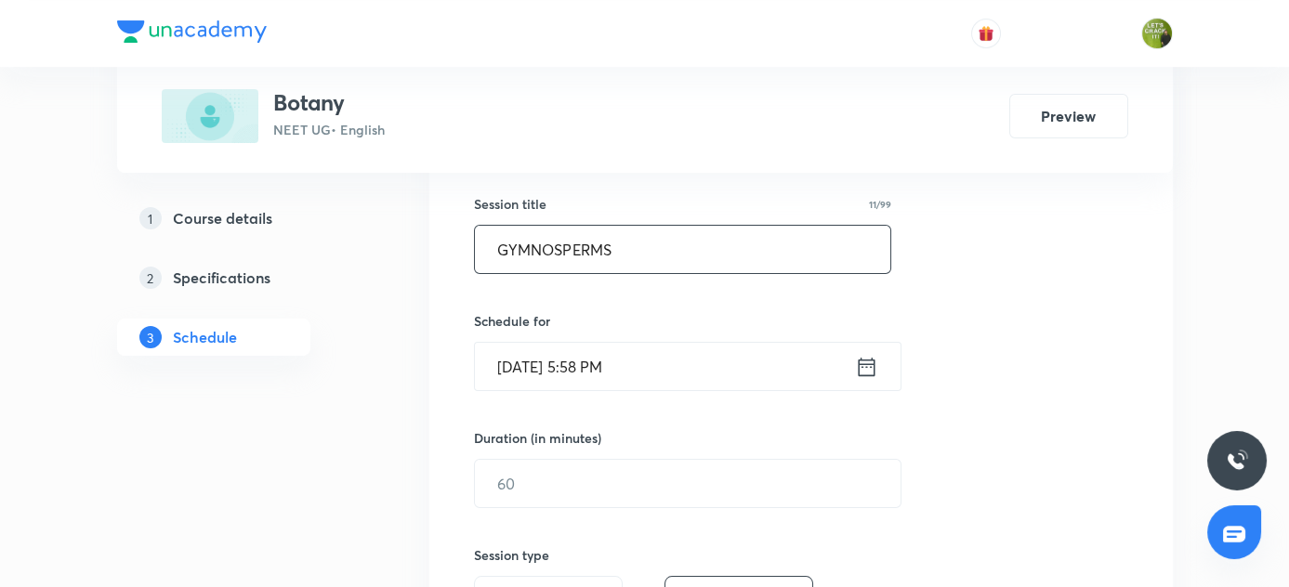
type input "GYMNOSPERMS"
click at [522, 368] on input "Oct 1, 2025, 5:58 PM" at bounding box center [665, 366] width 380 height 47
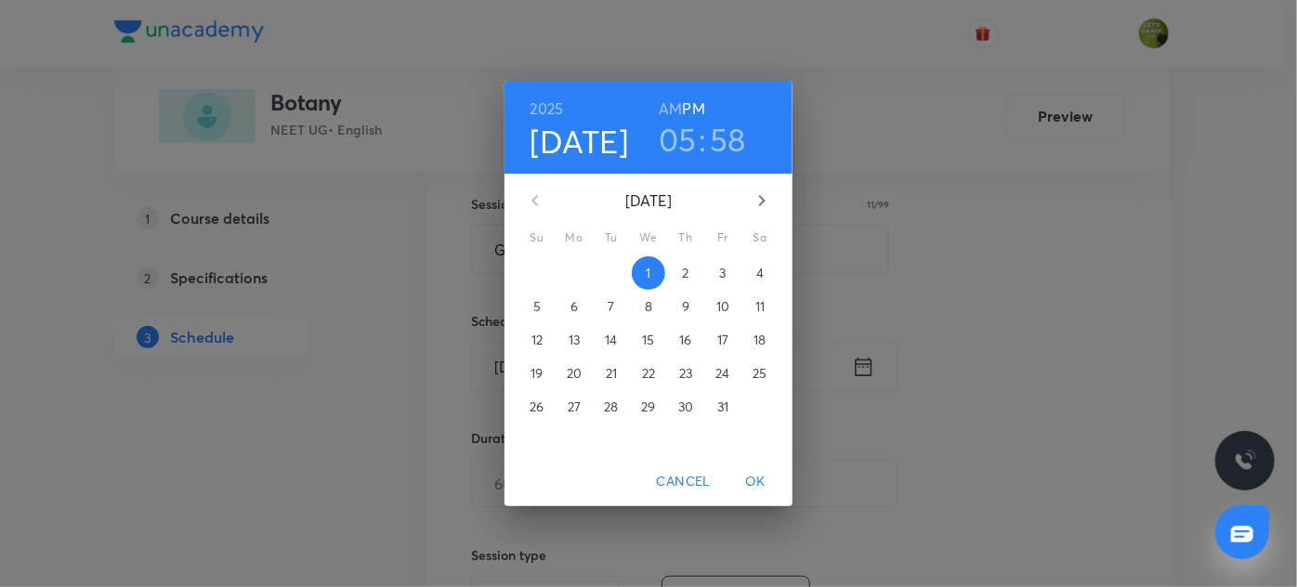
click at [596, 133] on h4 "[DATE]" at bounding box center [580, 141] width 99 height 39
click at [719, 264] on p "3" at bounding box center [722, 273] width 7 height 19
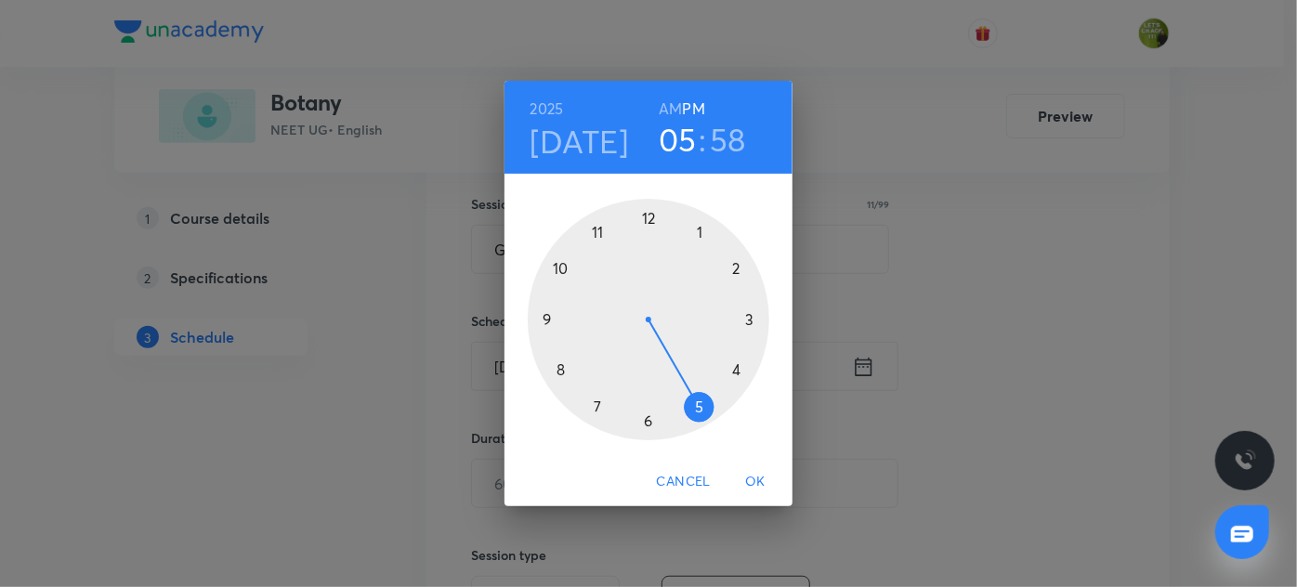
click at [559, 263] on div at bounding box center [649, 320] width 242 height 242
click at [672, 111] on h6 "AM" at bounding box center [670, 109] width 23 height 26
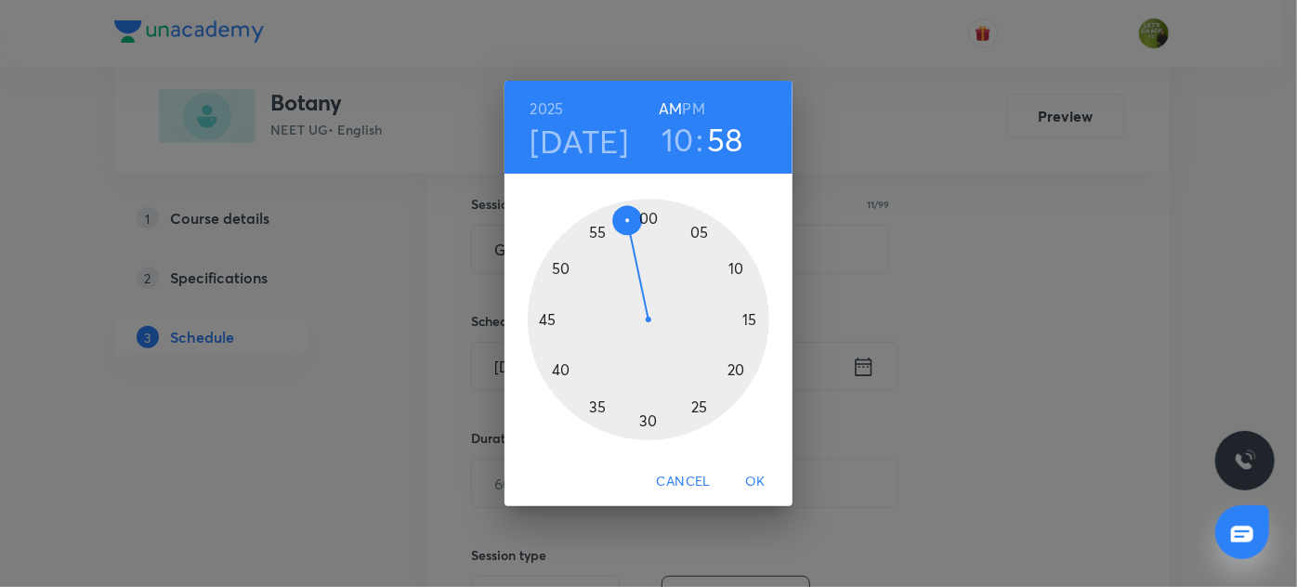
click at [652, 217] on div at bounding box center [649, 320] width 242 height 242
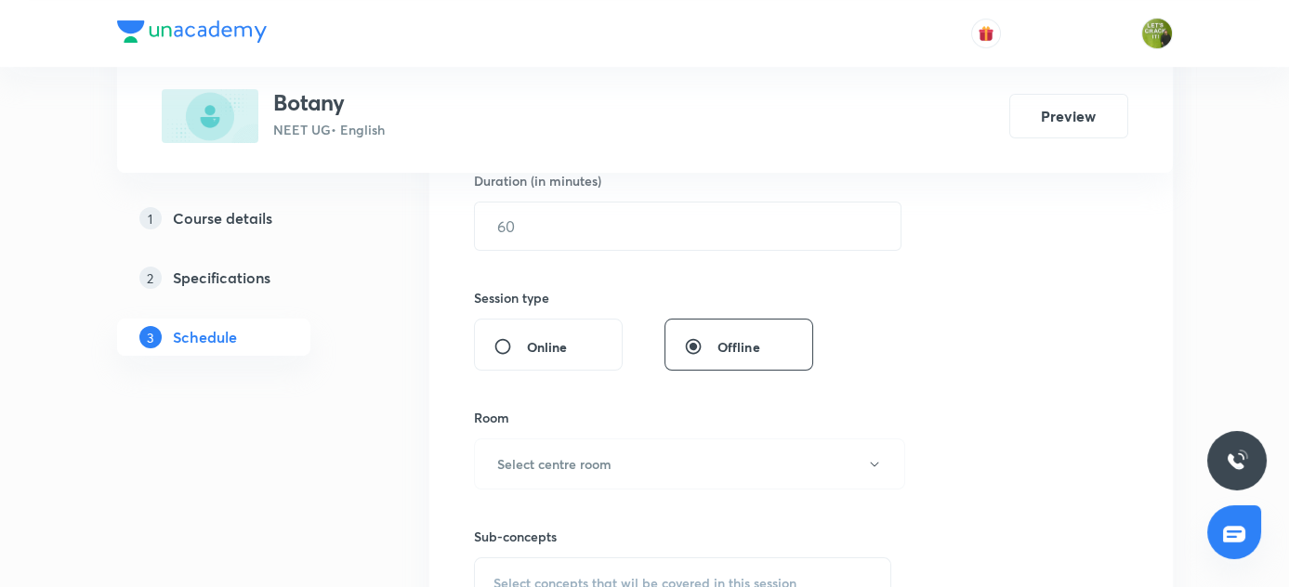
scroll to position [591, 0]
click at [529, 217] on input "text" at bounding box center [688, 225] width 426 height 47
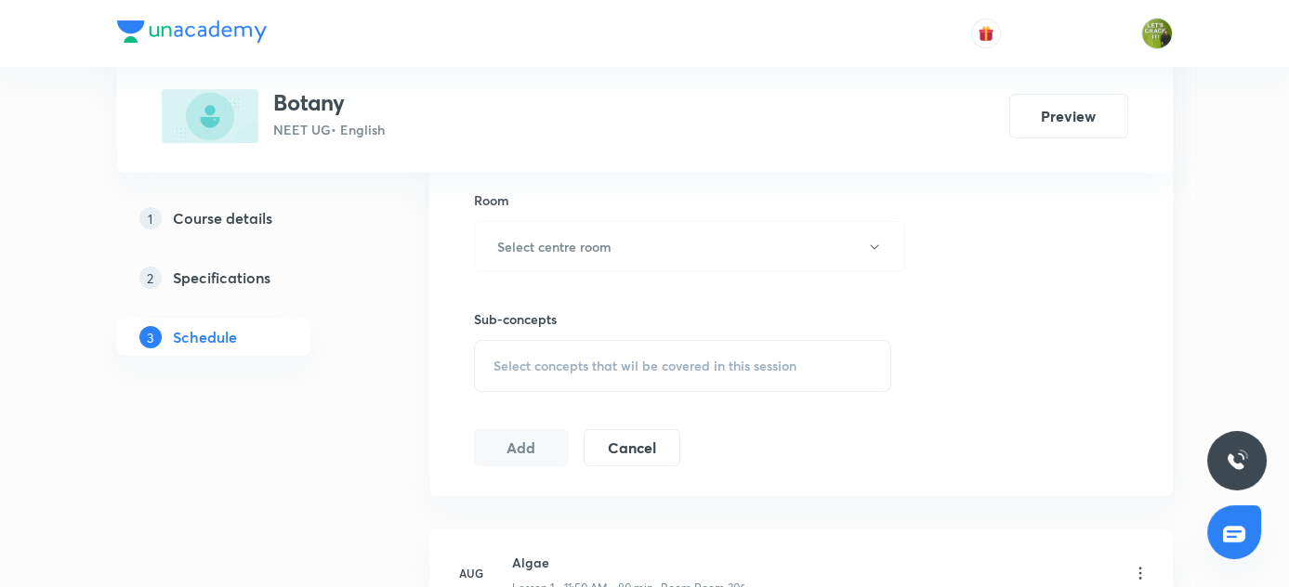
scroll to position [810, 0]
type input "90"
click at [530, 234] on h6 "Select centre room" at bounding box center [554, 244] width 114 height 20
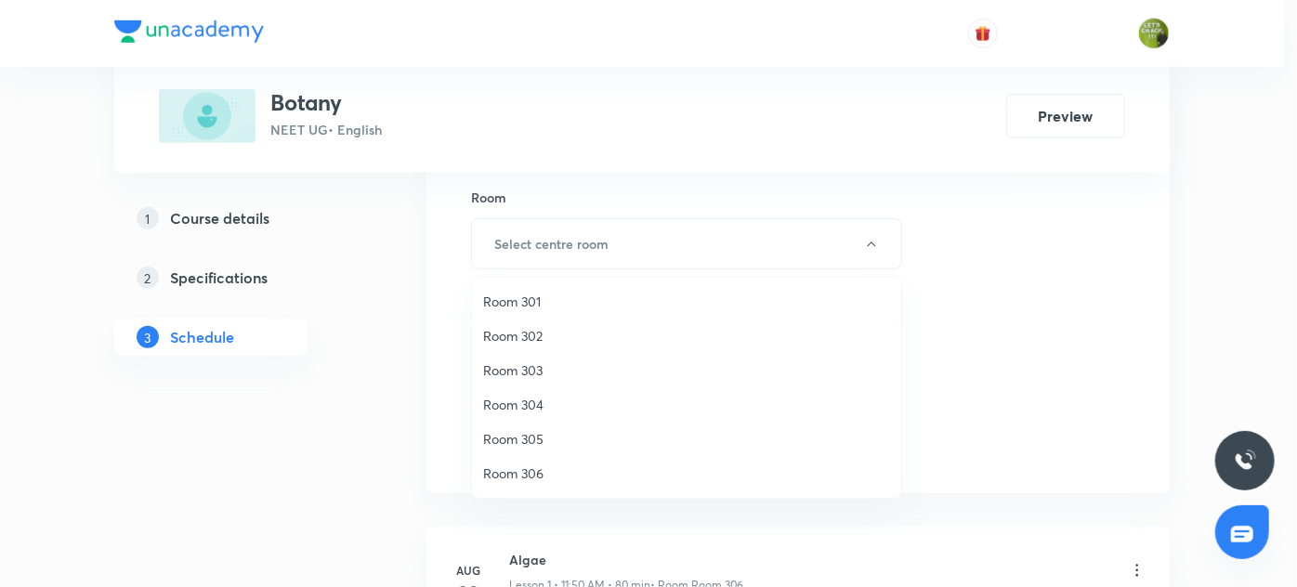
click at [530, 467] on span "Room 306" at bounding box center [686, 474] width 407 height 20
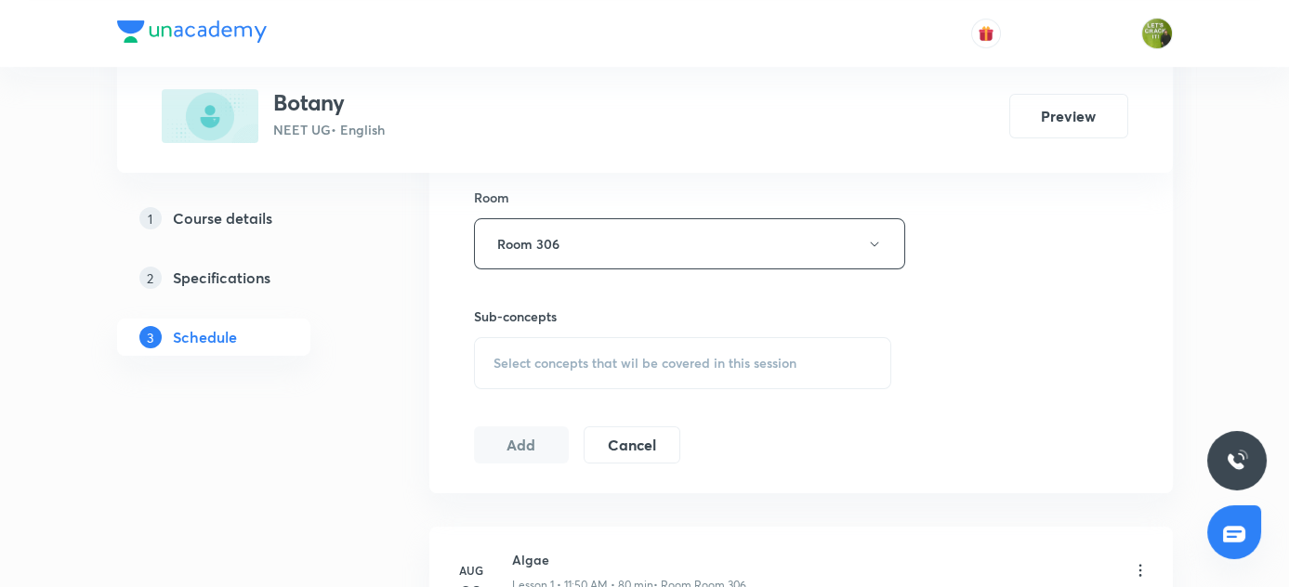
click at [553, 349] on div "Select concepts that wil be covered in this session" at bounding box center [683, 363] width 418 height 52
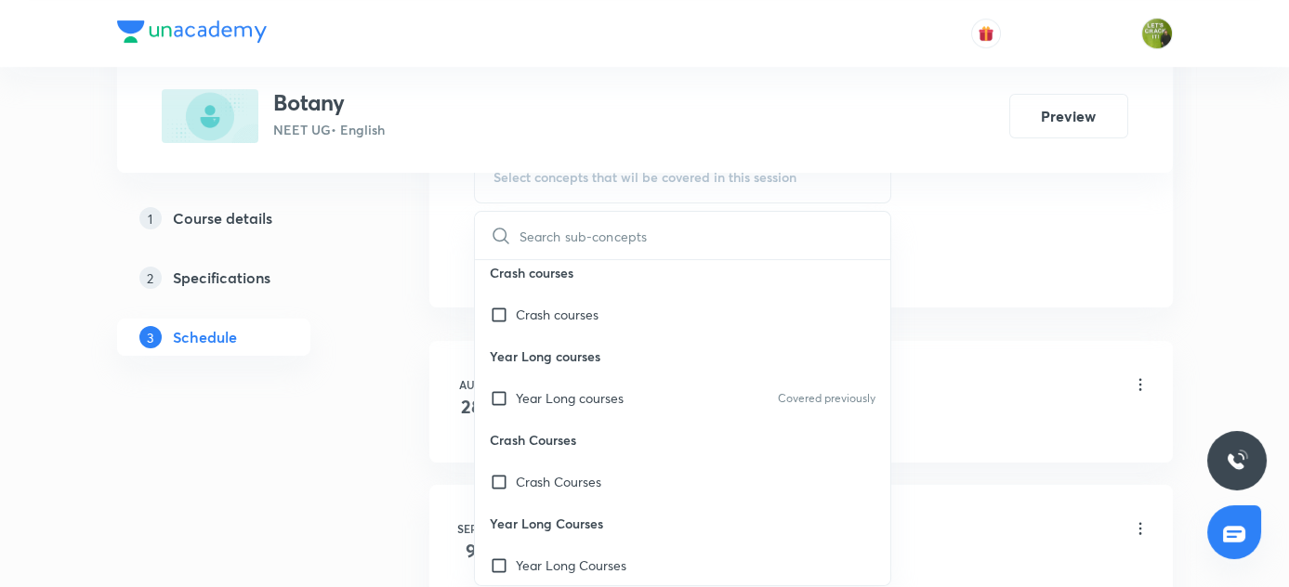
scroll to position [8, 0]
click at [503, 390] on input "checkbox" at bounding box center [503, 398] width 26 height 20
checkbox input "true"
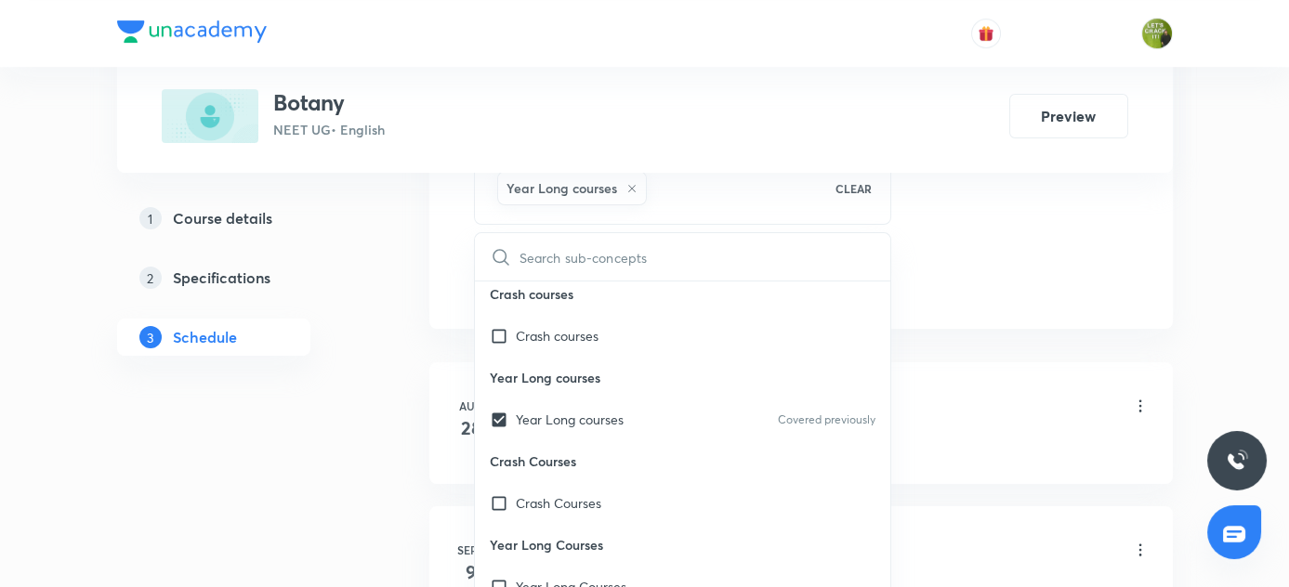
click at [277, 369] on div "1 Course details 2 Specifications 3 Schedule" at bounding box center [243, 289] width 253 height 178
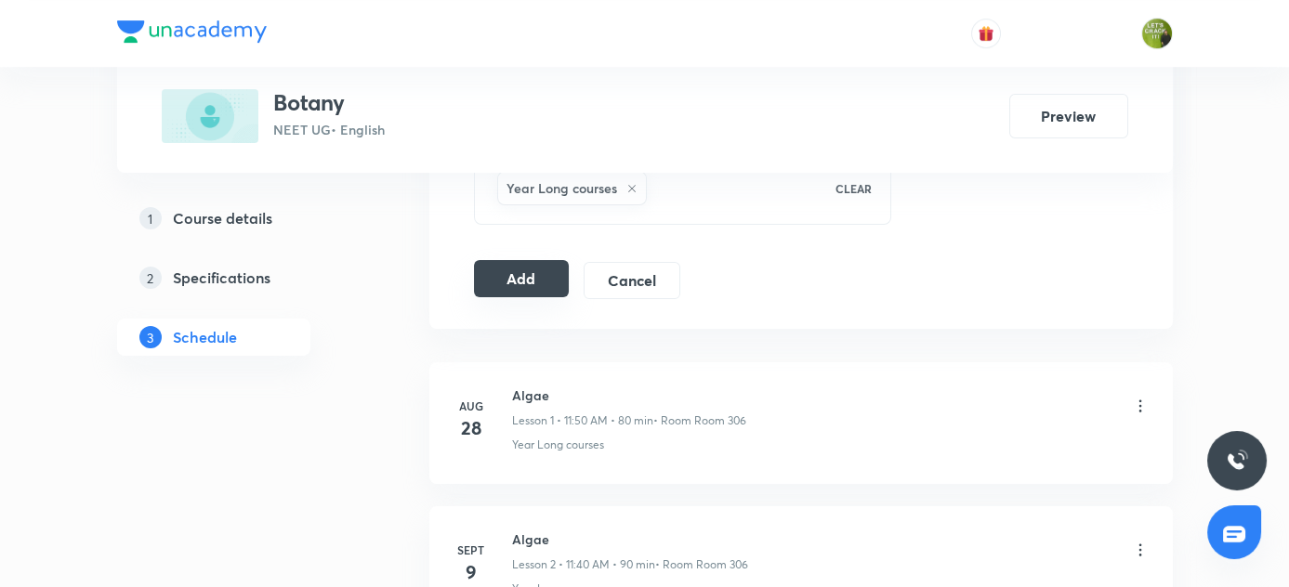
click at [511, 260] on button "Add" at bounding box center [522, 278] width 96 height 37
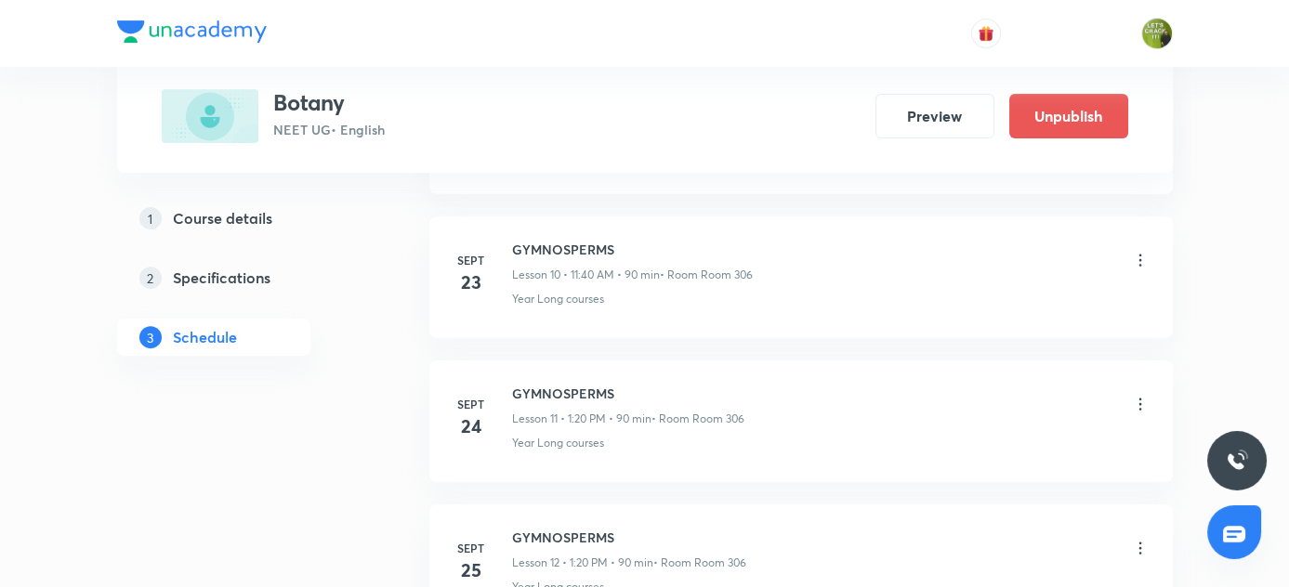
scroll to position [2058, 0]
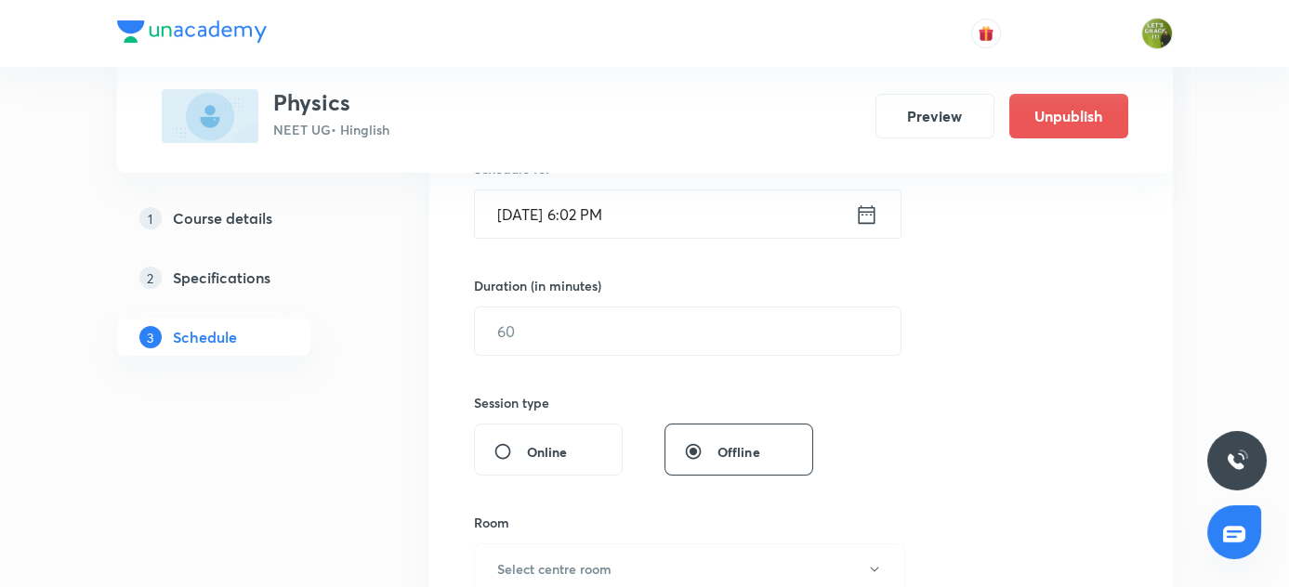
scroll to position [473, 0]
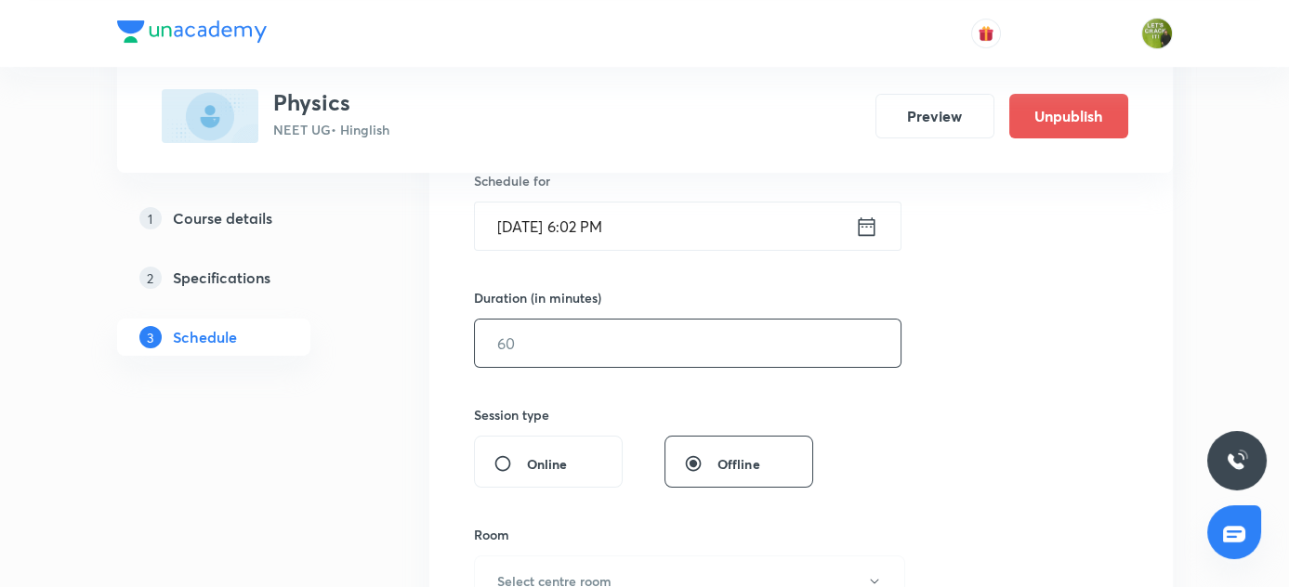
click at [574, 346] on input "text" at bounding box center [688, 343] width 426 height 47
type input "90"
click at [515, 222] on input "Oct 1, 2025, 6:02 PM" at bounding box center [665, 226] width 380 height 47
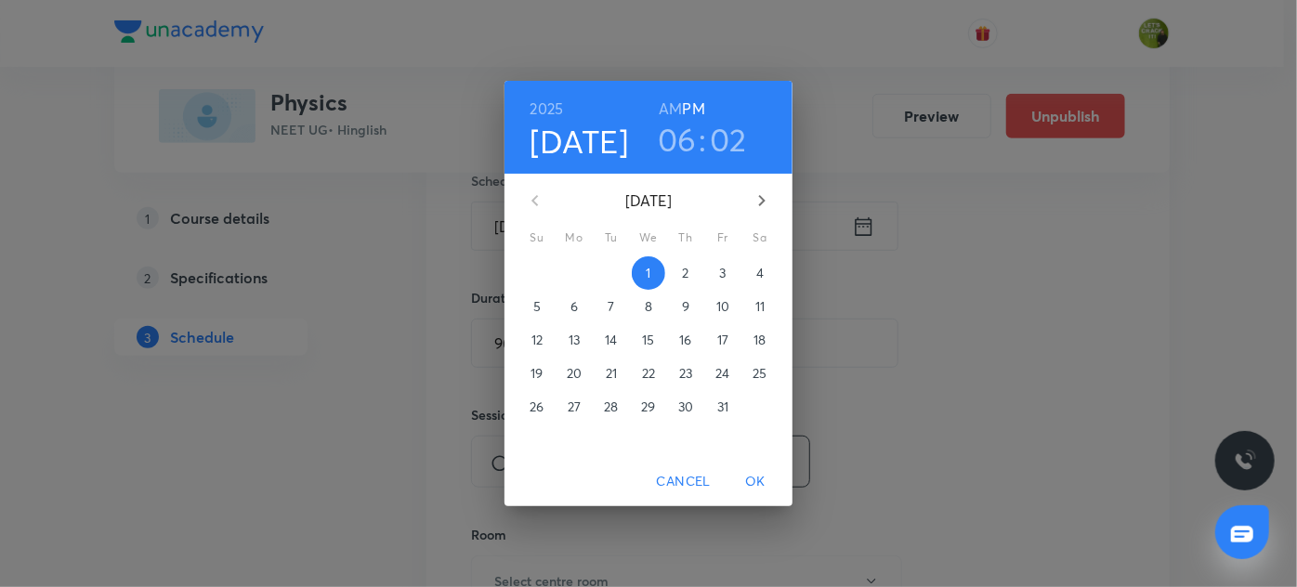
click at [719, 270] on p "3" at bounding box center [722, 273] width 7 height 19
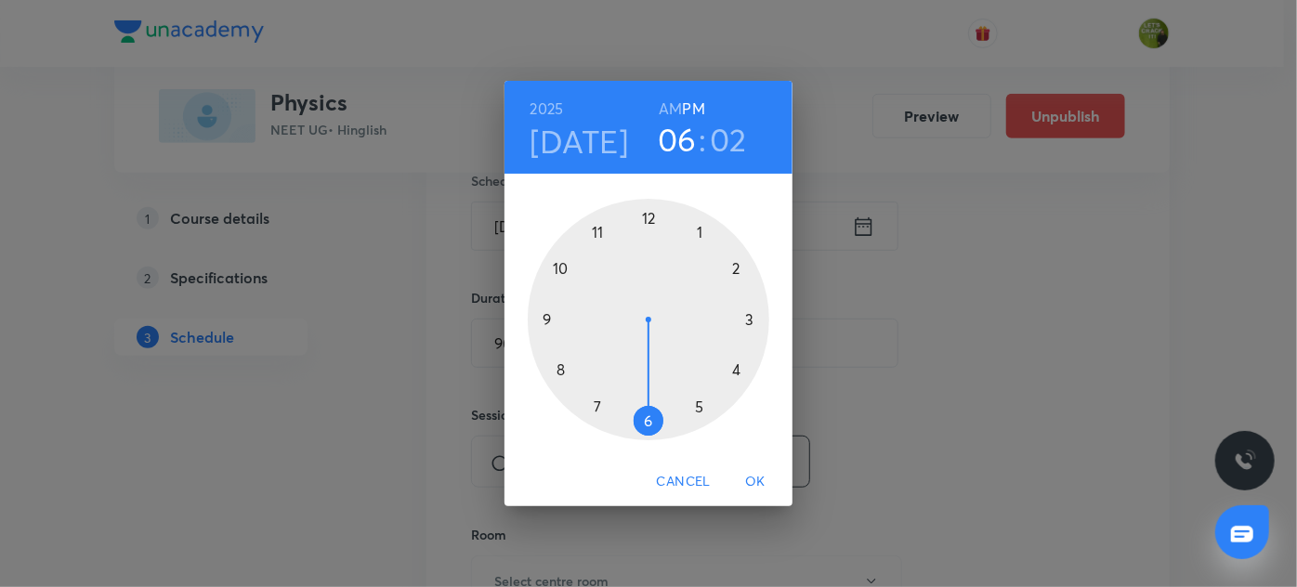
click at [666, 108] on h6 "AM" at bounding box center [670, 109] width 23 height 26
click at [595, 234] on div at bounding box center [649, 320] width 242 height 242
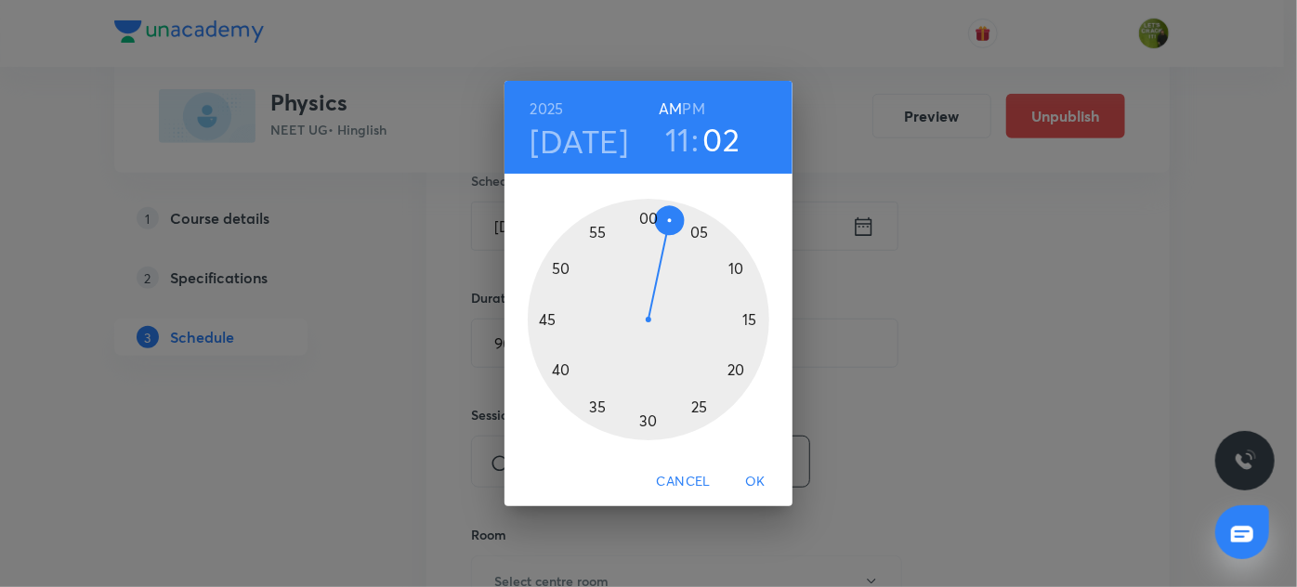
click at [562, 368] on div at bounding box center [649, 320] width 242 height 242
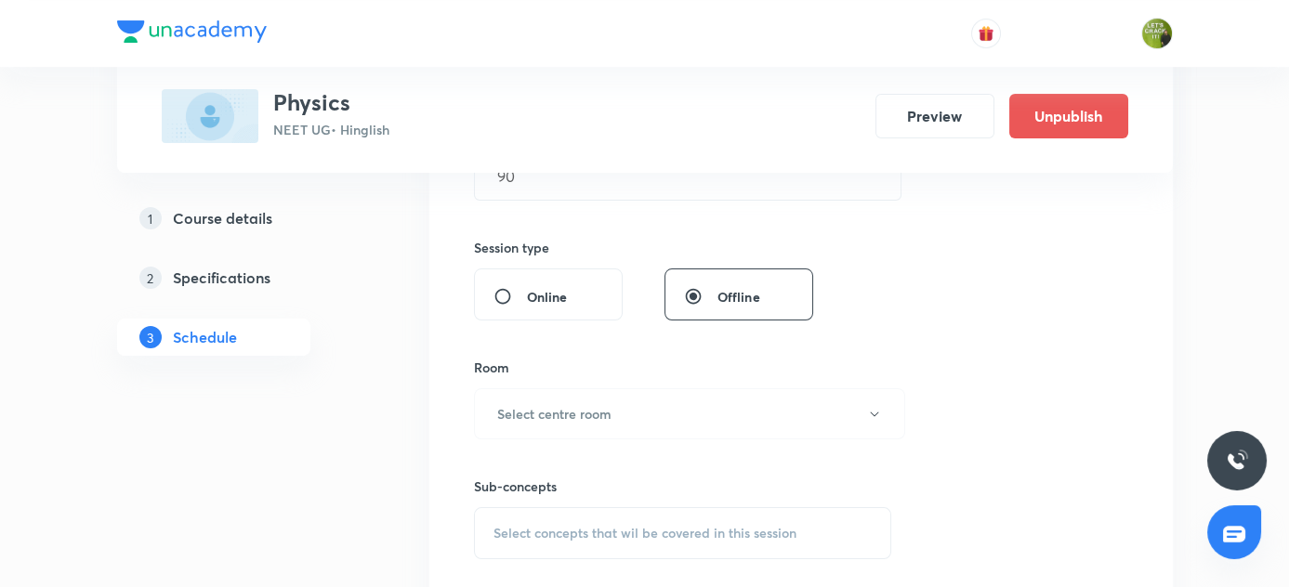
scroll to position [641, 0]
click at [518, 396] on button "Select centre room" at bounding box center [689, 413] width 431 height 51
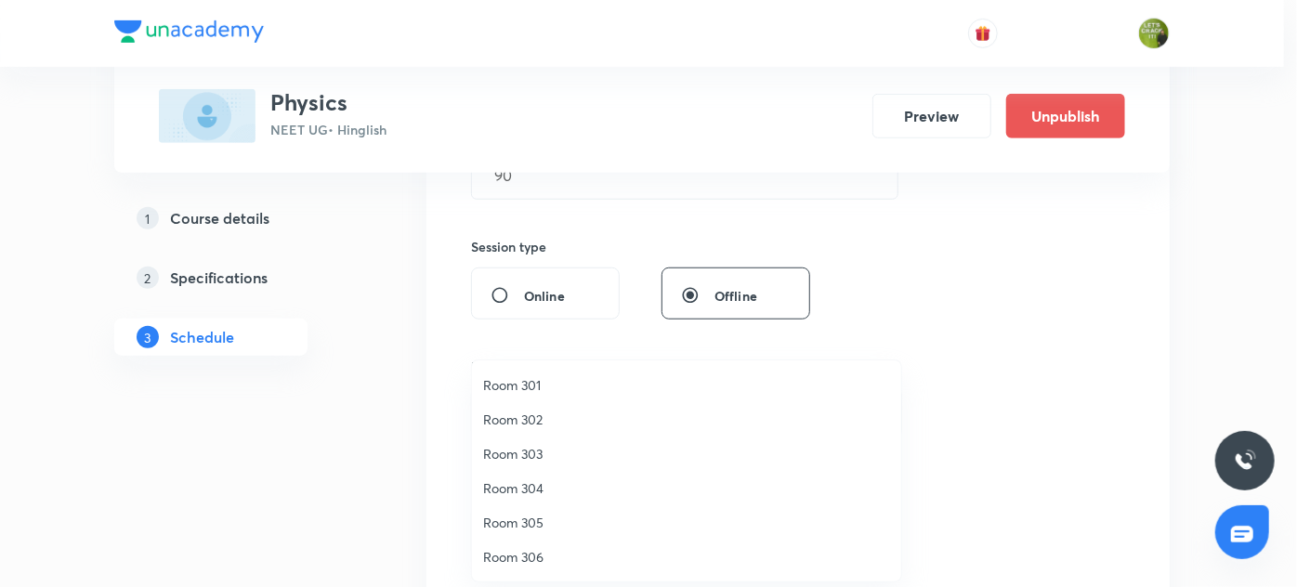
click at [528, 560] on span "Room 306" at bounding box center [686, 557] width 407 height 20
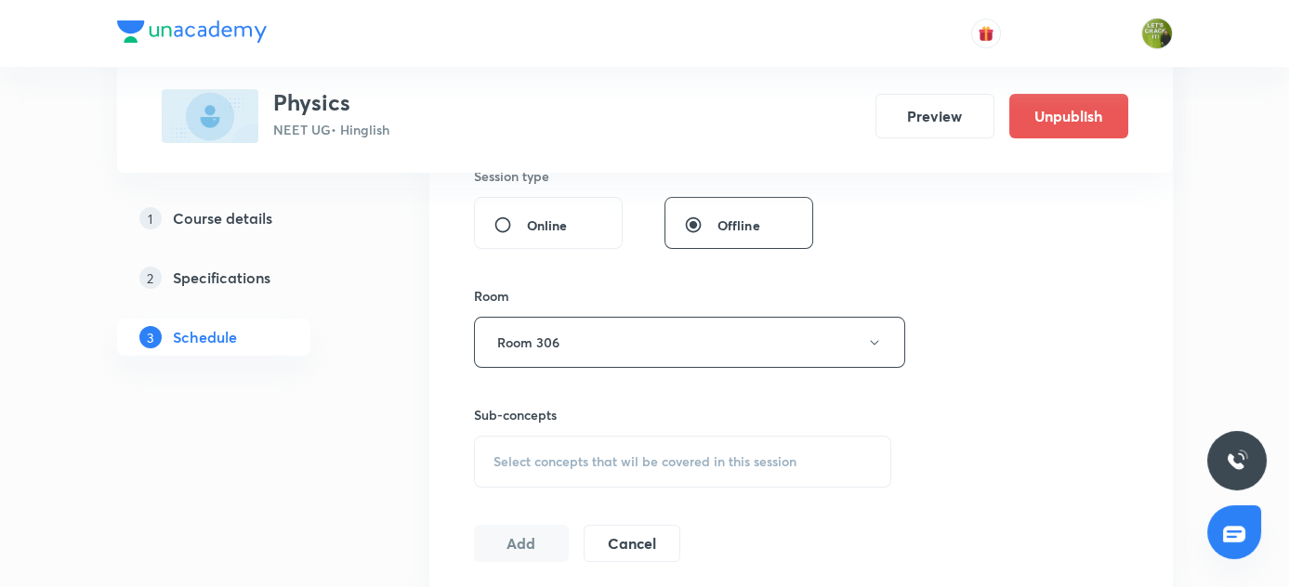
scroll to position [713, 0]
click at [566, 446] on div "Select concepts that wil be covered in this session" at bounding box center [683, 461] width 418 height 52
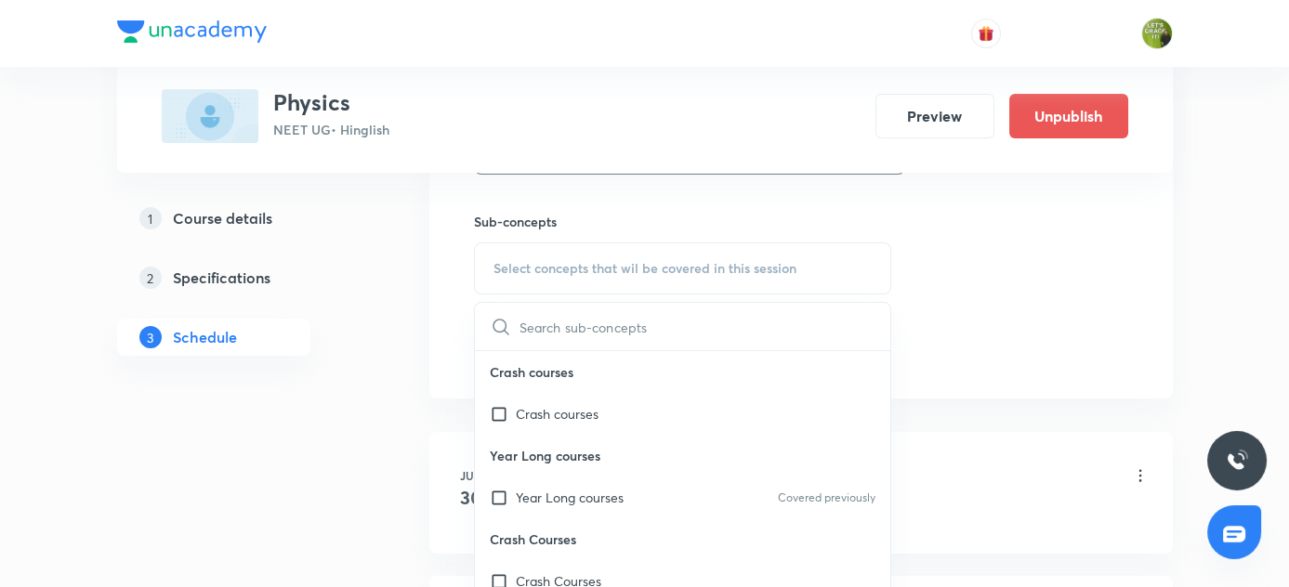
scroll to position [8, 0]
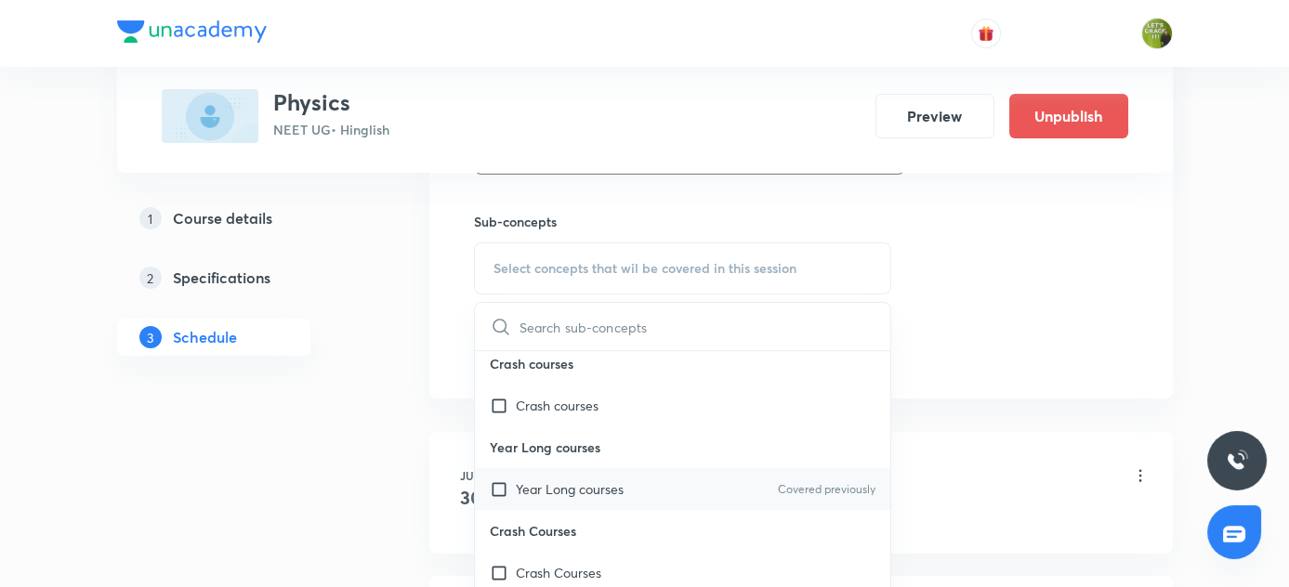
click at [500, 480] on input "checkbox" at bounding box center [503, 490] width 26 height 20
checkbox input "true"
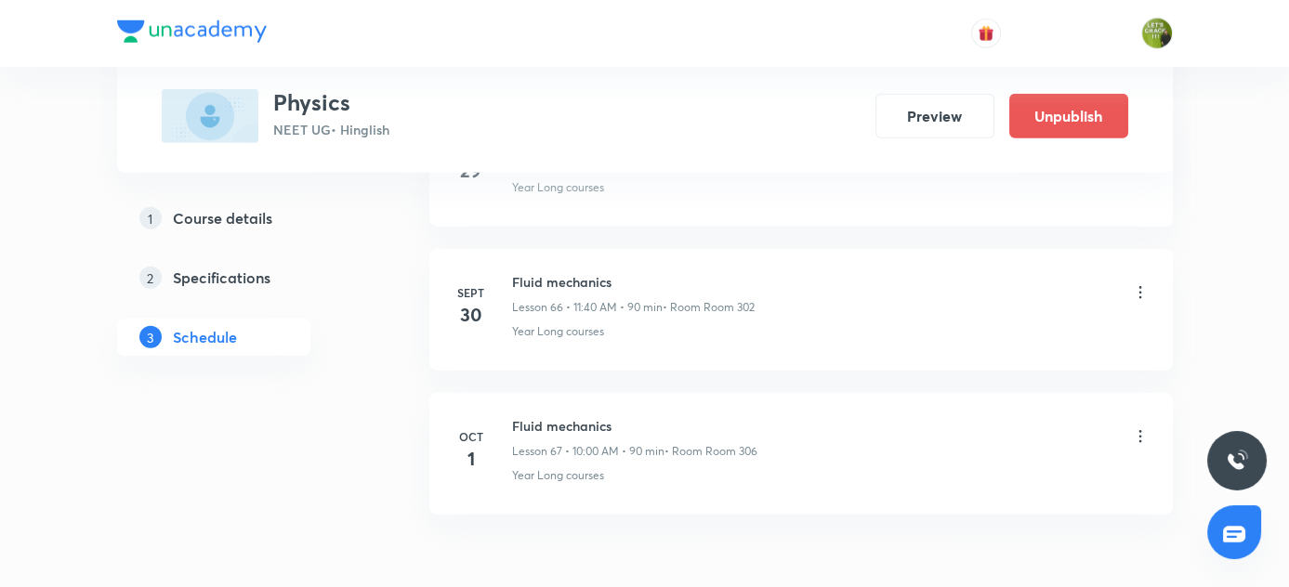
scroll to position [10537, 0]
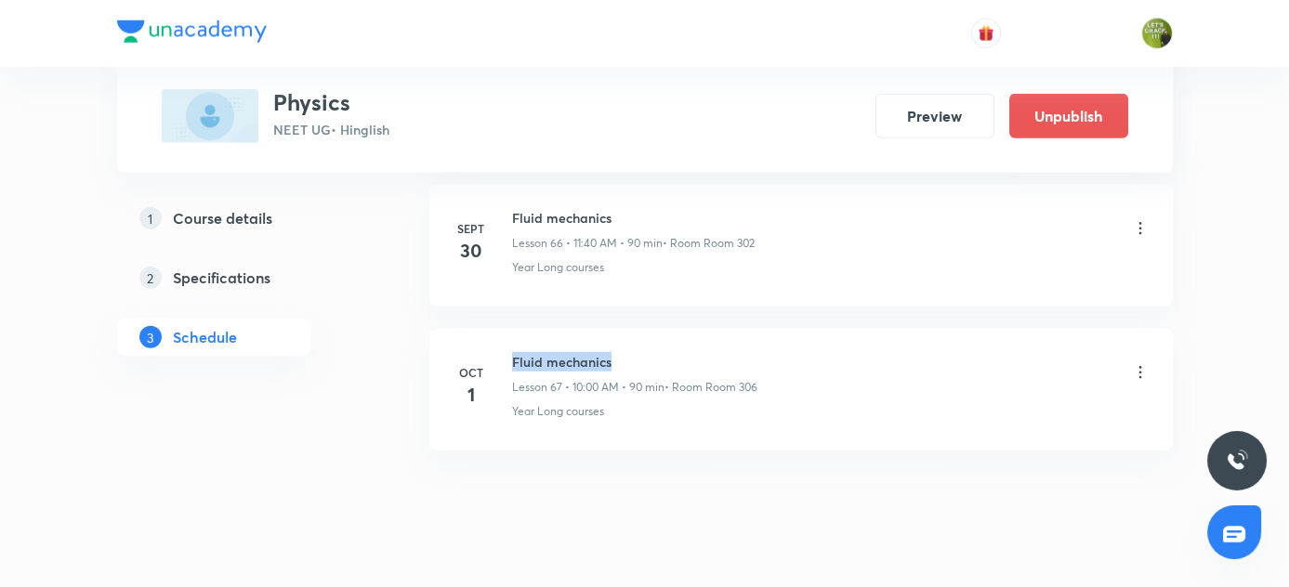
drag, startPoint x: 507, startPoint y: 313, endPoint x: 735, endPoint y: 322, distance: 228.8
click at [735, 352] on div "Oct 1 Fluid mechanics Lesson 67 • 10:00 AM • 90 min • Room Room 306 Year Long c…" at bounding box center [801, 386] width 697 height 68
copy h6 "Fluid mechanics"
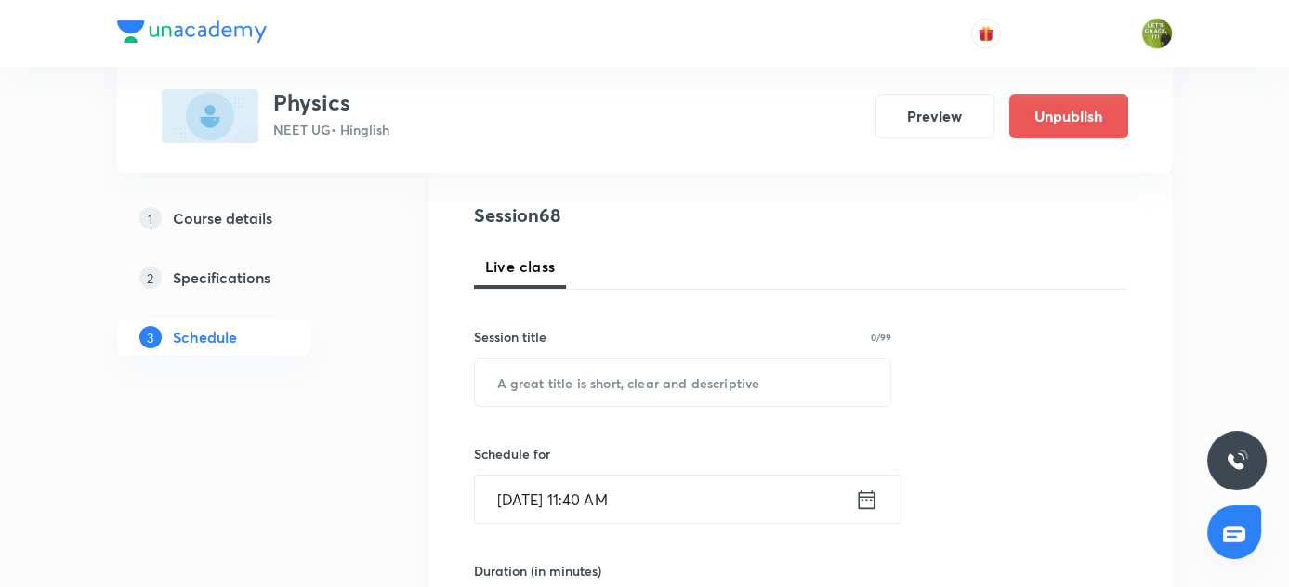
scroll to position [199, 0]
click at [577, 378] on input "text" at bounding box center [683, 383] width 416 height 47
paste input "Fluid mechanics"
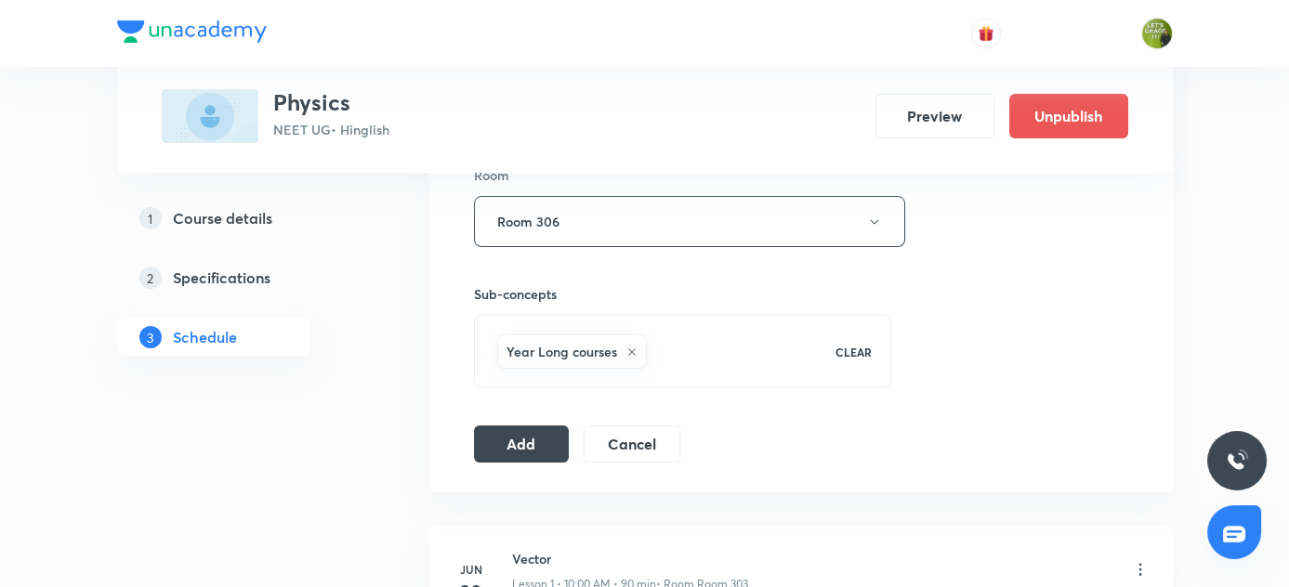
scroll to position [832, 0]
type input "Fluid mechanics"
click at [523, 445] on button "Add" at bounding box center [522, 443] width 96 height 37
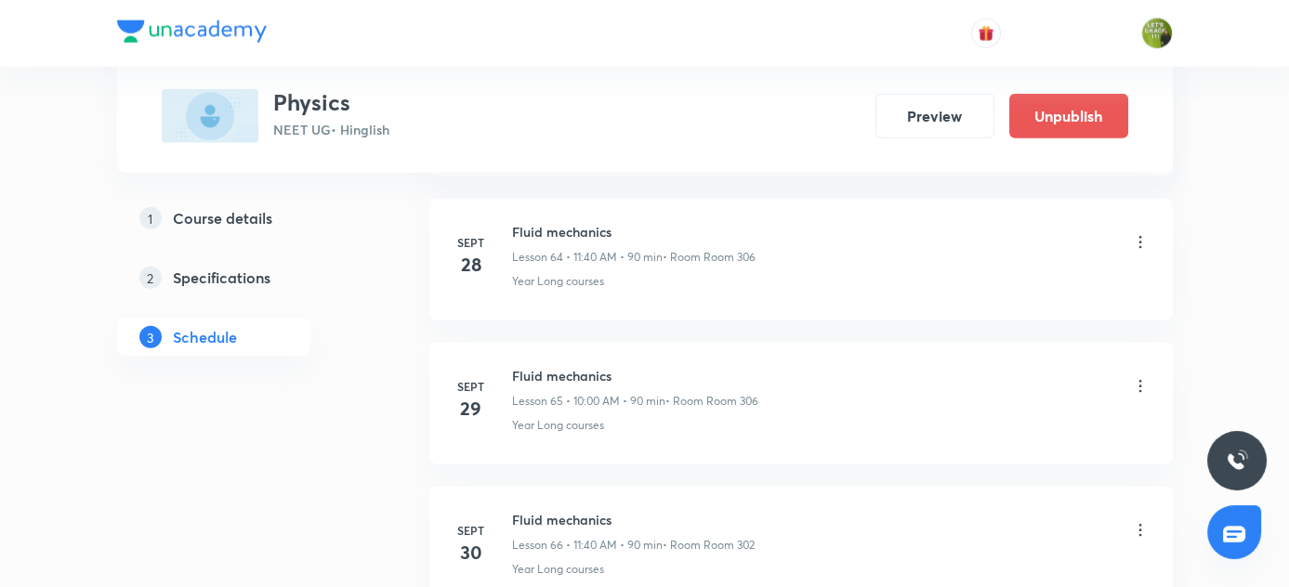
scroll to position [9809, 0]
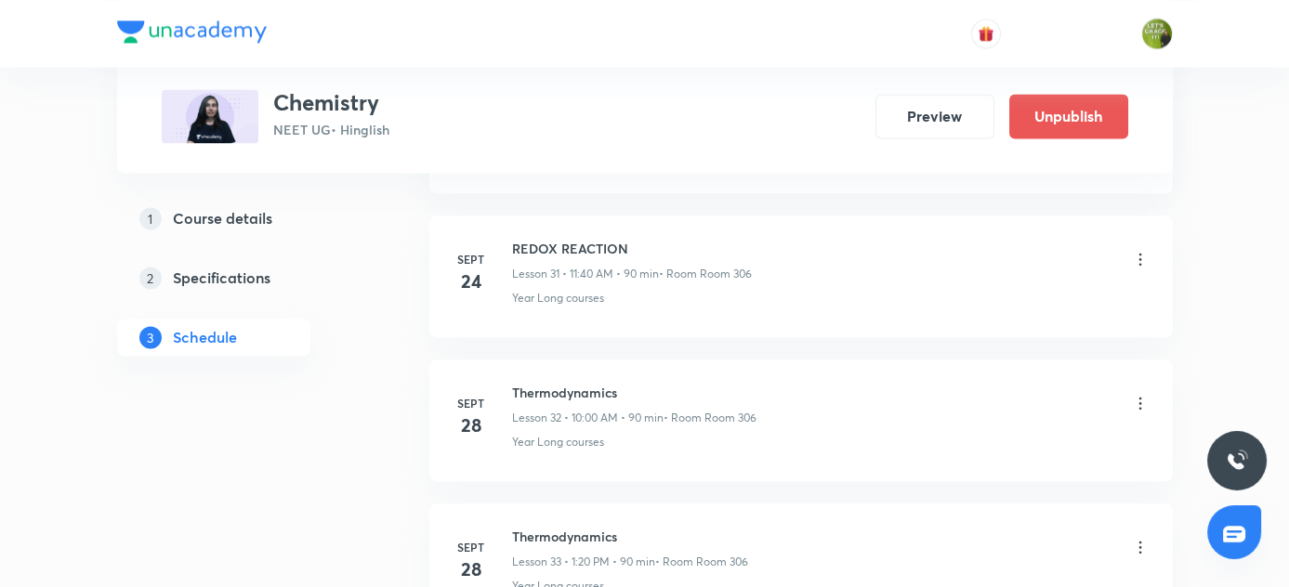
scroll to position [5781, 0]
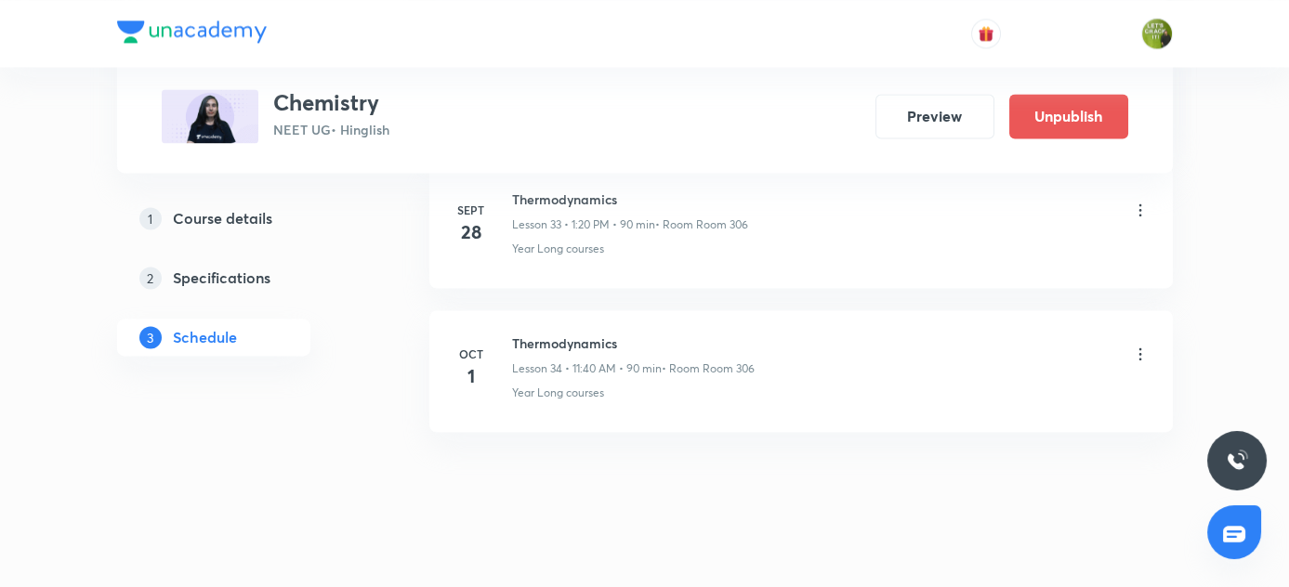
click at [542, 334] on h6 "Thermodynamics" at bounding box center [633, 344] width 243 height 20
copy h6 "Thermodynamics"
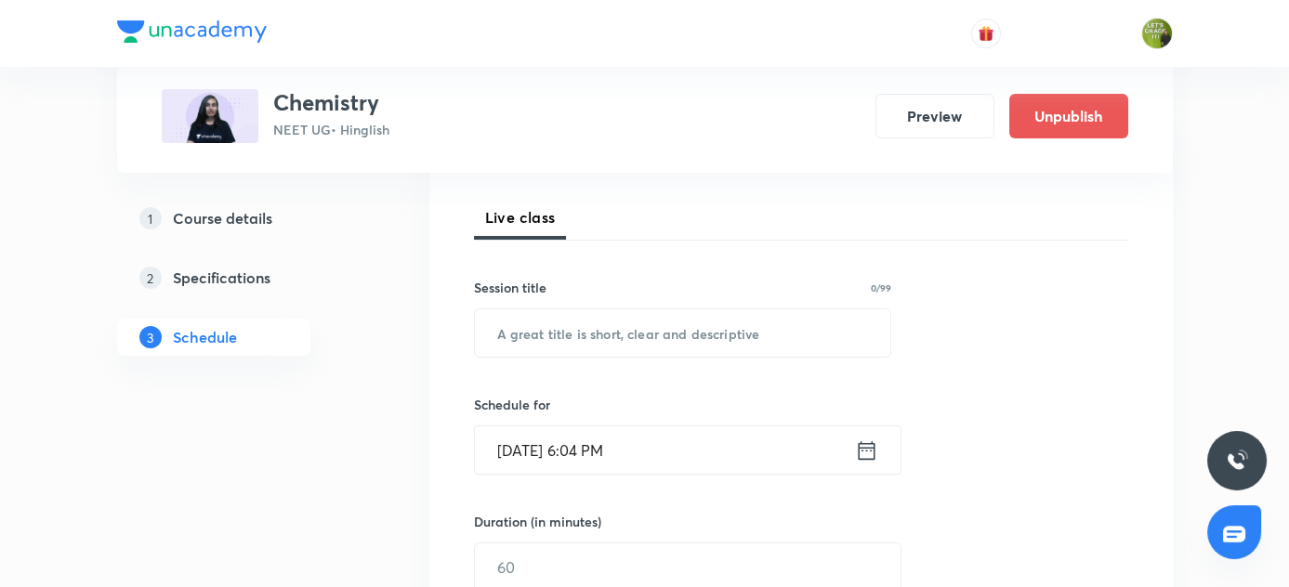
scroll to position [248, 0]
click at [540, 327] on input "text" at bounding box center [683, 333] width 416 height 47
paste input "Thermodynamics"
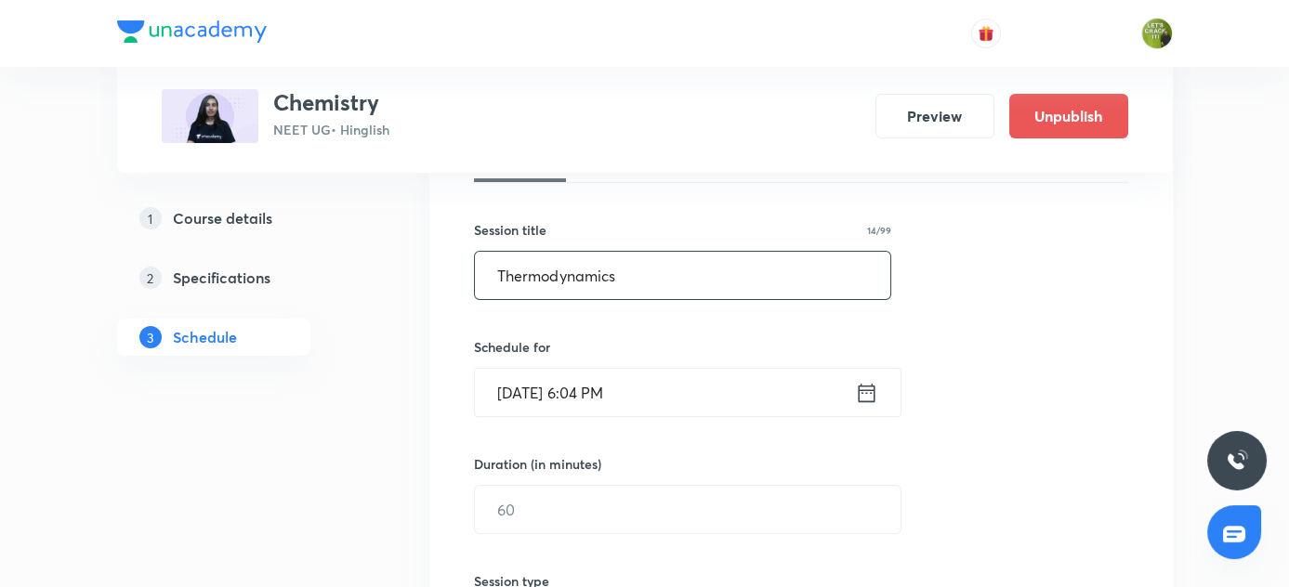
scroll to position [306, 0]
type input "Thermodynamics"
click at [507, 394] on input "[DATE] 6:04 PM" at bounding box center [665, 393] width 380 height 47
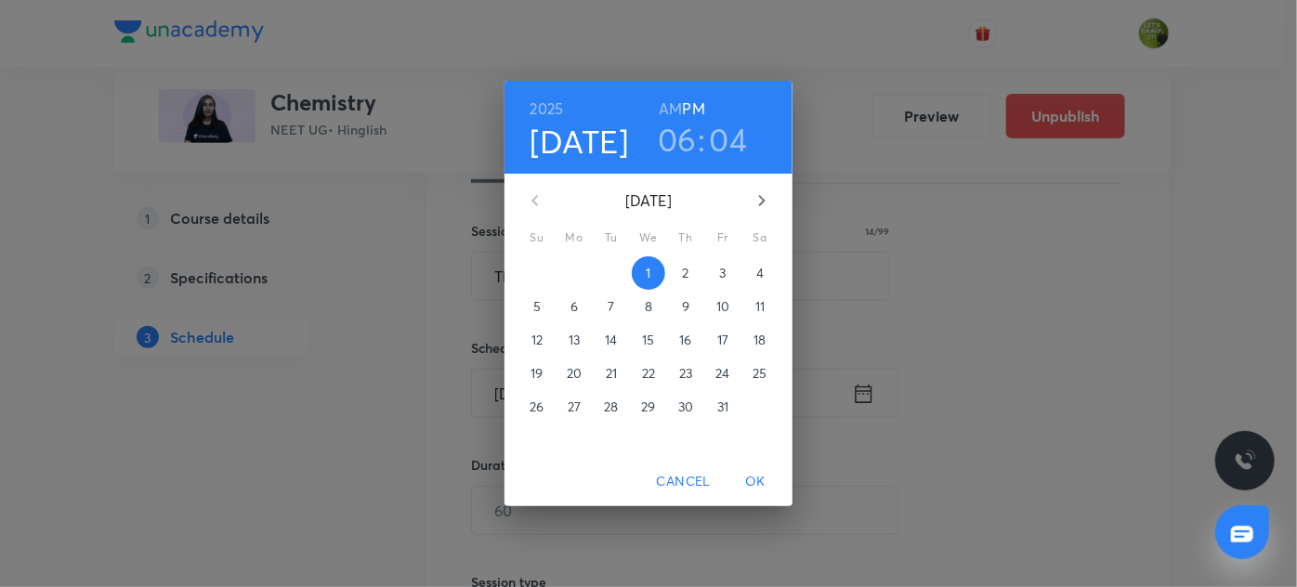
click at [604, 138] on h4 "[DATE]" at bounding box center [580, 141] width 99 height 39
click at [731, 271] on span "3" at bounding box center [722, 273] width 33 height 19
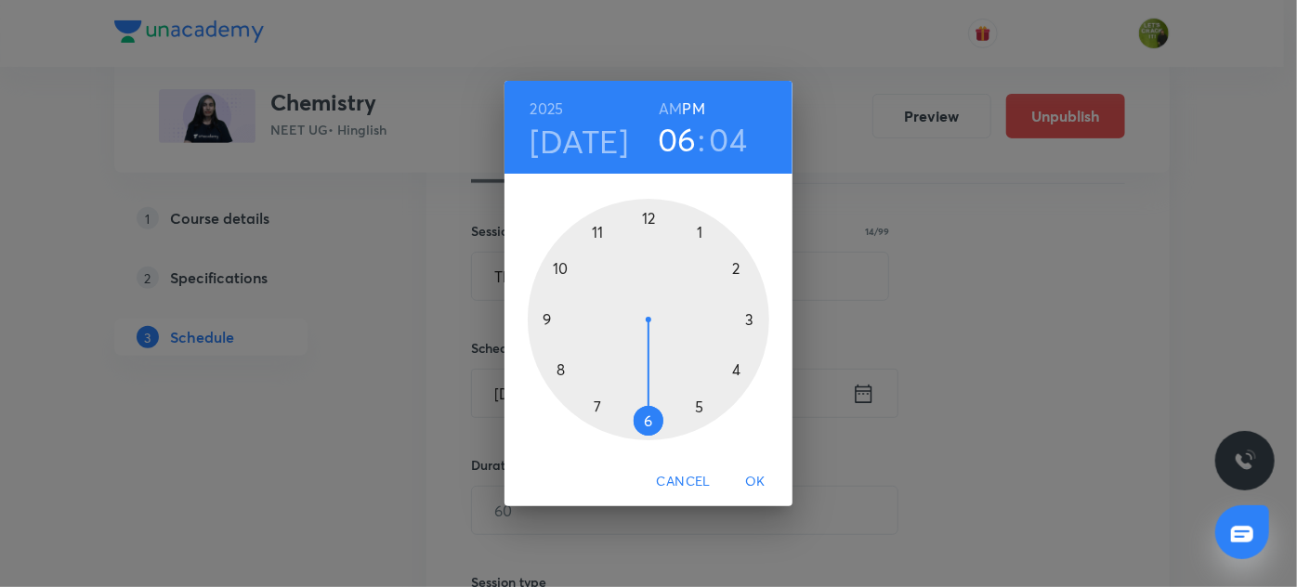
click at [674, 143] on h3 "06" at bounding box center [677, 139] width 39 height 39
click at [599, 230] on div at bounding box center [649, 320] width 242 height 242
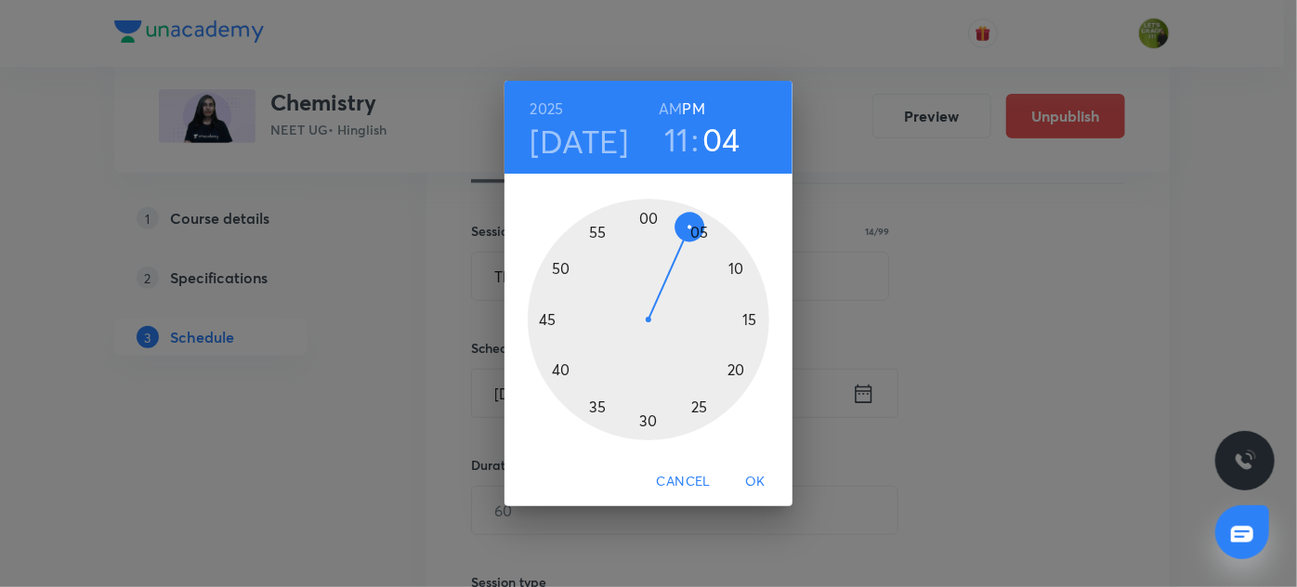
click at [557, 366] on div at bounding box center [649, 320] width 242 height 242
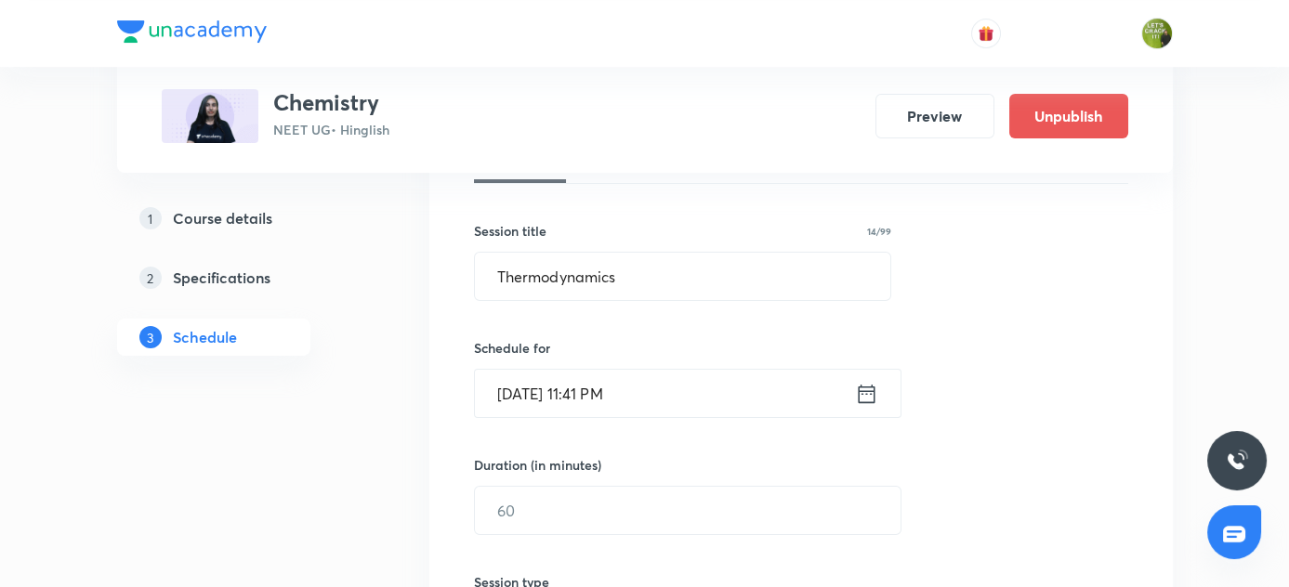
click at [610, 388] on input "[DATE] 11:41 PM" at bounding box center [665, 393] width 380 height 47
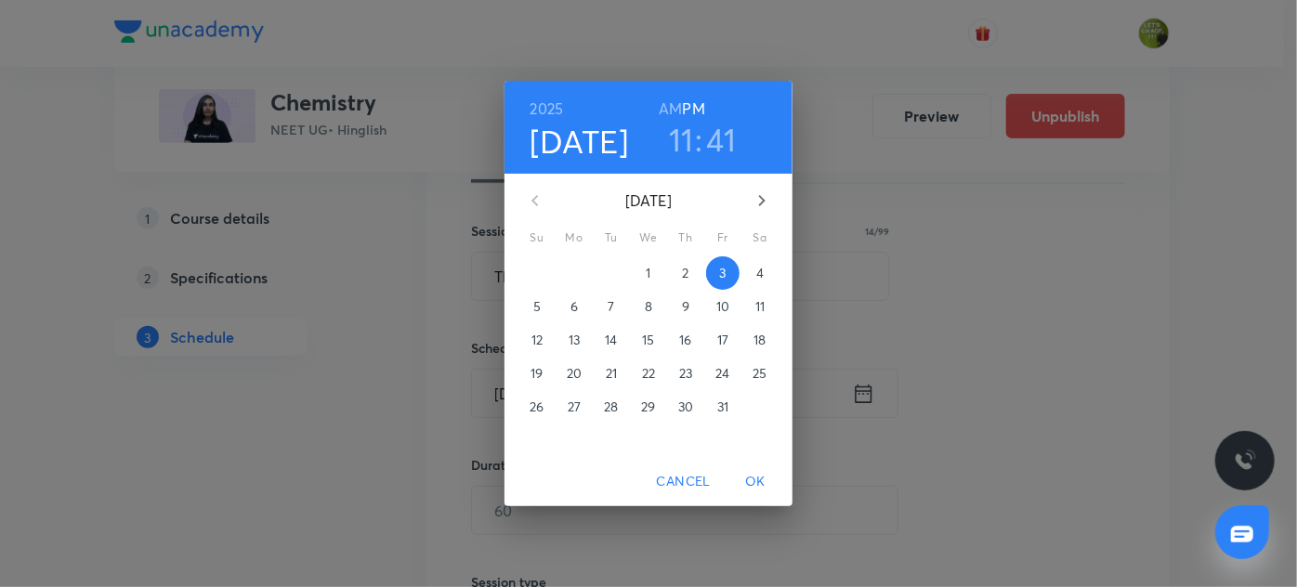
click at [677, 110] on h6 "AM" at bounding box center [670, 109] width 23 height 26
click at [734, 125] on h3 "41" at bounding box center [722, 139] width 30 height 39
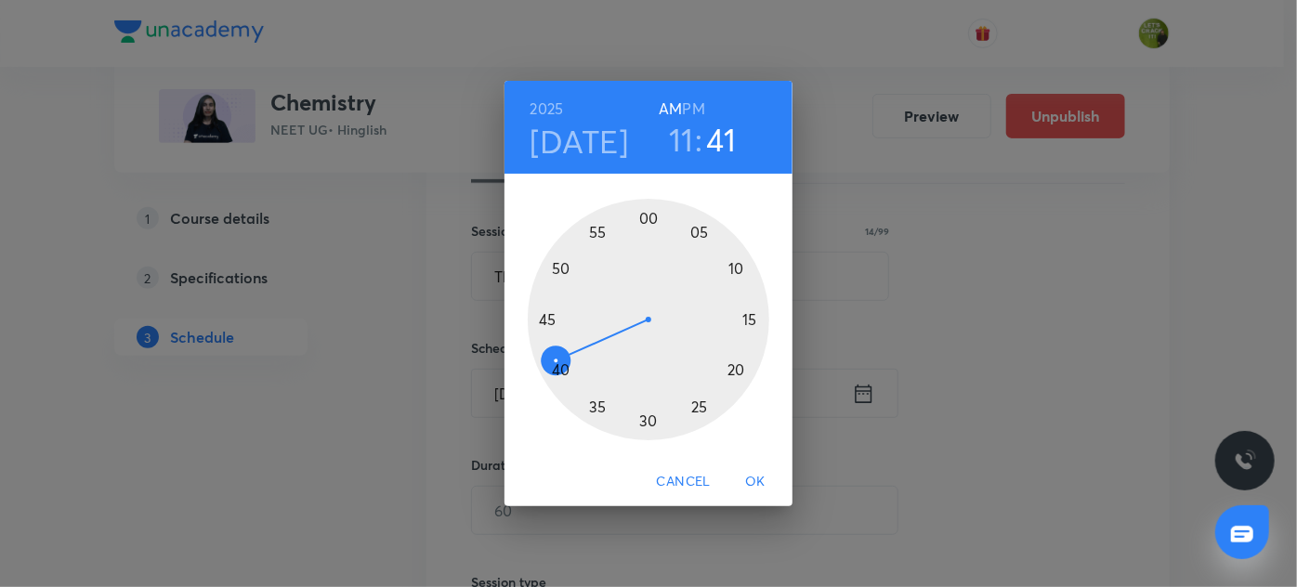
click at [565, 369] on div at bounding box center [649, 320] width 242 height 242
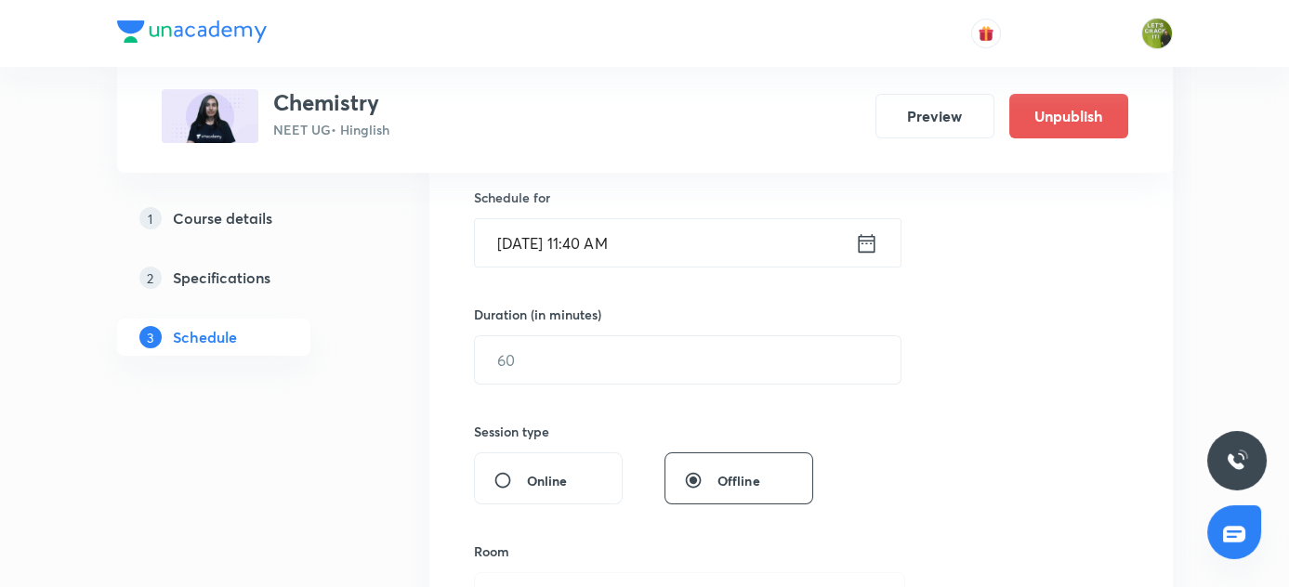
scroll to position [461, 0]
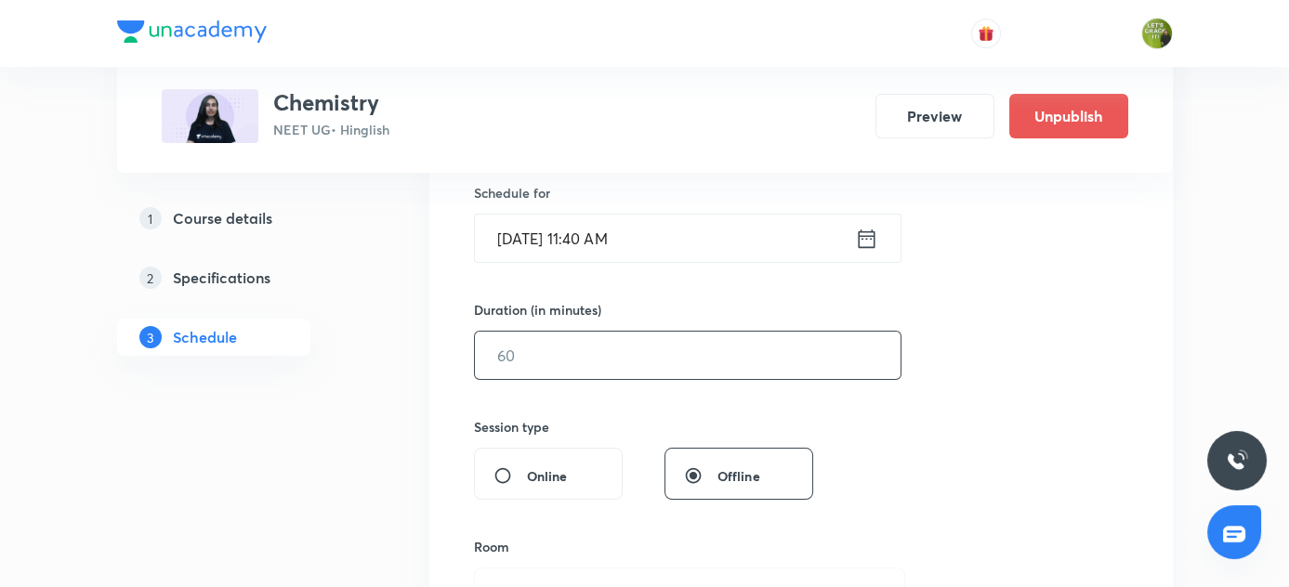
click at [490, 348] on input "text" at bounding box center [688, 355] width 426 height 47
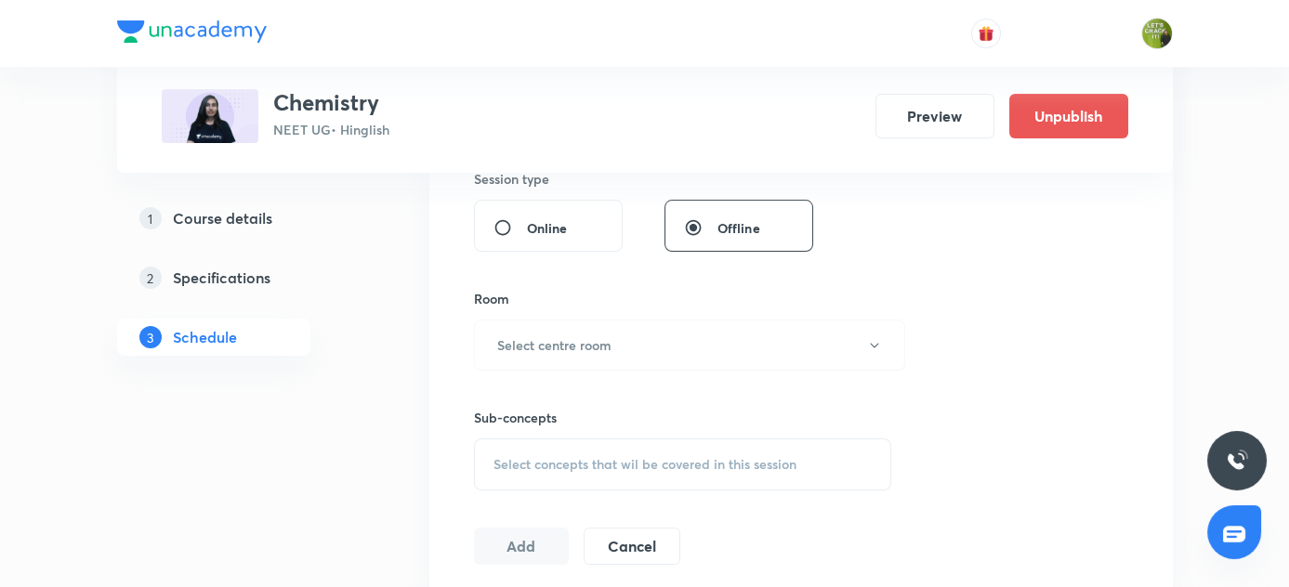
scroll to position [708, 0]
type input "90"
click at [502, 349] on h6 "Select centre room" at bounding box center [554, 346] width 114 height 20
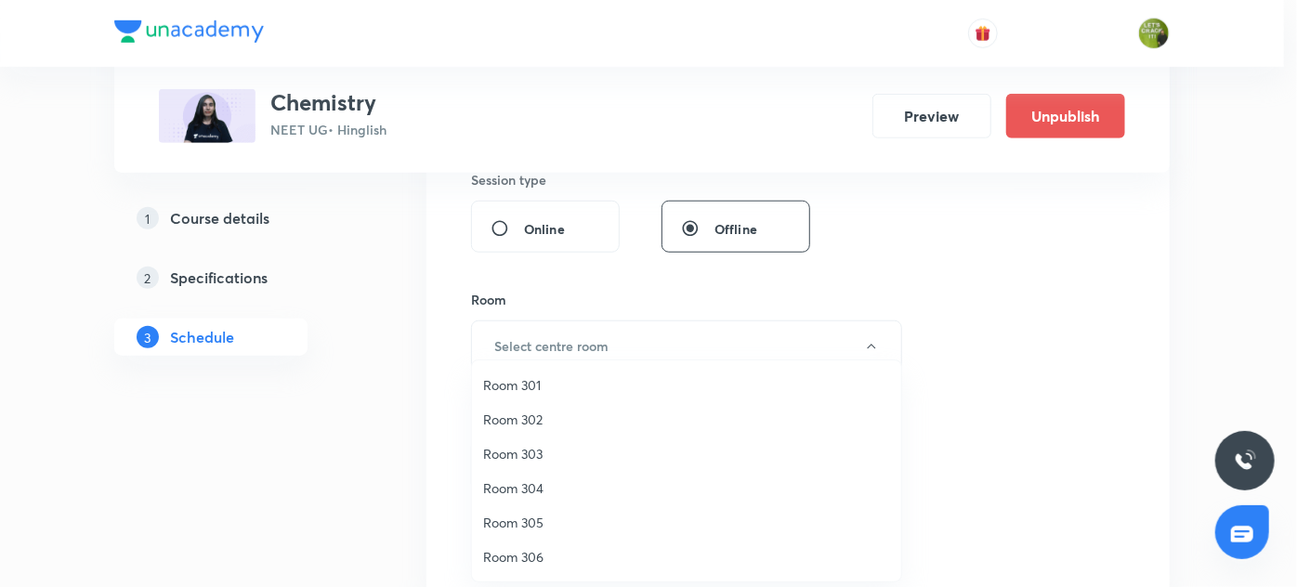
click at [522, 557] on span "Room 306" at bounding box center [686, 557] width 407 height 20
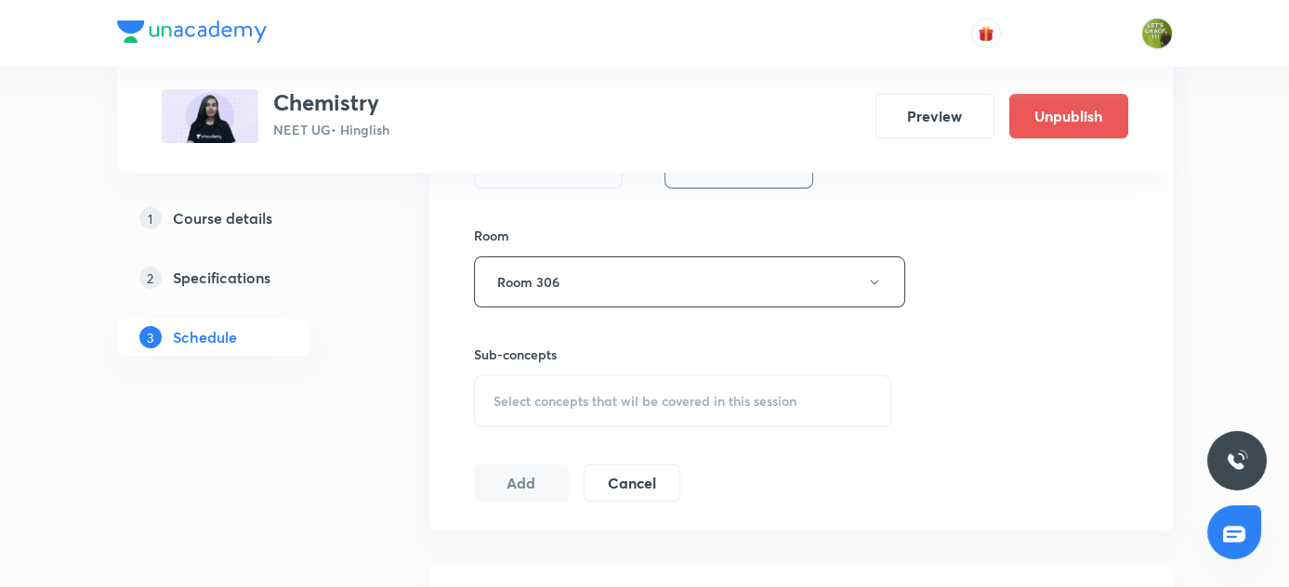
scroll to position [773, 0]
click at [604, 401] on span "Select concepts that wil be covered in this session" at bounding box center [644, 400] width 303 height 15
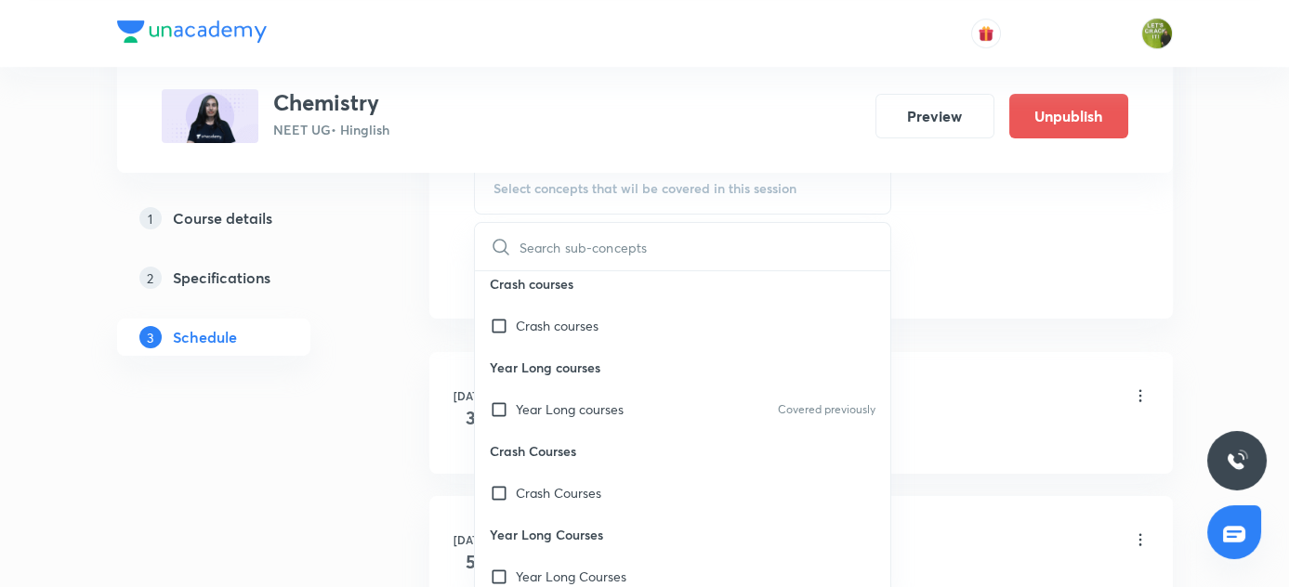
scroll to position [5, 0]
click at [495, 405] on input "checkbox" at bounding box center [503, 413] width 26 height 20
checkbox input "true"
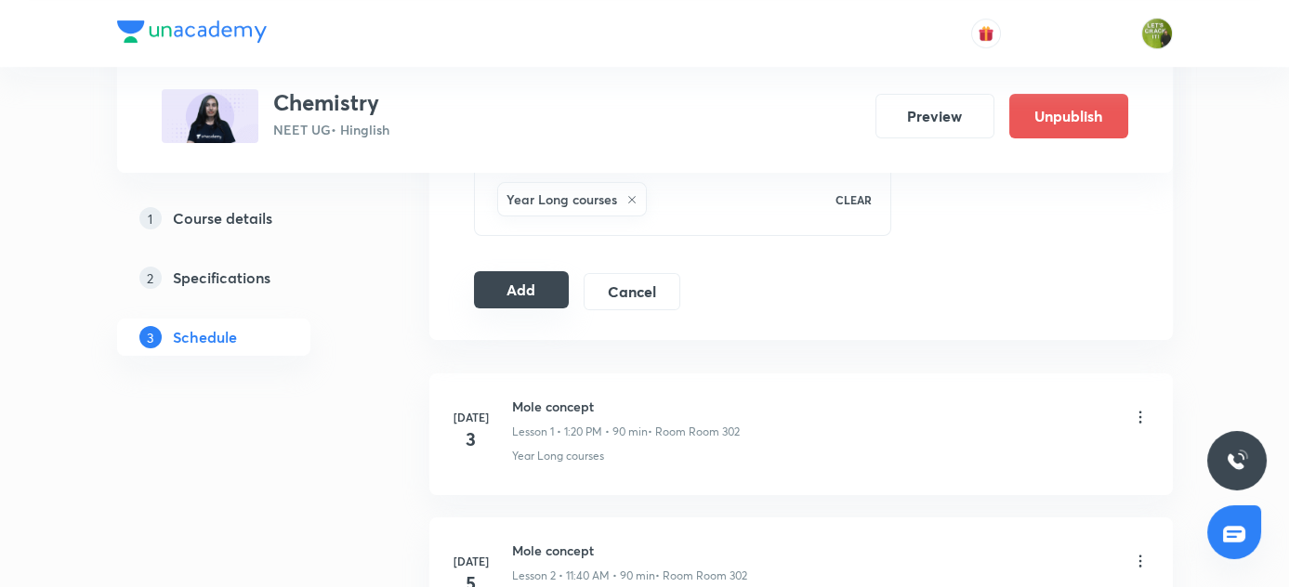
click at [547, 302] on button "Add" at bounding box center [522, 289] width 96 height 37
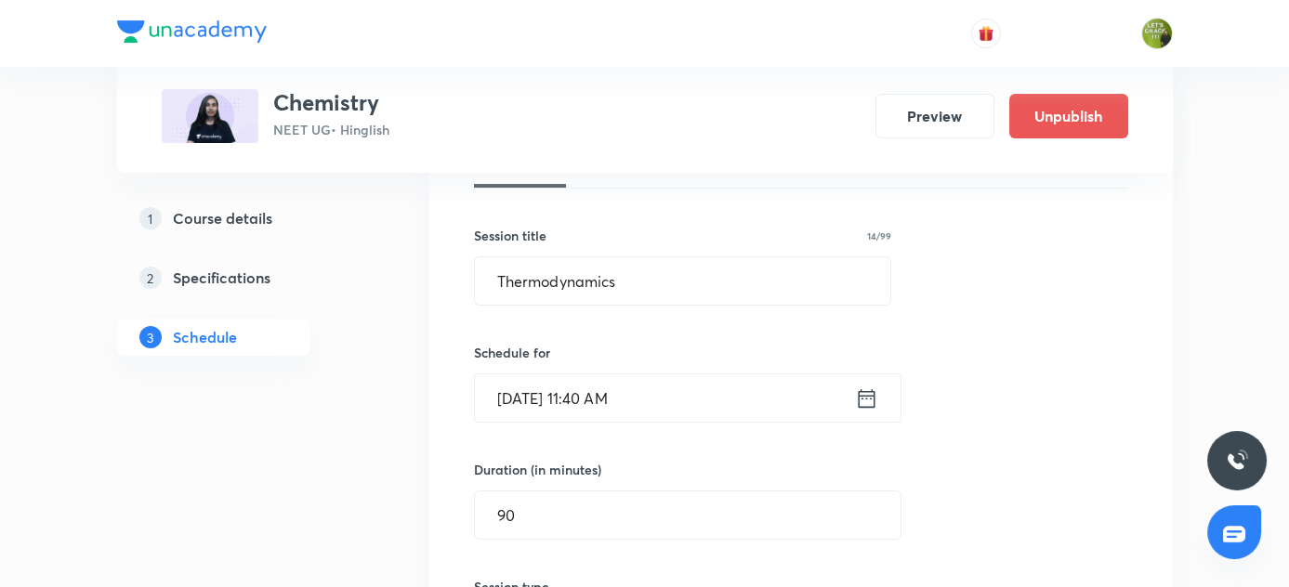
scroll to position [303, 0]
click at [637, 390] on input "[DATE] 11:40 AM" at bounding box center [665, 396] width 380 height 47
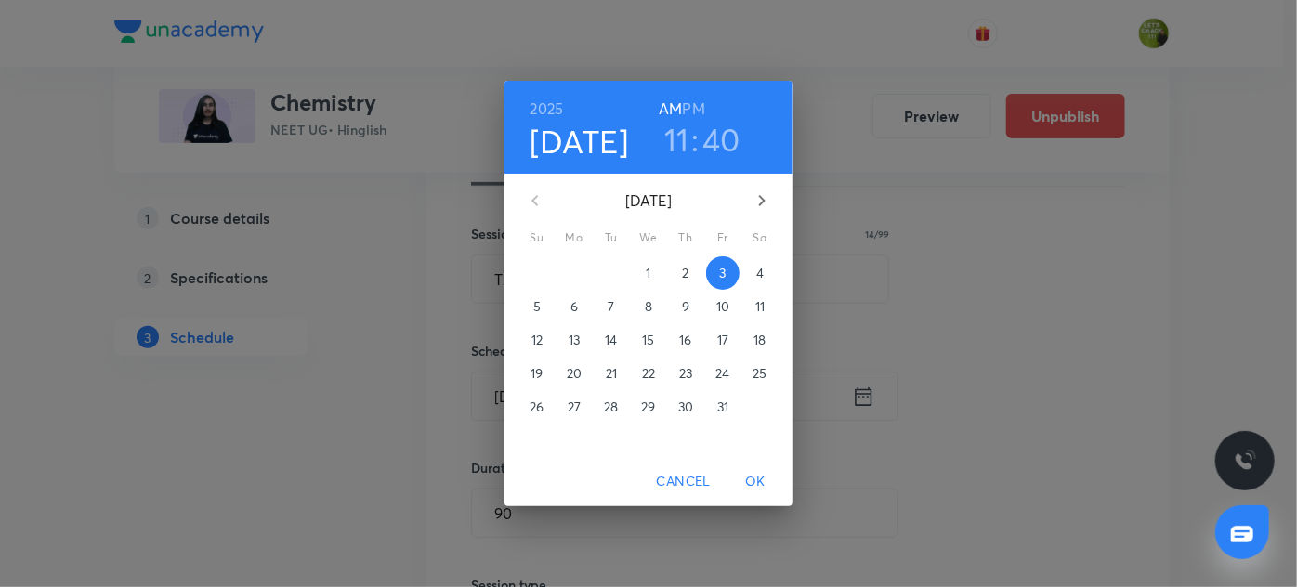
click at [707, 110] on div "[DATE] 11 : 40 AM PM" at bounding box center [649, 127] width 258 height 63
click at [699, 95] on div "[DATE] 11 : 40 AM PM" at bounding box center [649, 127] width 288 height 93
click at [696, 101] on h6 "PM" at bounding box center [694, 109] width 22 height 26
click at [678, 128] on h3 "11" at bounding box center [676, 139] width 25 height 39
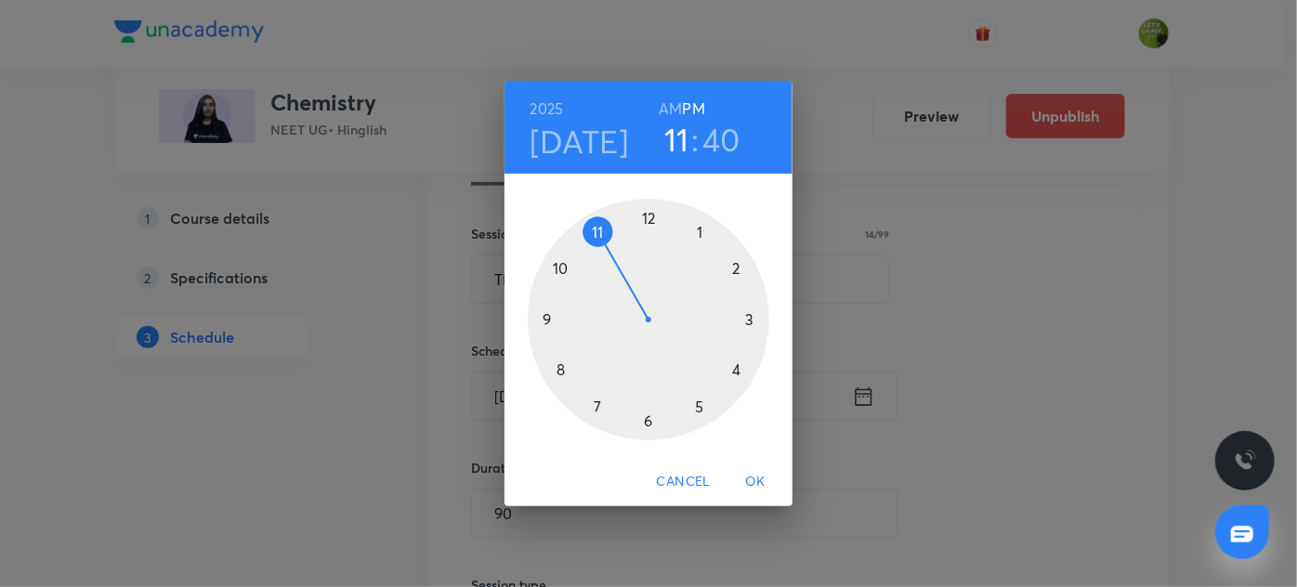
click at [701, 230] on div at bounding box center [649, 320] width 242 height 242
click at [733, 368] on div at bounding box center [649, 320] width 242 height 242
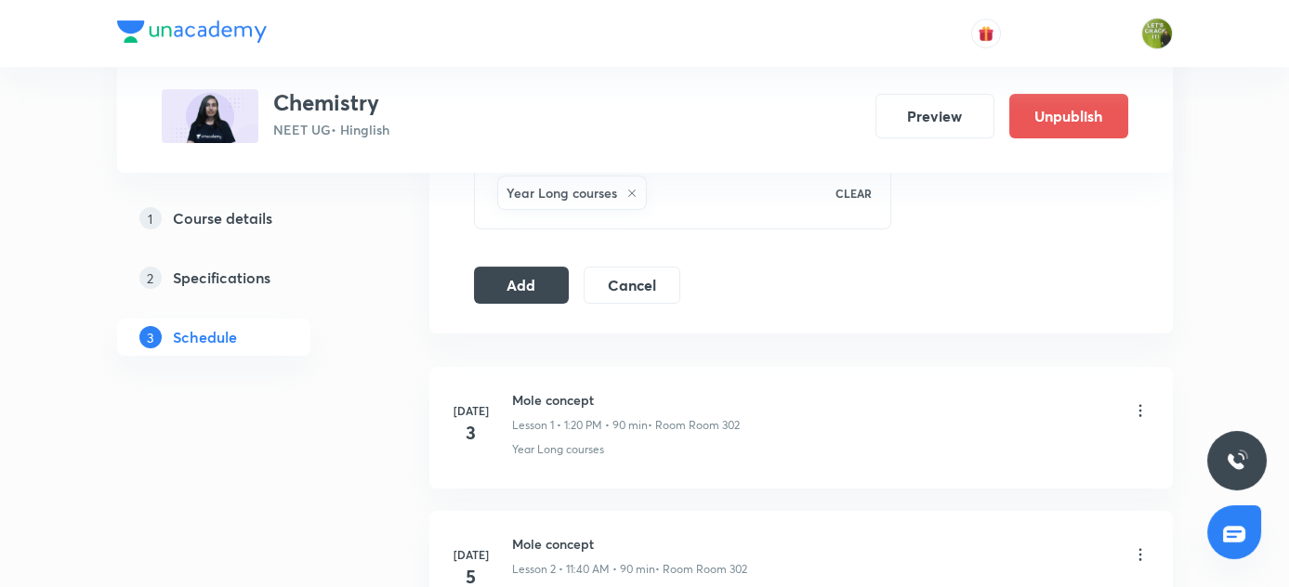
scroll to position [972, 0]
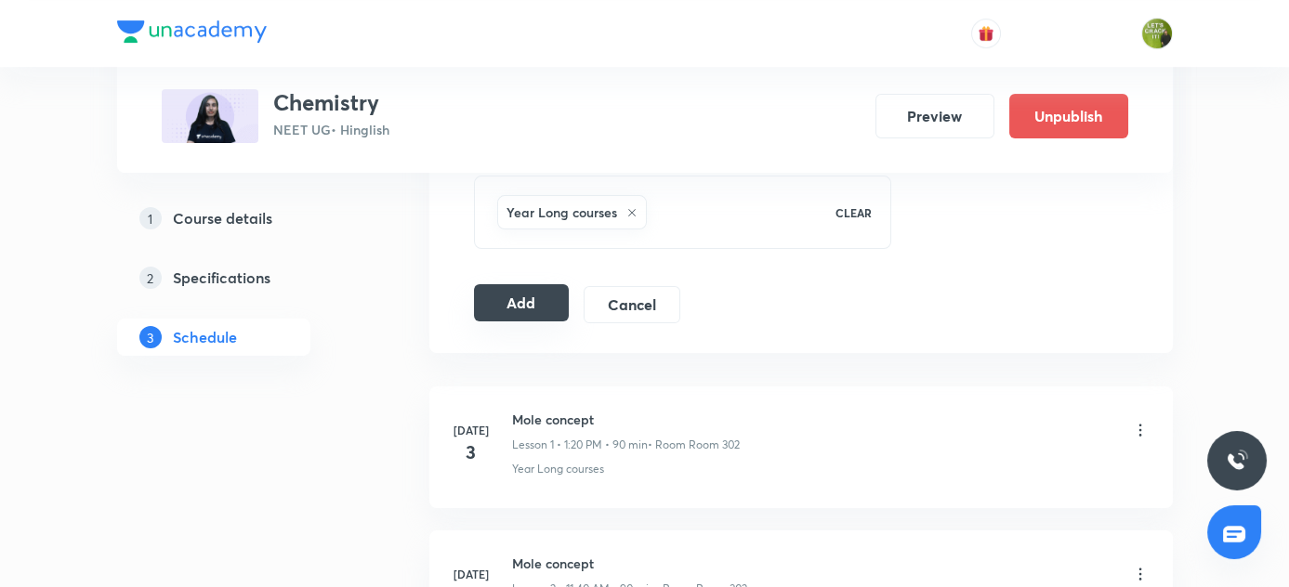
click at [542, 296] on button "Add" at bounding box center [522, 302] width 96 height 37
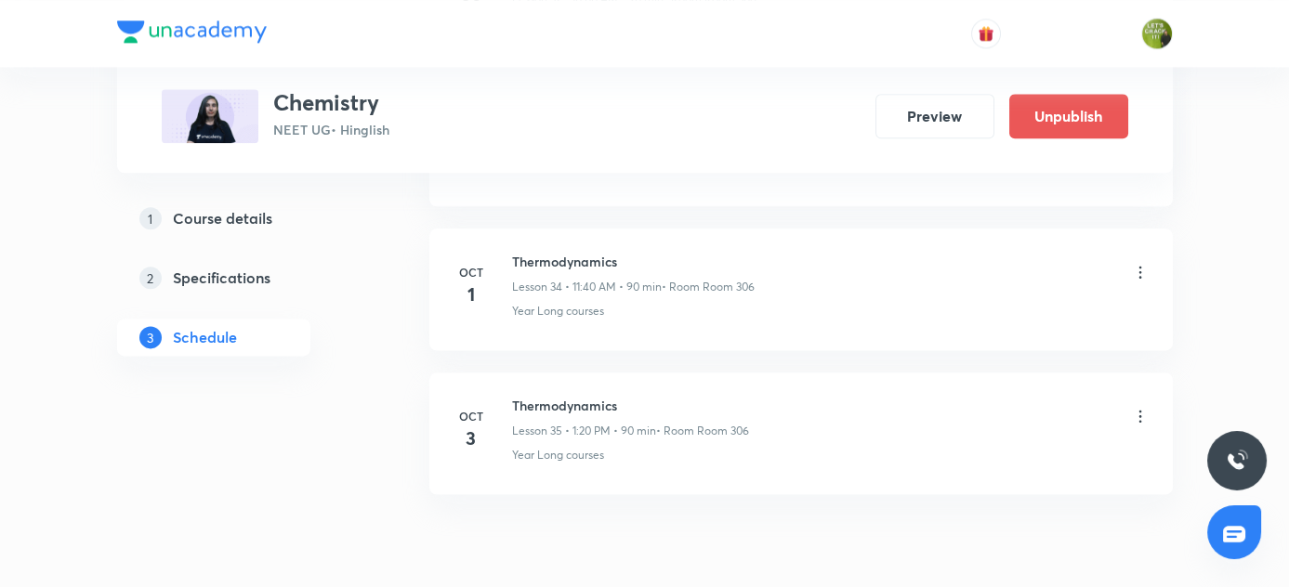
scroll to position [5072, 0]
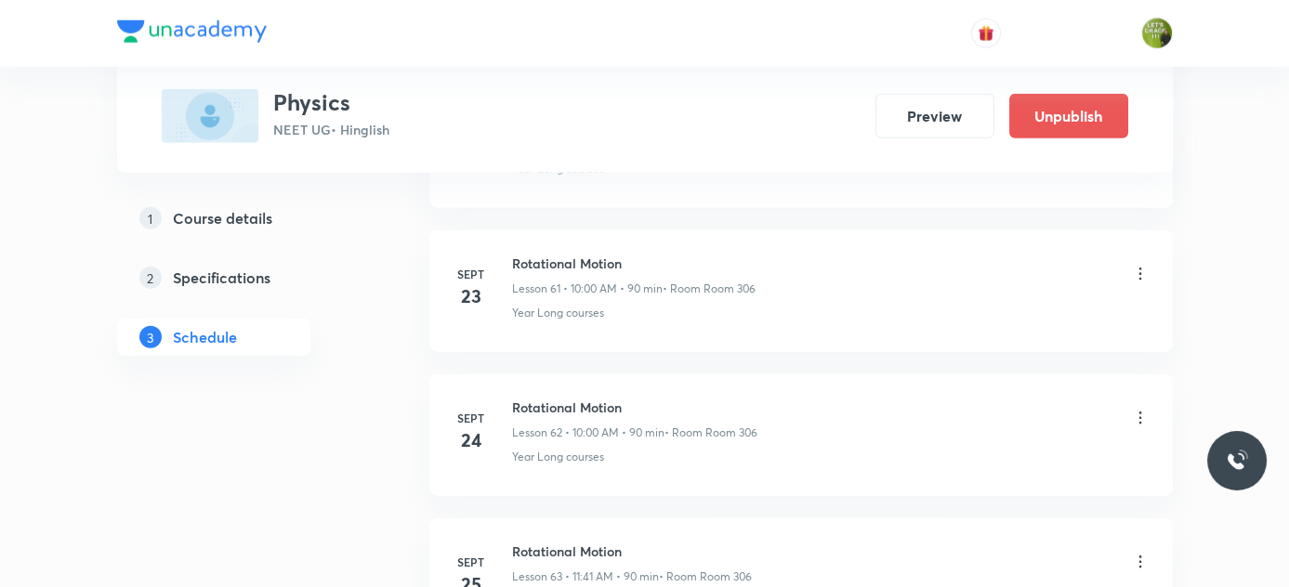
scroll to position [10661, 0]
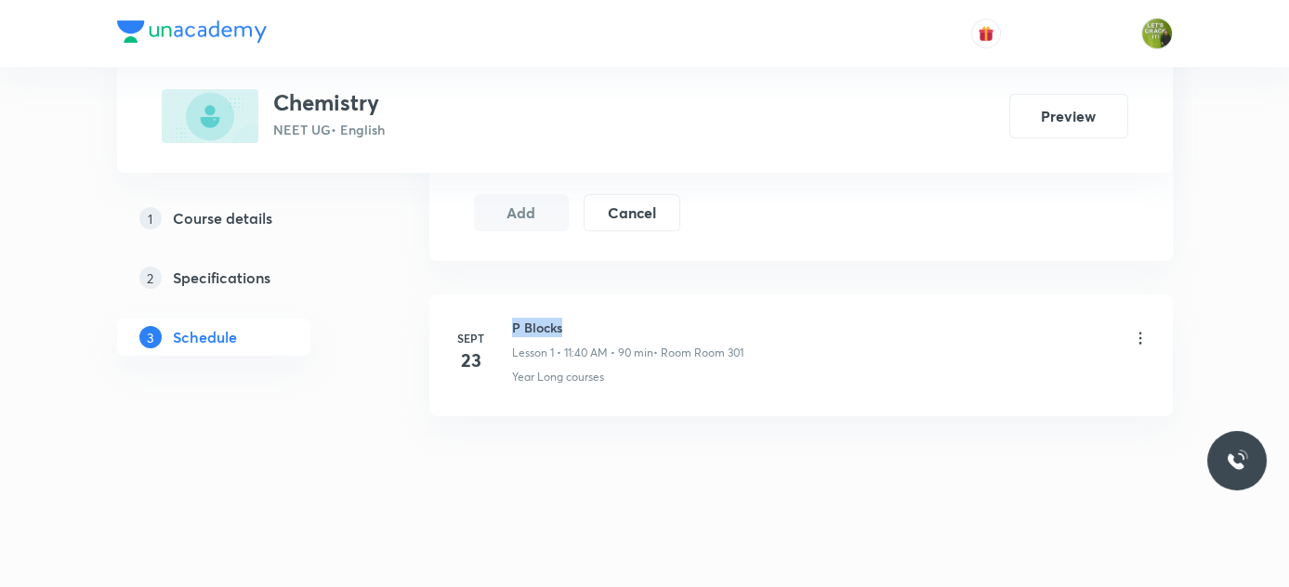
drag, startPoint x: 509, startPoint y: 311, endPoint x: 651, endPoint y: 332, distance: 143.7
click at [651, 332] on li "[DATE] P Blocks Lesson 1 • 11:40 AM • 90 min • Room Room 301 Year Long courses" at bounding box center [800, 356] width 743 height 122
copy h6 "P Blocks"
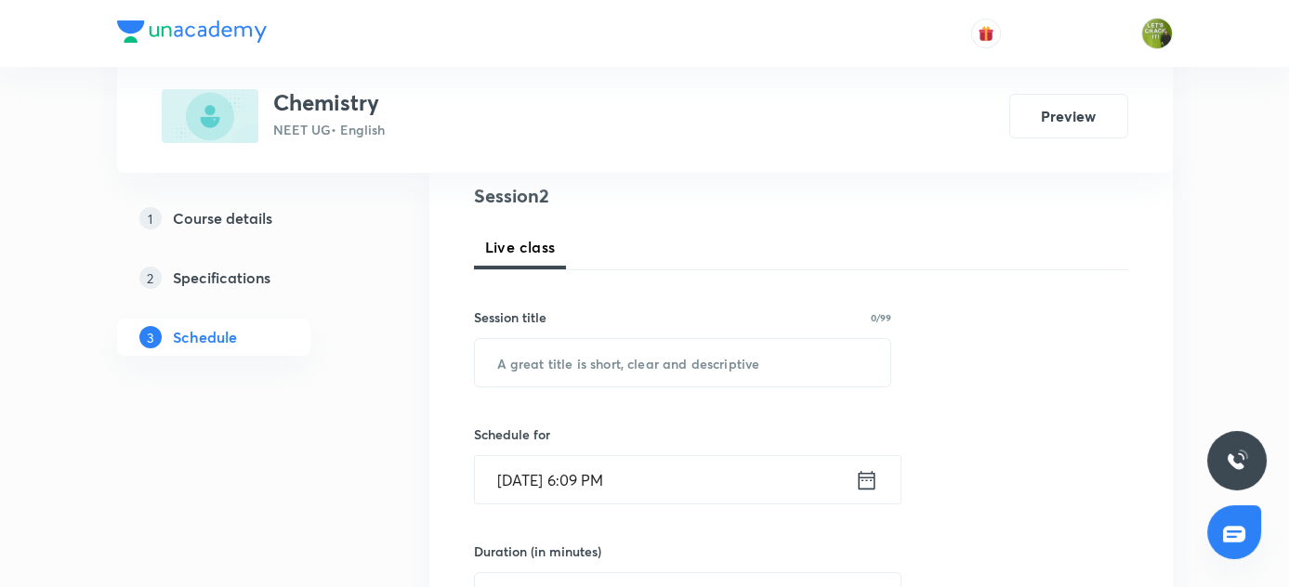
scroll to position [225, 0]
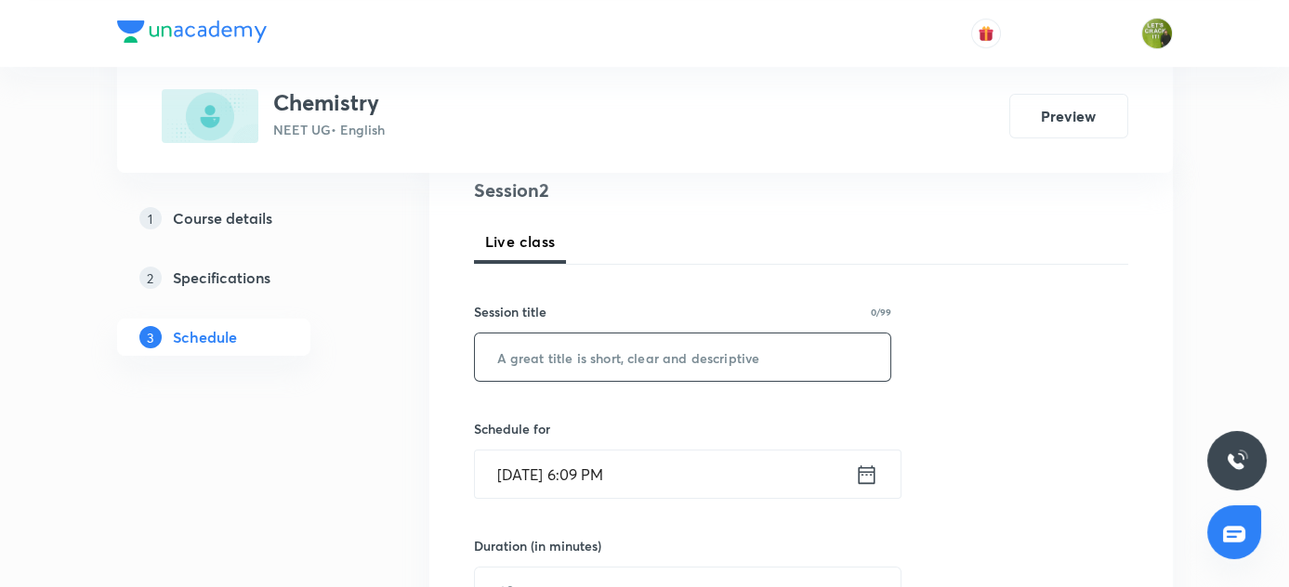
click at [651, 334] on input "text" at bounding box center [683, 357] width 416 height 47
click at [534, 360] on input "text" at bounding box center [683, 357] width 416 height 47
paste input "P Blocks"
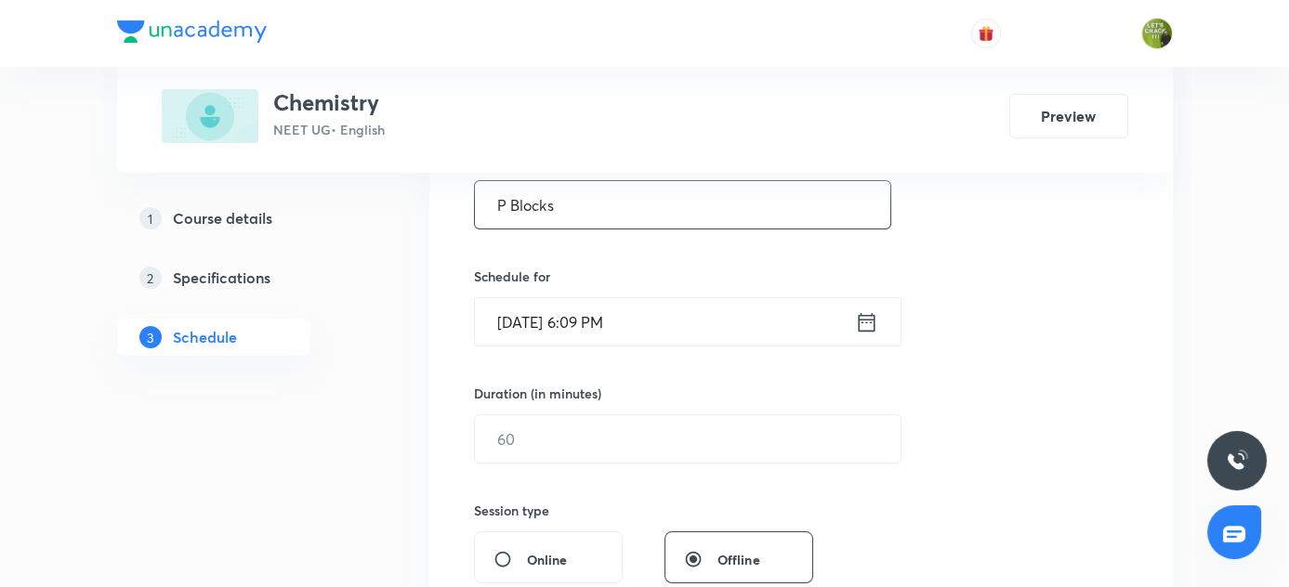
type input "P Blocks"
click at [531, 322] on input "[DATE] 6:09 PM" at bounding box center [665, 321] width 380 height 47
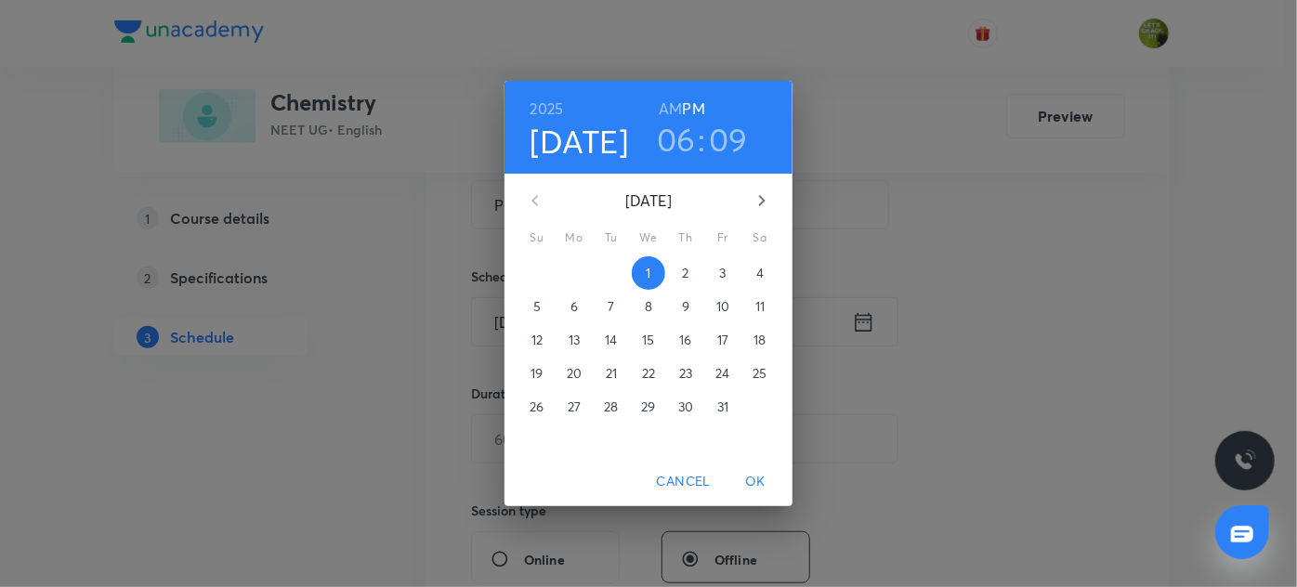
click at [594, 134] on h4 "[DATE]" at bounding box center [580, 141] width 99 height 39
click at [721, 273] on p "3" at bounding box center [722, 273] width 7 height 19
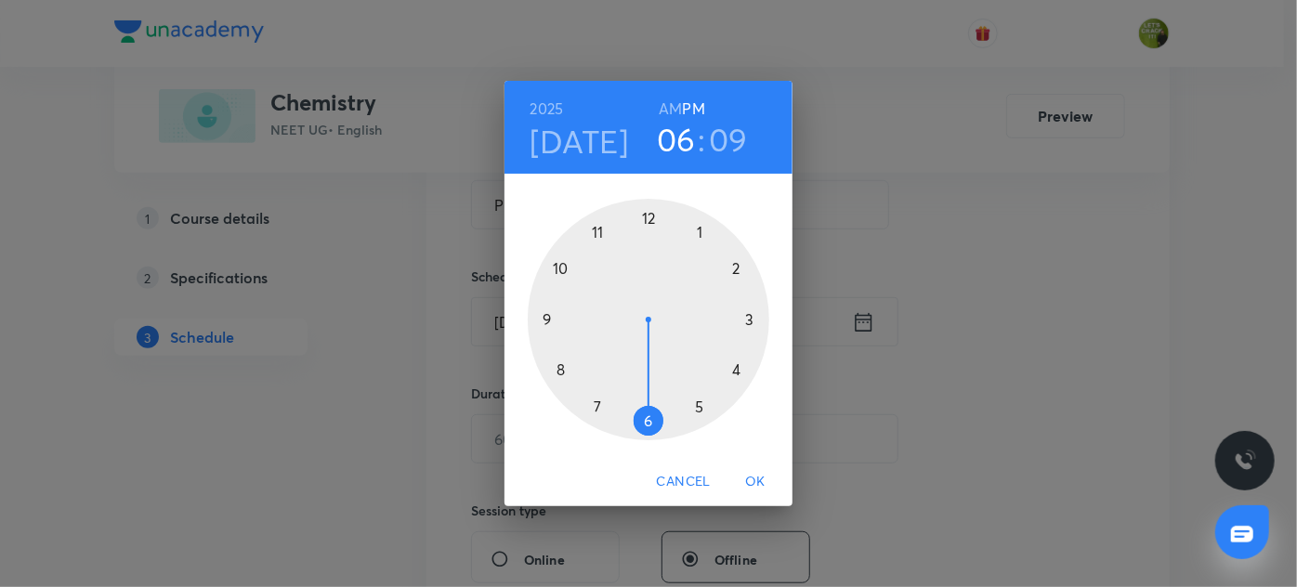
click at [687, 129] on h3 "06" at bounding box center [676, 139] width 39 height 39
click at [703, 231] on div at bounding box center [649, 320] width 242 height 242
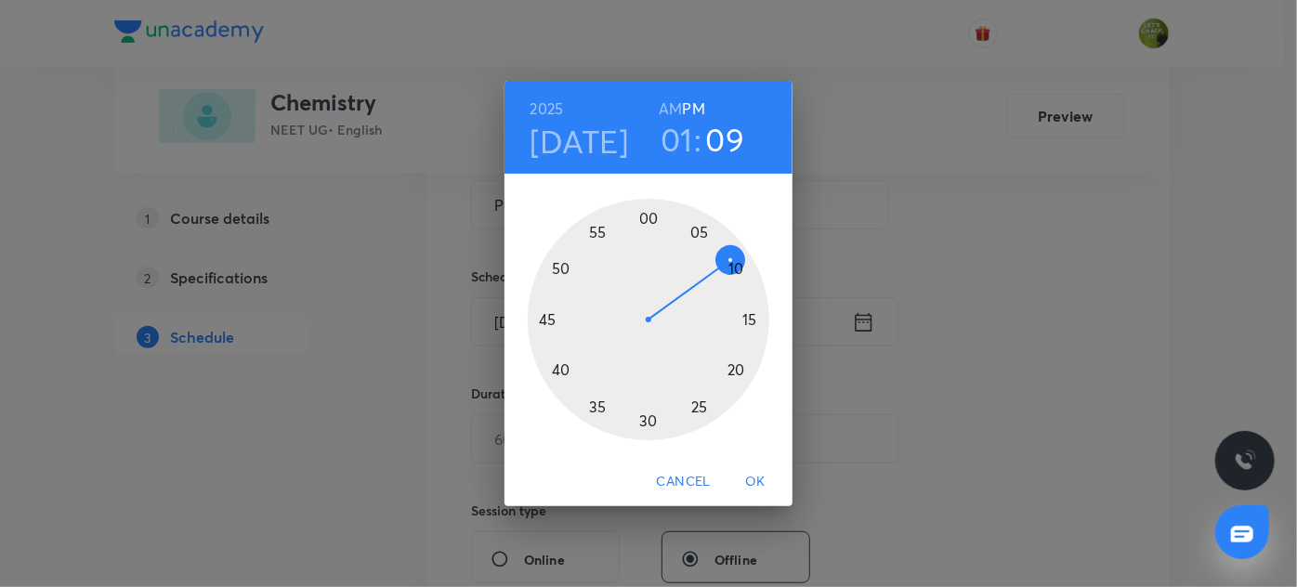
click at [733, 365] on div at bounding box center [649, 320] width 242 height 242
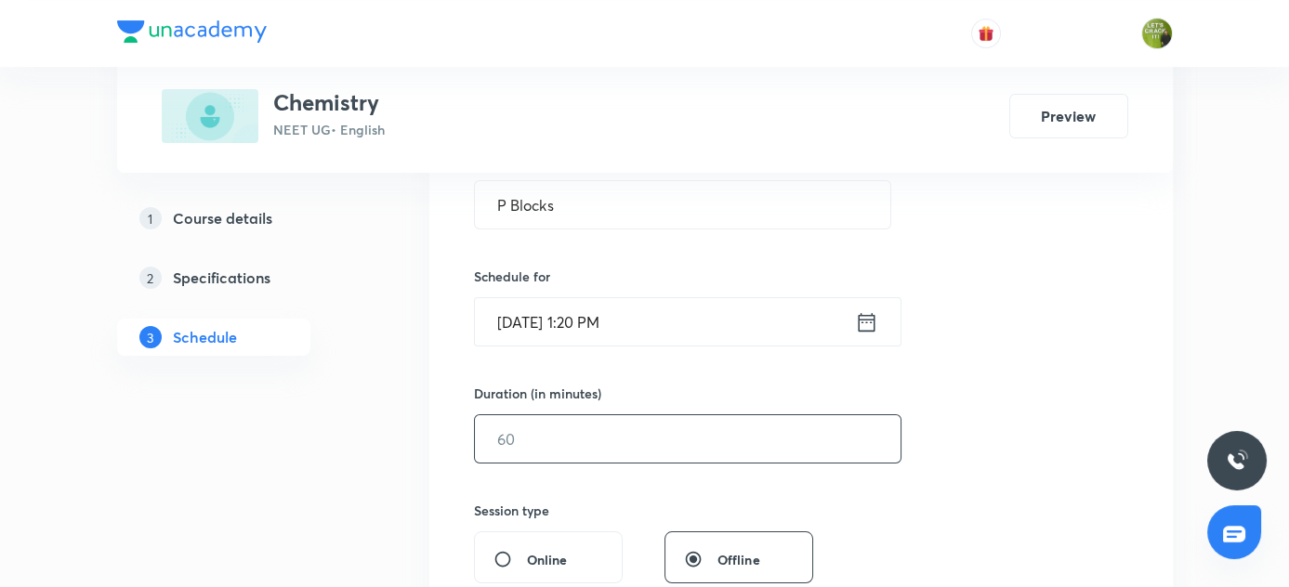
click at [521, 437] on input "text" at bounding box center [688, 438] width 426 height 47
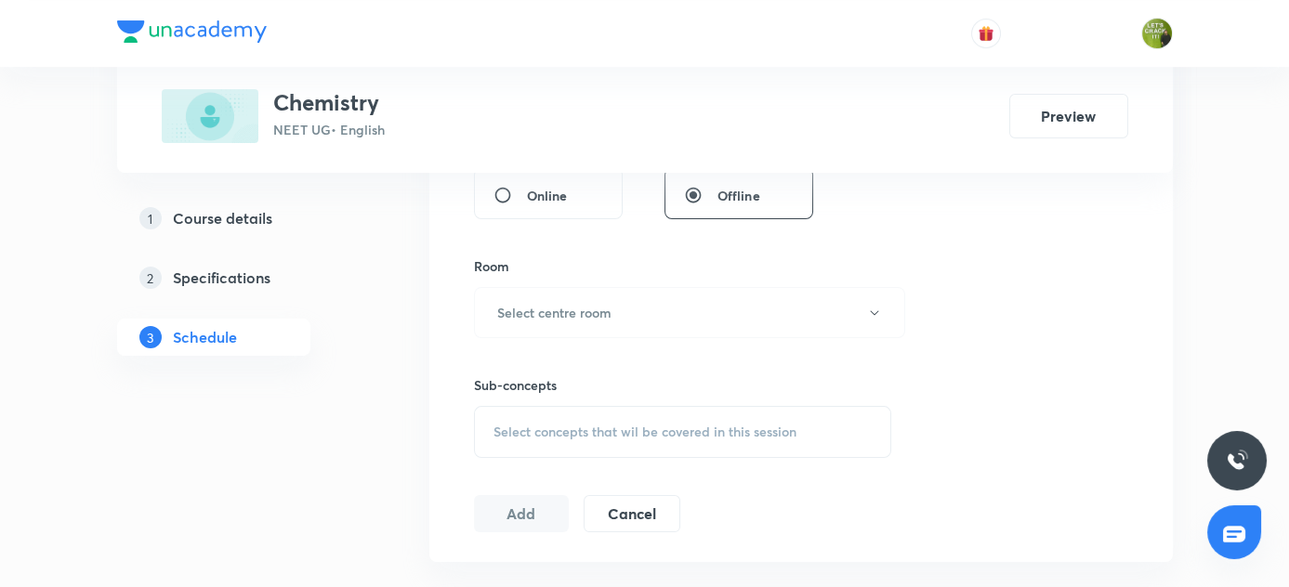
scroll to position [725, 0]
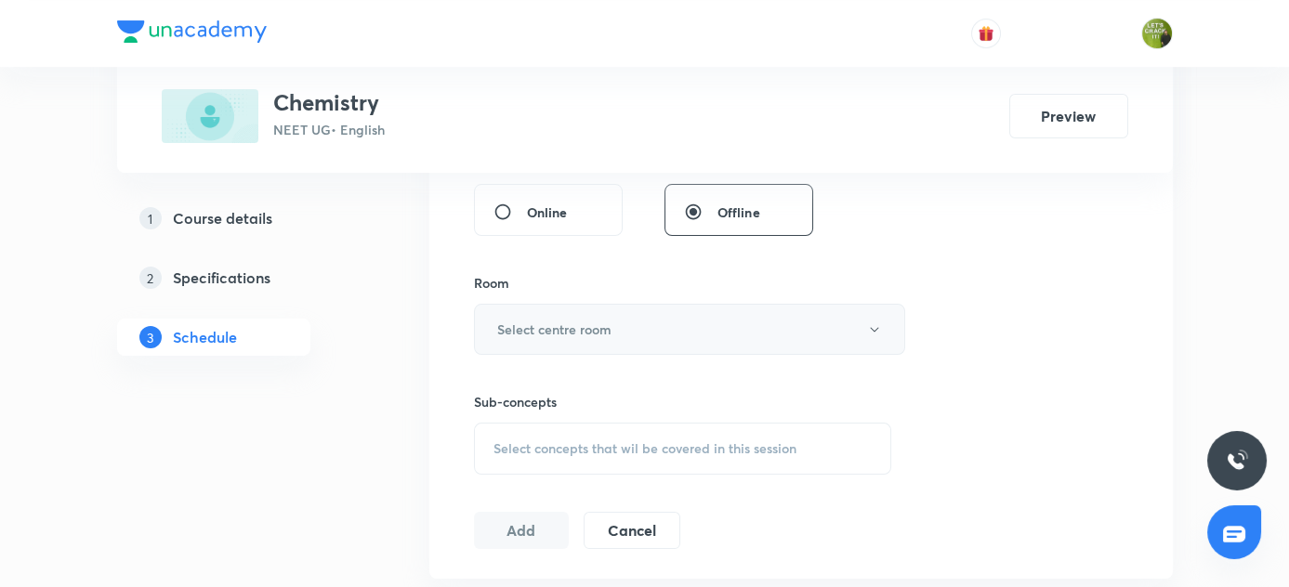
type input "90"
click at [587, 309] on button "Select centre room" at bounding box center [689, 329] width 431 height 51
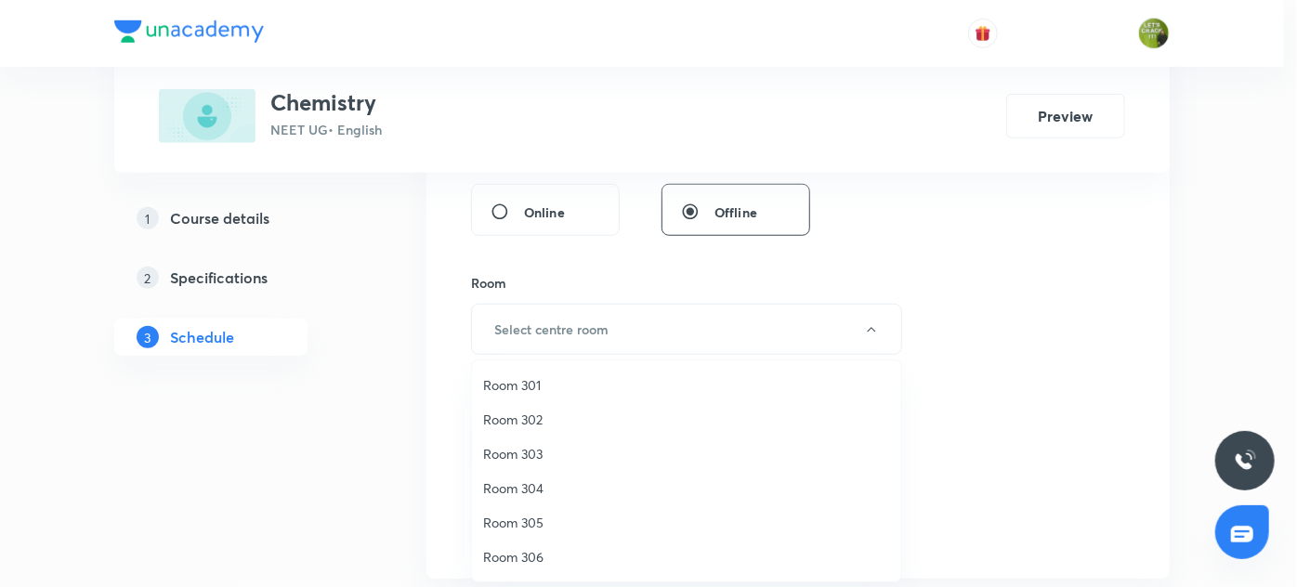
click at [510, 419] on span "Room 302" at bounding box center [686, 420] width 407 height 20
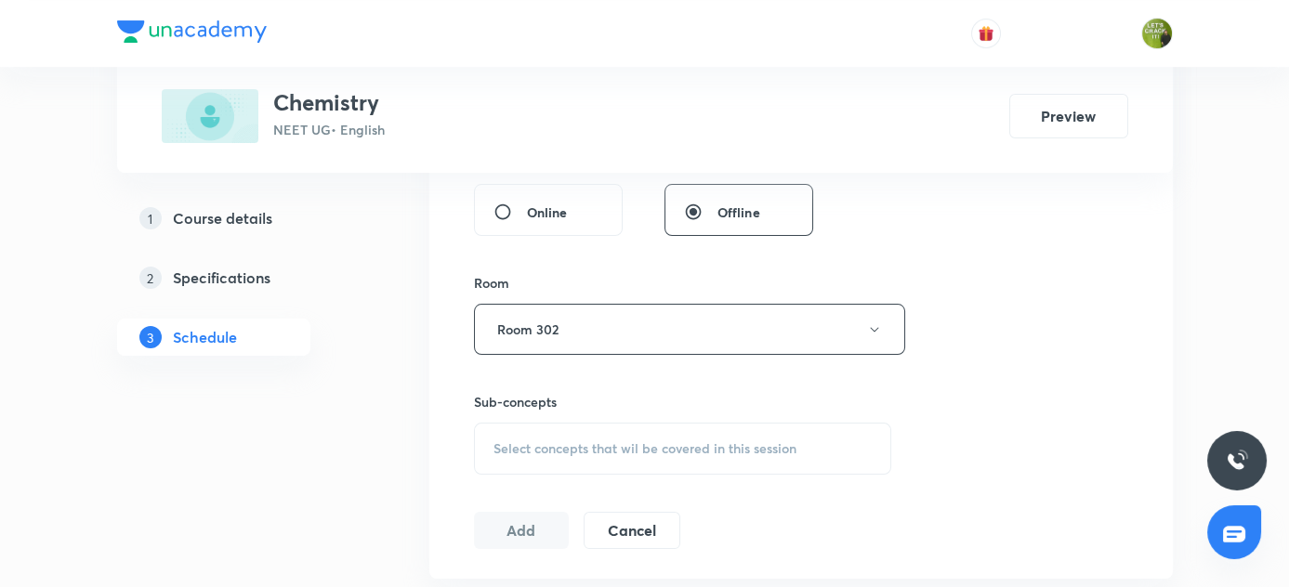
click at [516, 430] on div "Select concepts that wil be covered in this session" at bounding box center [683, 449] width 418 height 52
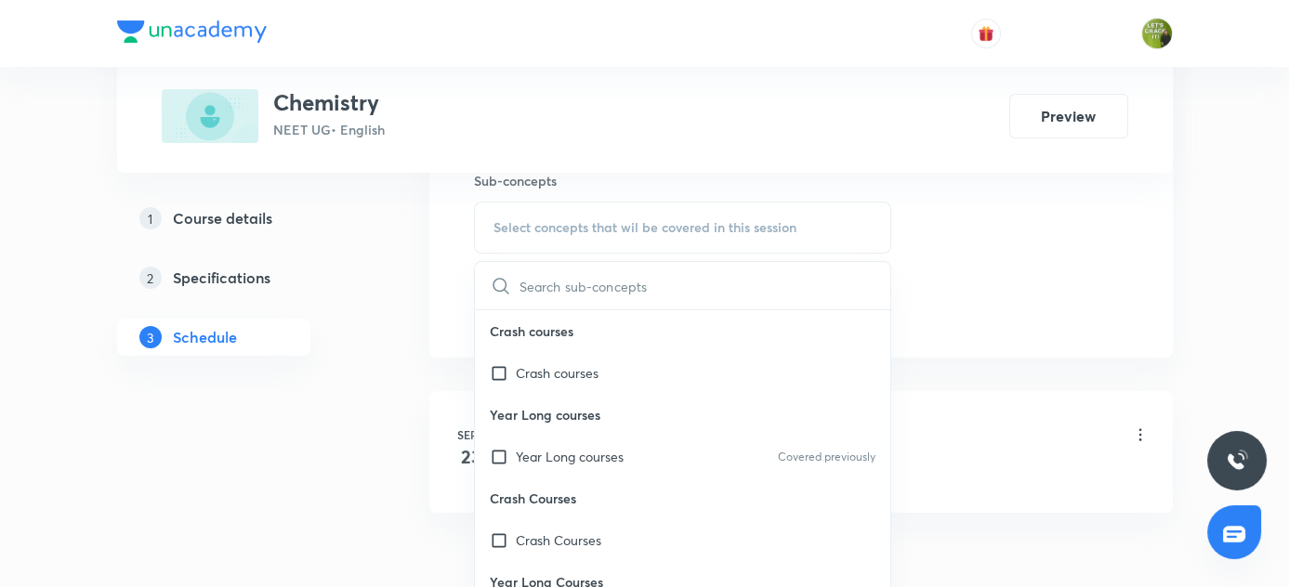
scroll to position [945, 0]
click at [494, 460] on input "checkbox" at bounding box center [503, 458] width 26 height 20
checkbox input "true"
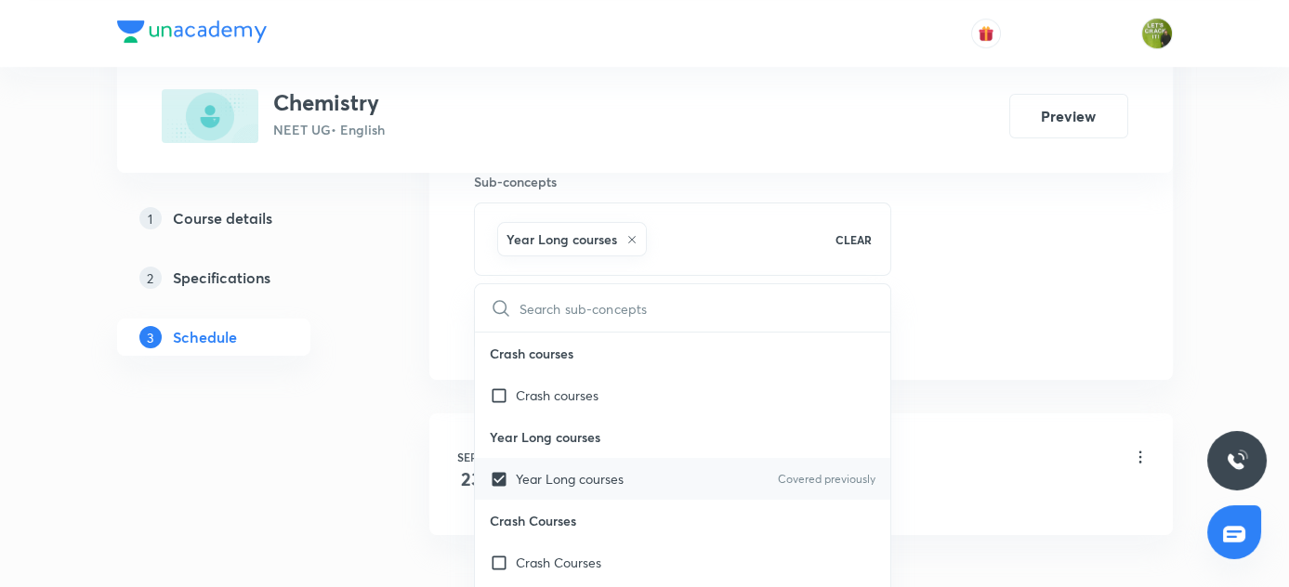
scroll to position [8, 0]
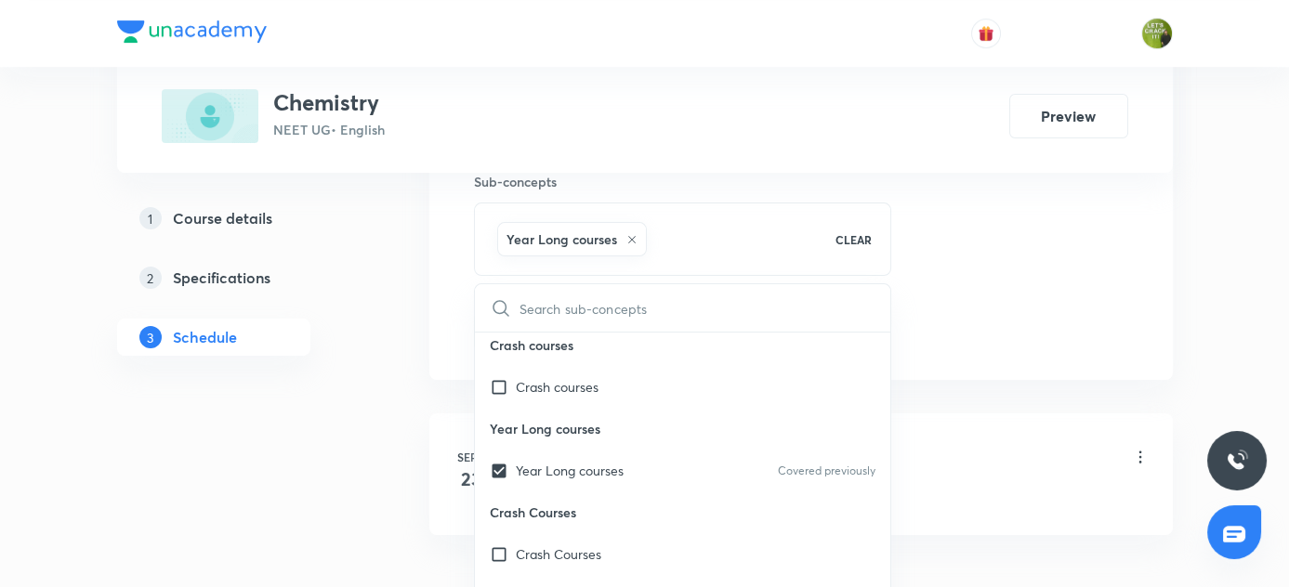
click at [158, 527] on div "1 Course details 2 Specifications 3 Schedule" at bounding box center [243, 23] width 253 height 1308
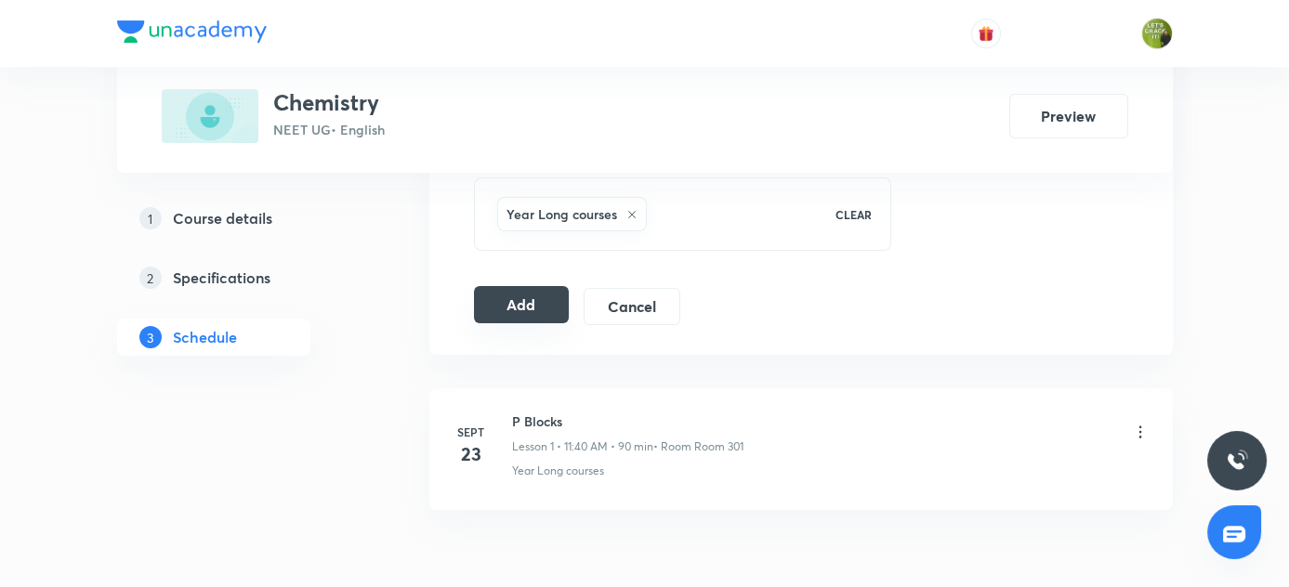
scroll to position [971, 0]
click at [535, 299] on button "Add" at bounding box center [522, 303] width 96 height 37
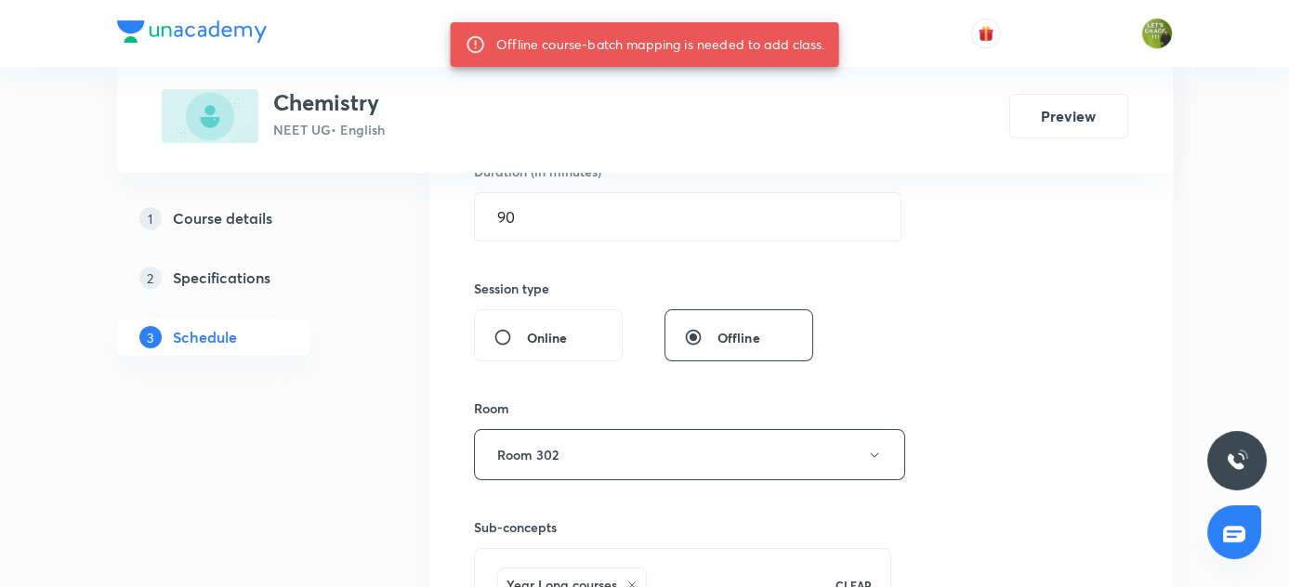
scroll to position [599, 0]
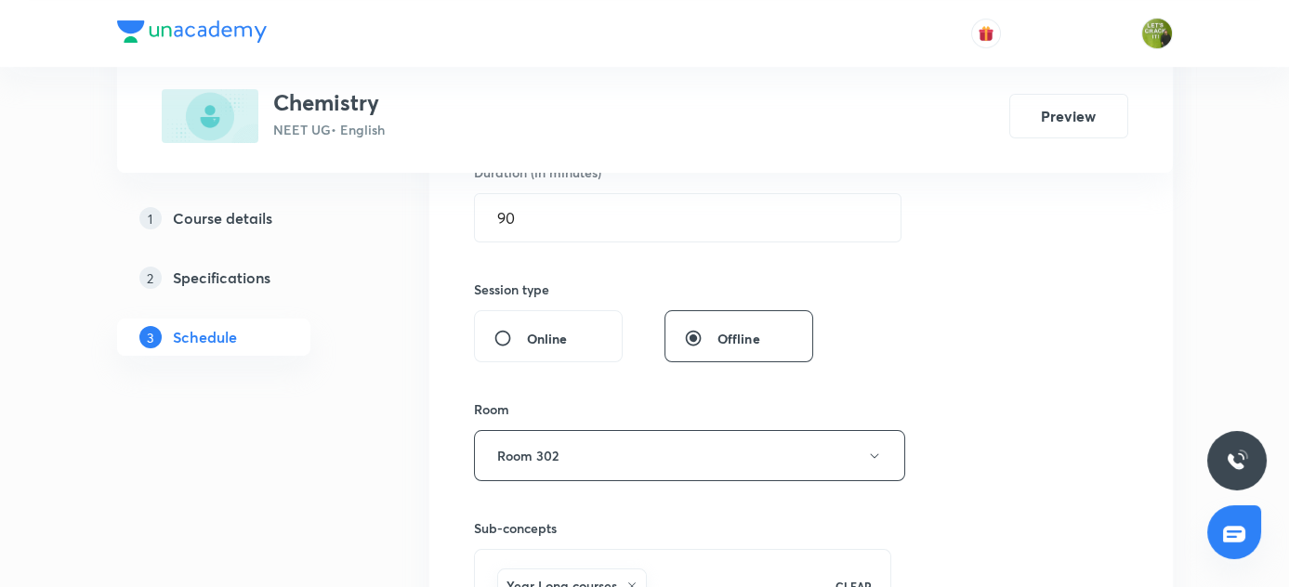
click at [689, 334] on input "Offline" at bounding box center [700, 338] width 33 height 19
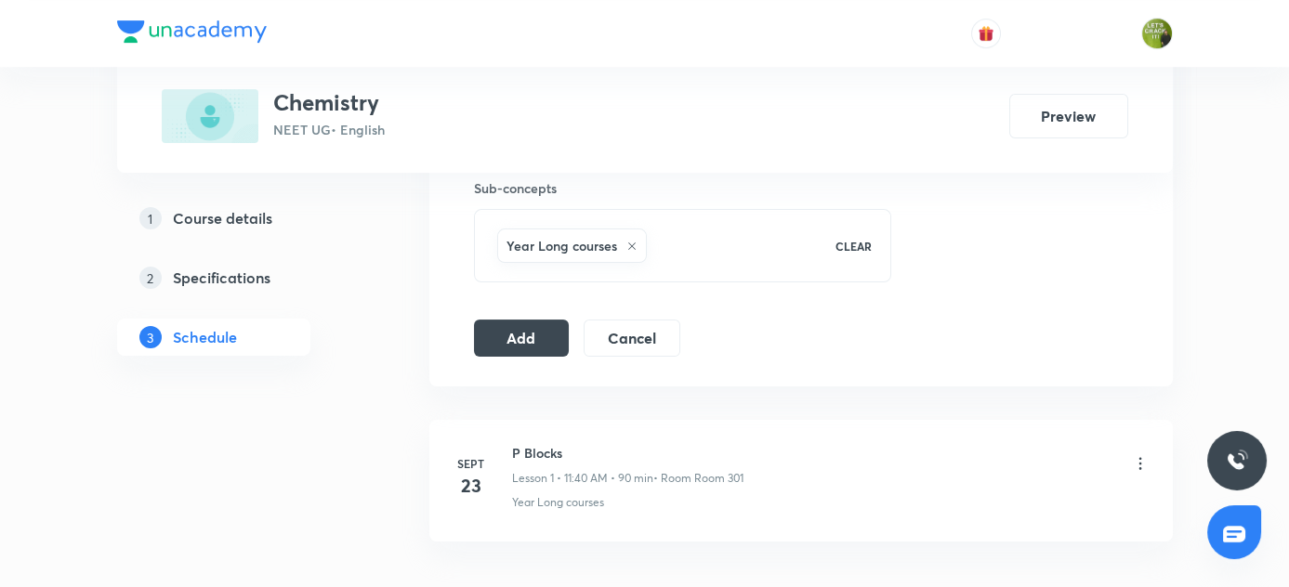
scroll to position [943, 0]
click at [556, 334] on button "Add" at bounding box center [522, 331] width 96 height 37
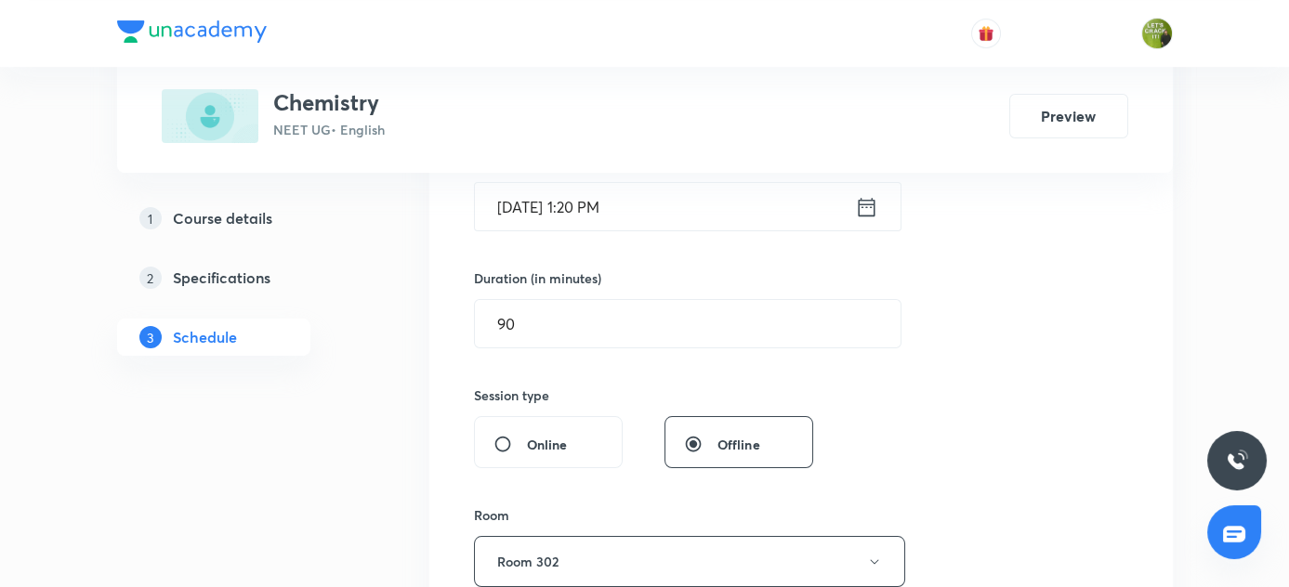
scroll to position [506, 0]
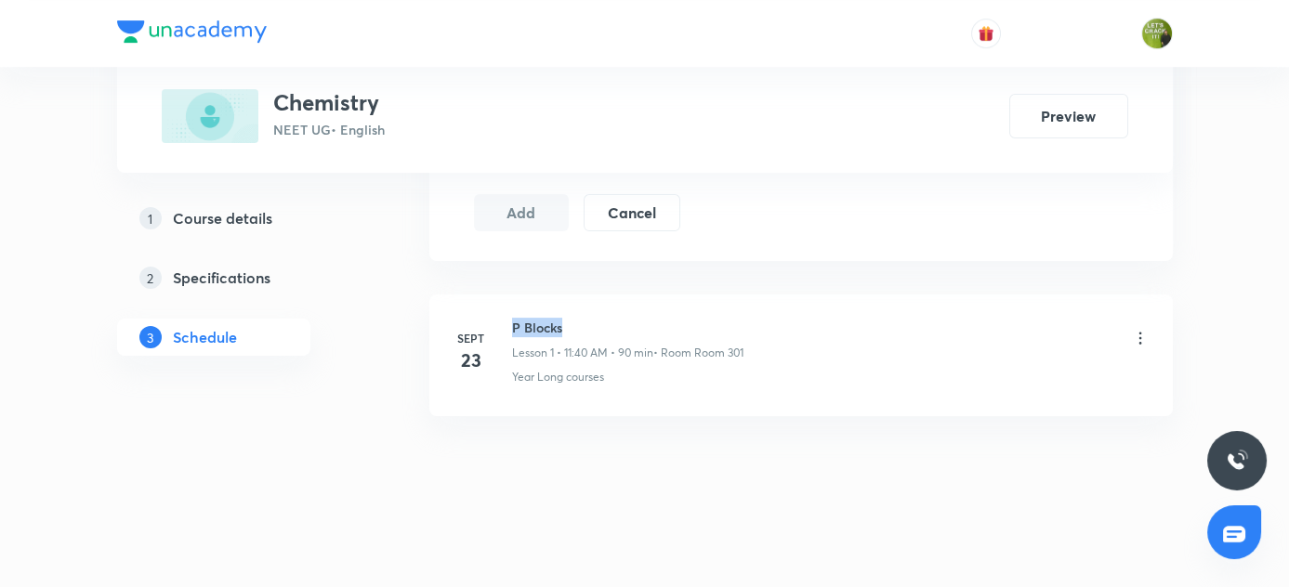
drag, startPoint x: 513, startPoint y: 321, endPoint x: 622, endPoint y: 321, distance: 108.7
click at [622, 321] on h6 "P Blocks" at bounding box center [627, 328] width 231 height 20
copy h6 "P Blocks"
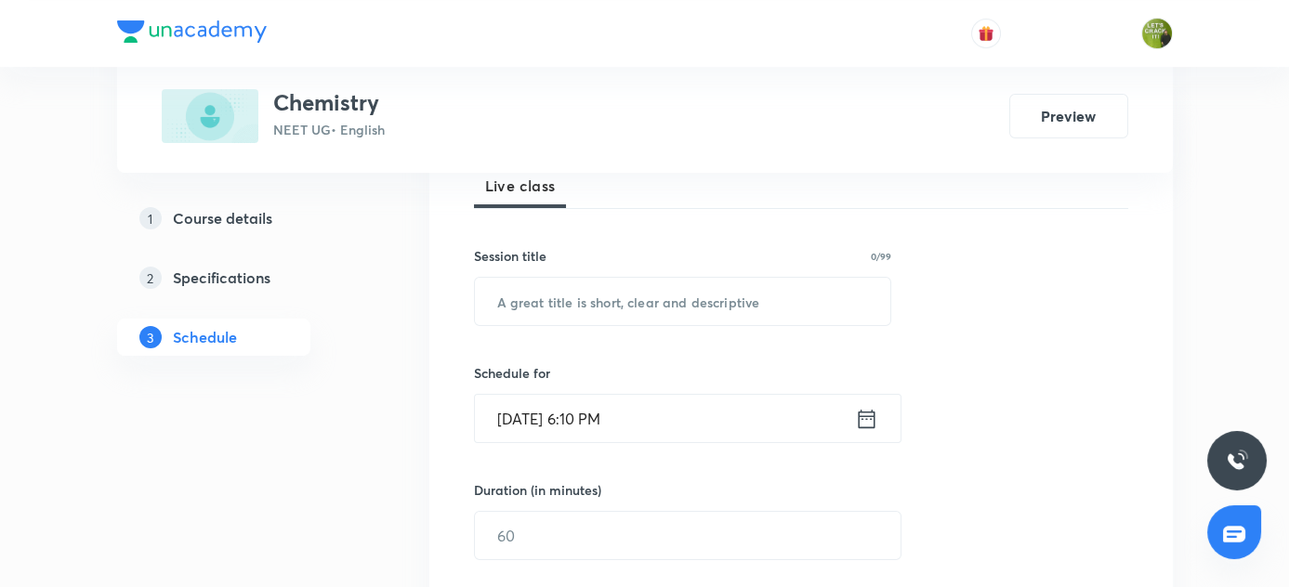
scroll to position [280, 0]
click at [503, 289] on input "text" at bounding box center [683, 302] width 416 height 47
paste input "P Blocks"
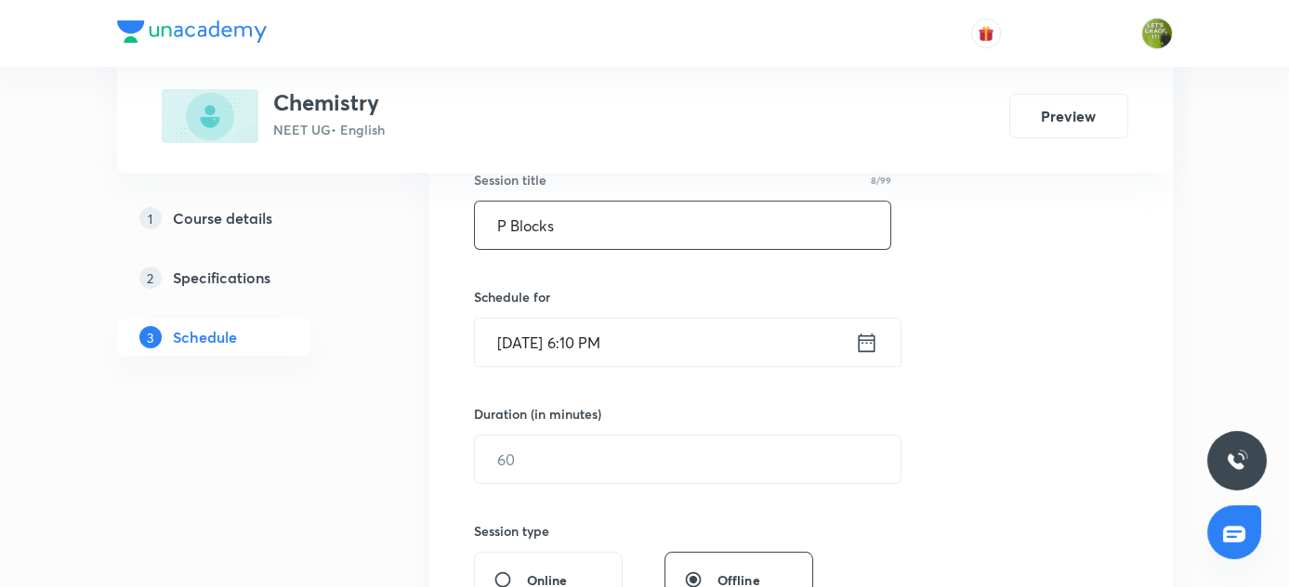
scroll to position [358, 0]
type input "P Blocks"
click at [518, 331] on input "[DATE] 6:10 PM" at bounding box center [665, 341] width 380 height 47
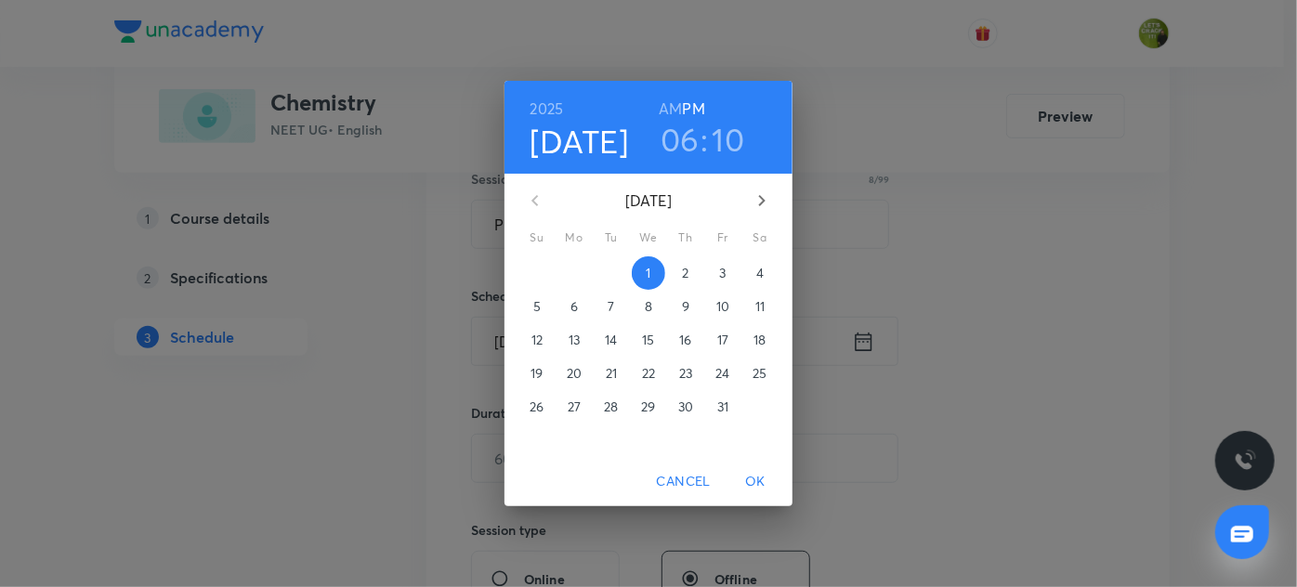
click at [598, 139] on h4 "[DATE]" at bounding box center [580, 141] width 99 height 39
click at [723, 270] on p "3" at bounding box center [722, 273] width 7 height 19
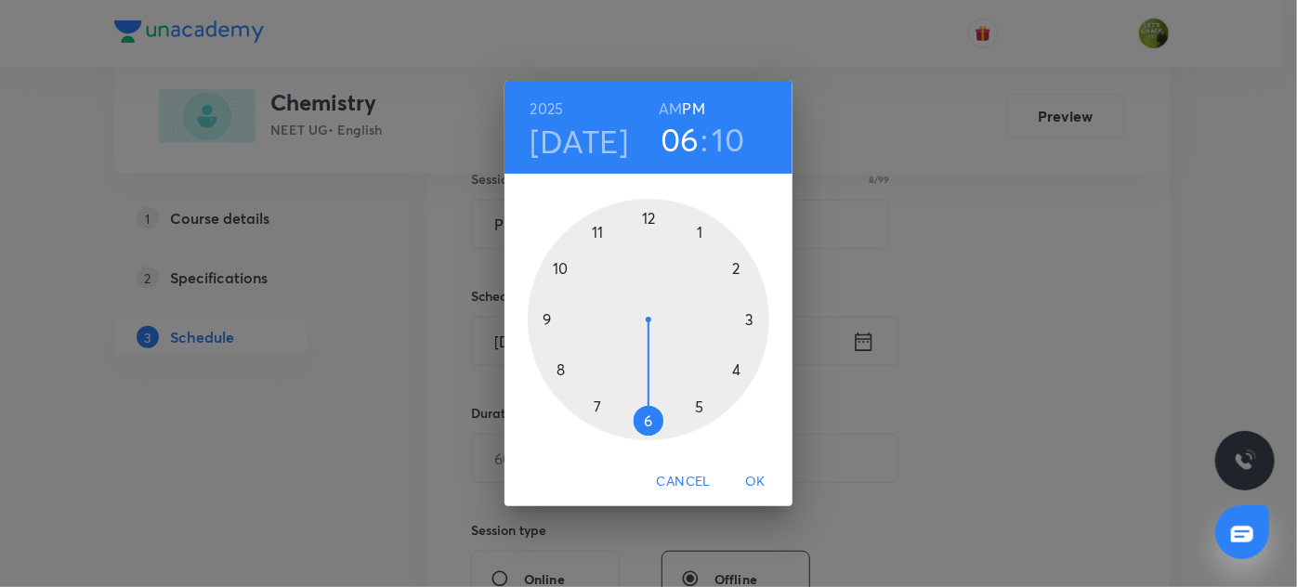
click at [696, 232] on div at bounding box center [649, 320] width 242 height 242
click at [730, 362] on div at bounding box center [649, 320] width 242 height 242
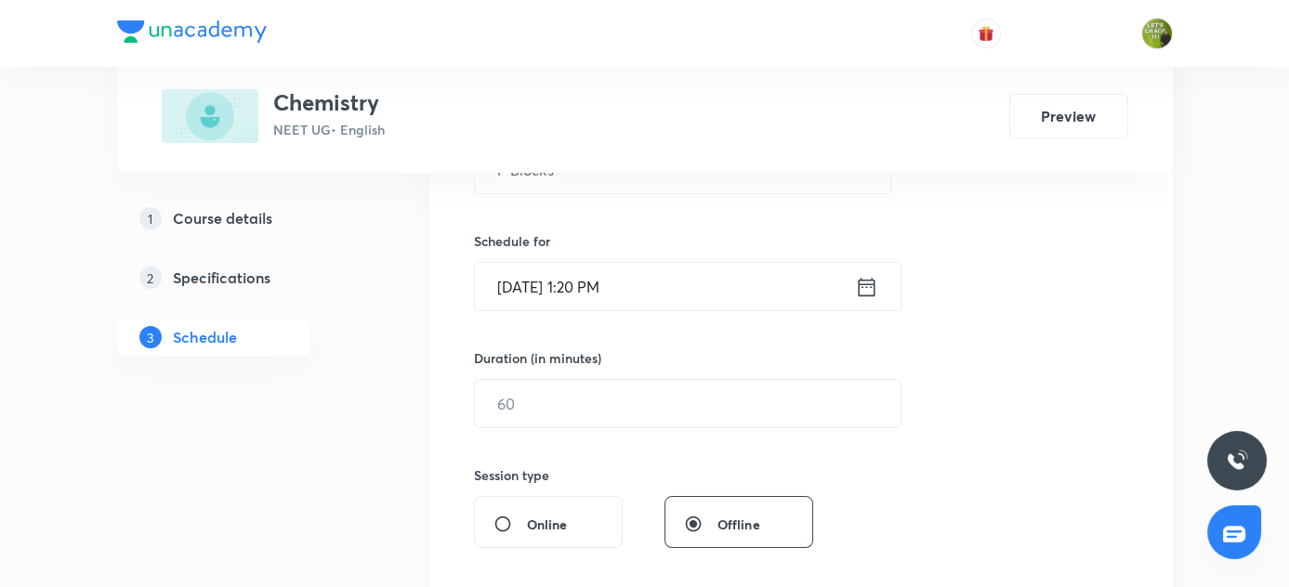
scroll to position [414, 0]
click at [559, 375] on div "Duration (in minutes) ​" at bounding box center [643, 388] width 339 height 80
click at [533, 450] on div "Session 2 Live class Session title 8/99 P Blocks ​ Schedule for [DATE] 1:20 PM …" at bounding box center [801, 424] width 654 height 873
click at [501, 399] on input "text" at bounding box center [688, 402] width 426 height 47
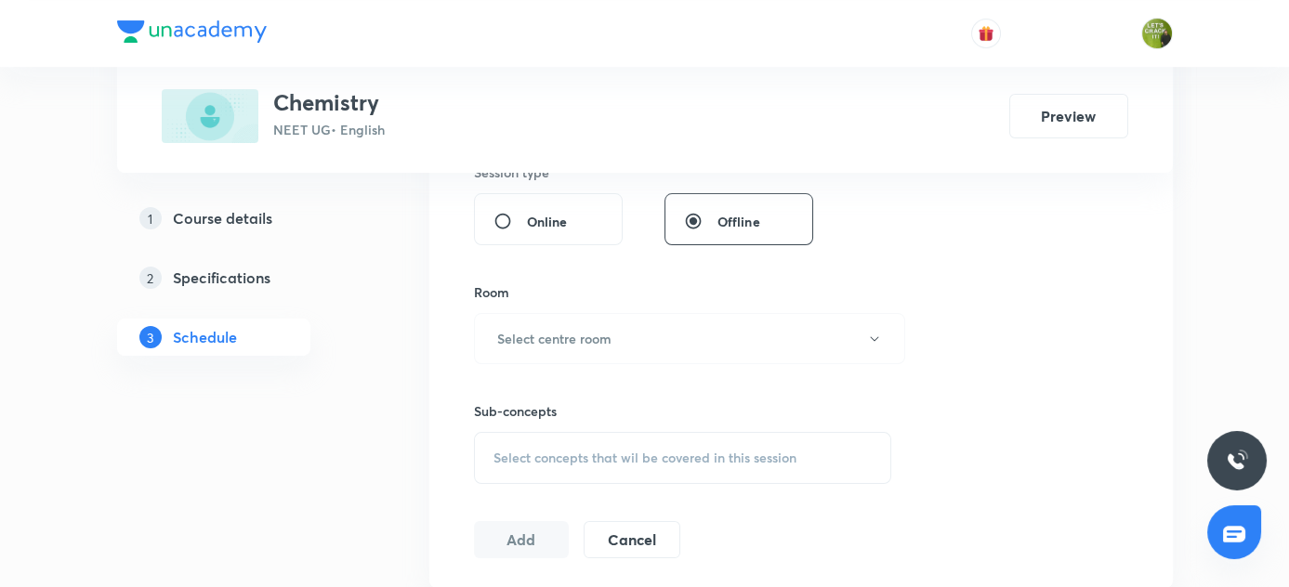
scroll to position [716, 0]
type input "90"
click at [532, 341] on h6 "Select centre room" at bounding box center [554, 339] width 114 height 20
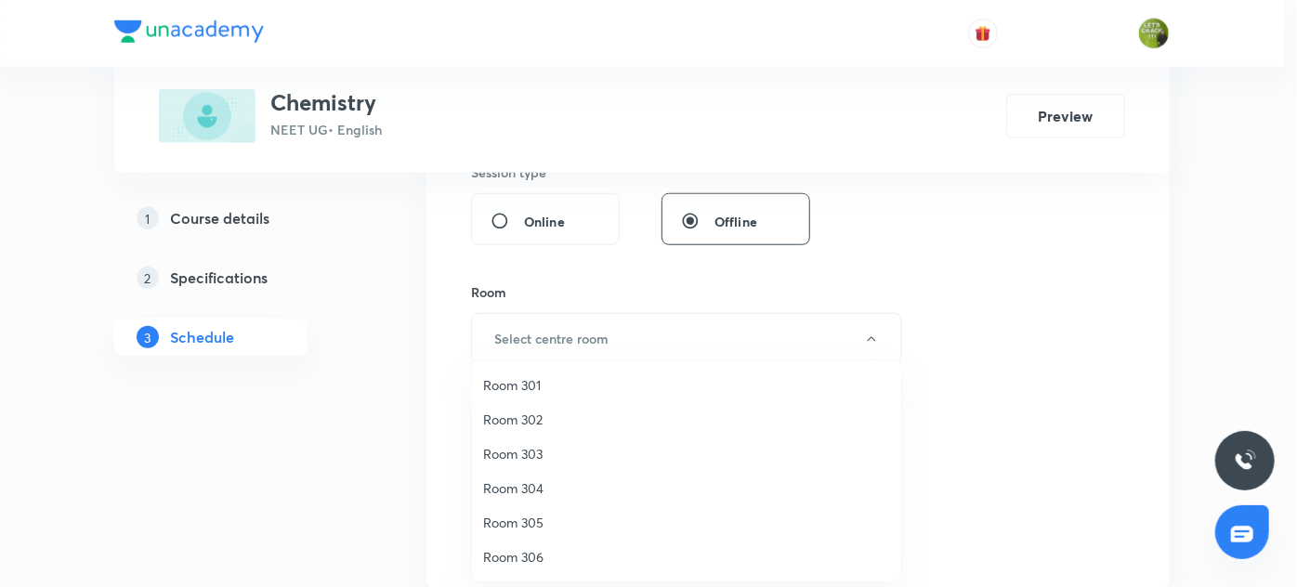
click at [548, 418] on span "Room 302" at bounding box center [686, 420] width 407 height 20
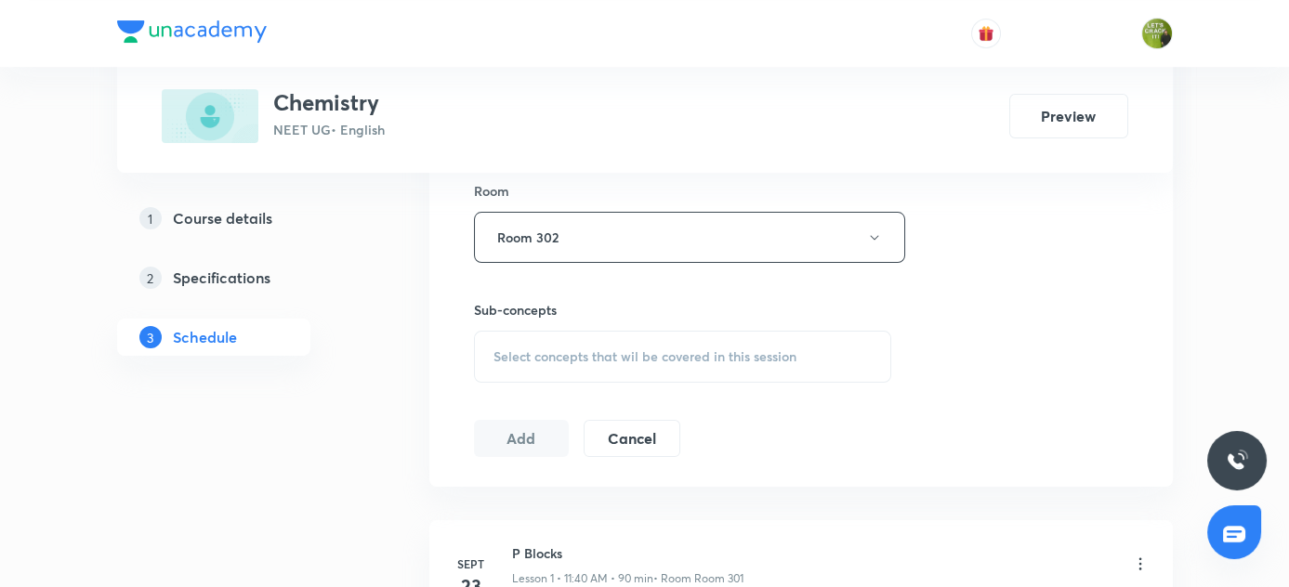
scroll to position [820, 0]
click at [549, 341] on div "Select concepts that wil be covered in this session" at bounding box center [683, 354] width 418 height 52
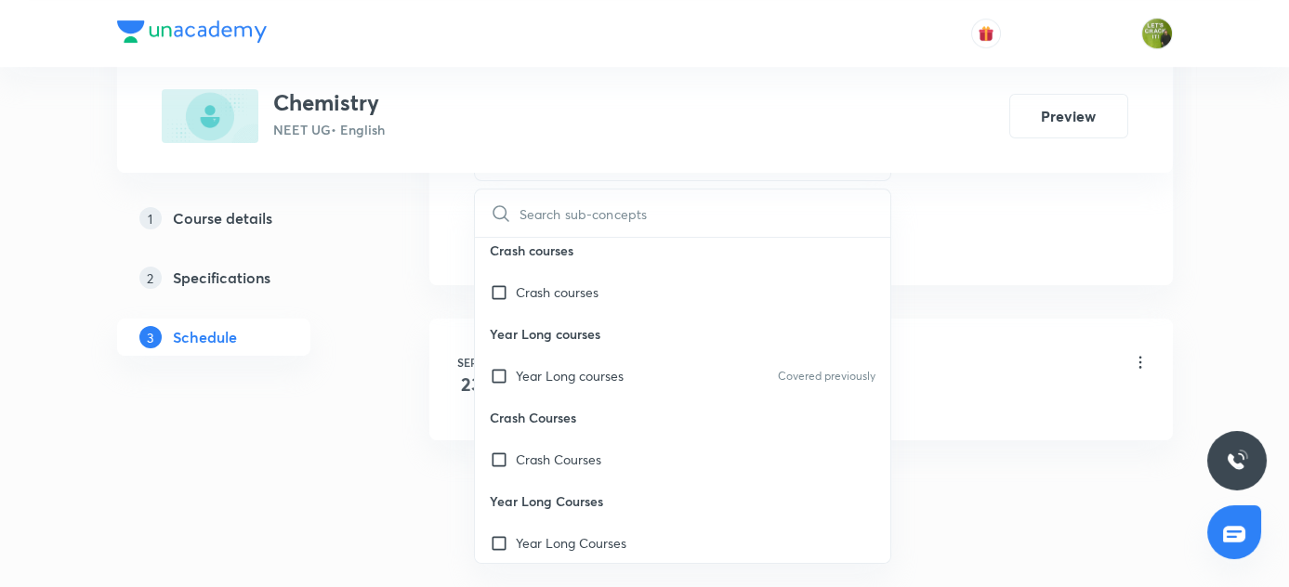
scroll to position [8, 0]
click at [504, 372] on input "checkbox" at bounding box center [503, 376] width 26 height 20
checkbox input "true"
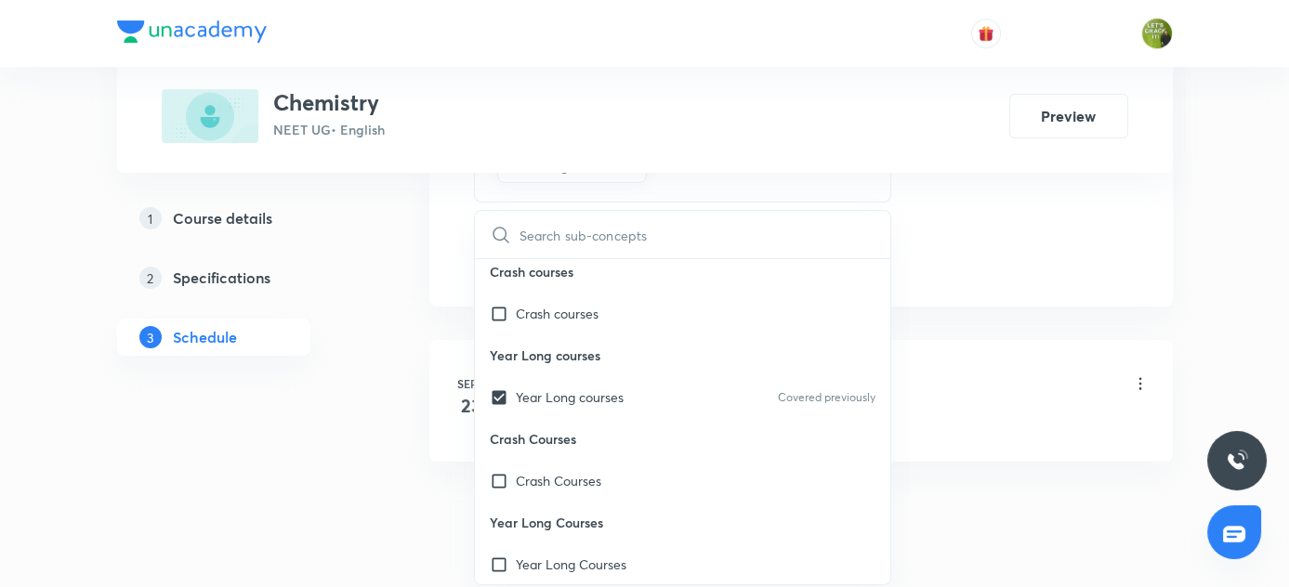
click at [306, 322] on div "3 Schedule" at bounding box center [213, 337] width 193 height 37
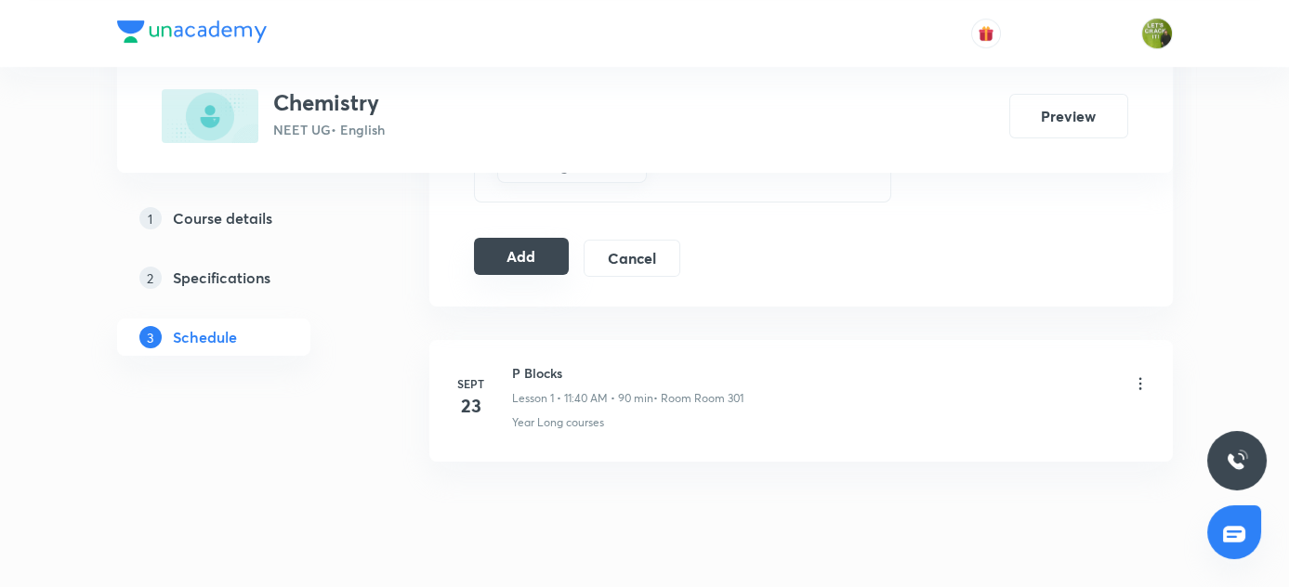
click at [515, 257] on button "Add" at bounding box center [522, 256] width 96 height 37
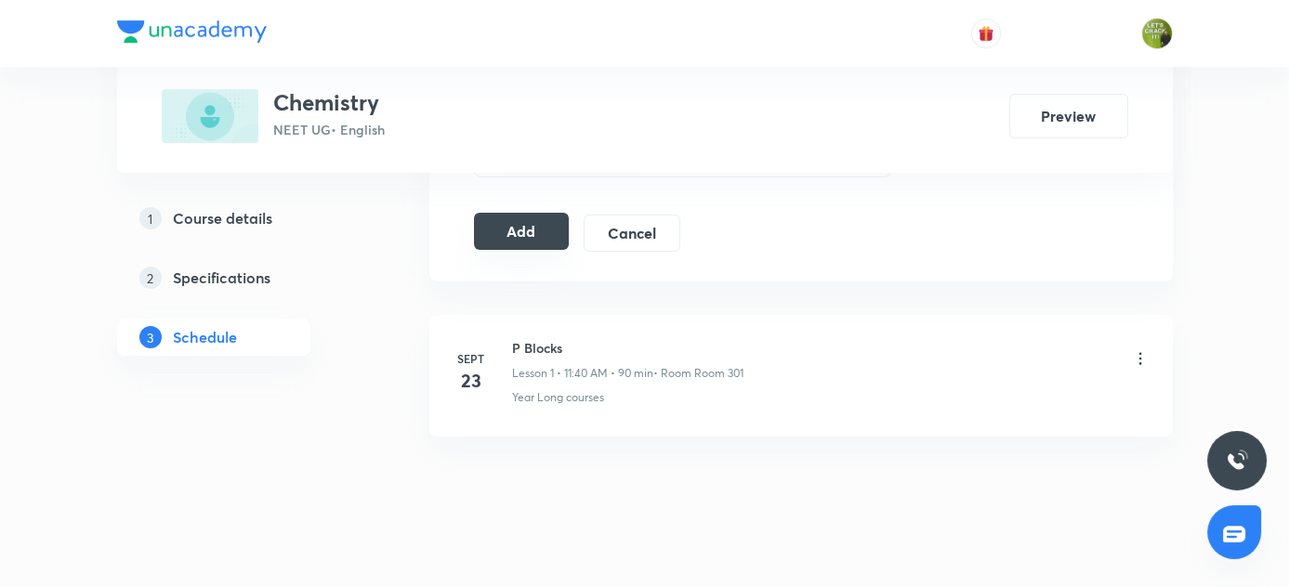
scroll to position [1043, 0]
click at [530, 234] on button "Add" at bounding box center [522, 232] width 96 height 37
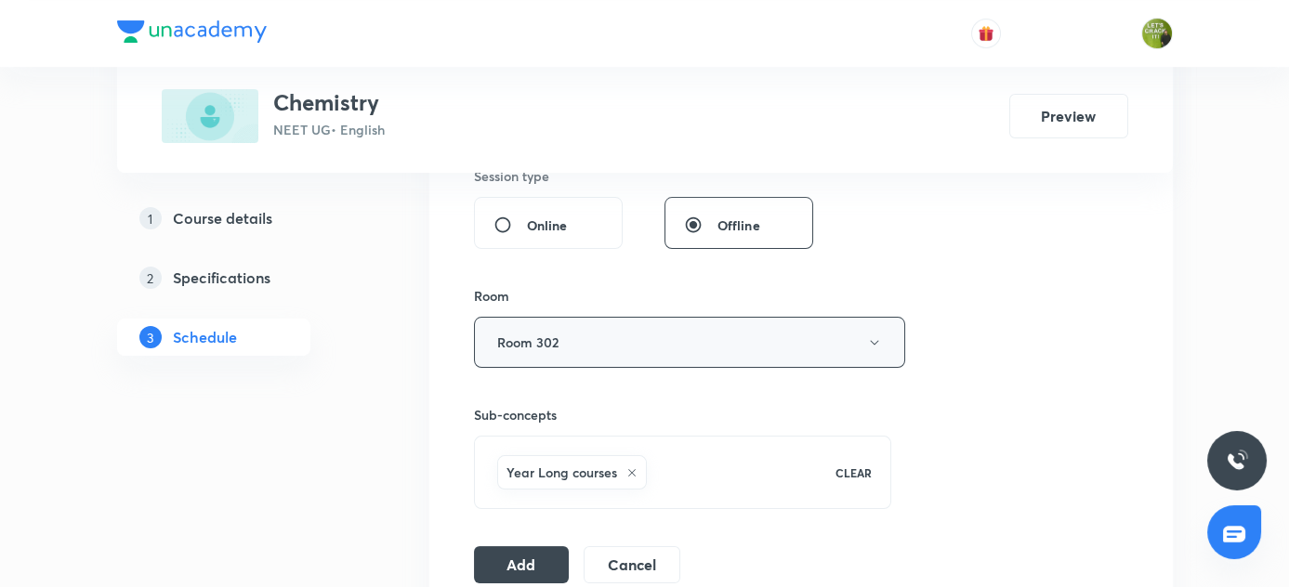
scroll to position [768, 0]
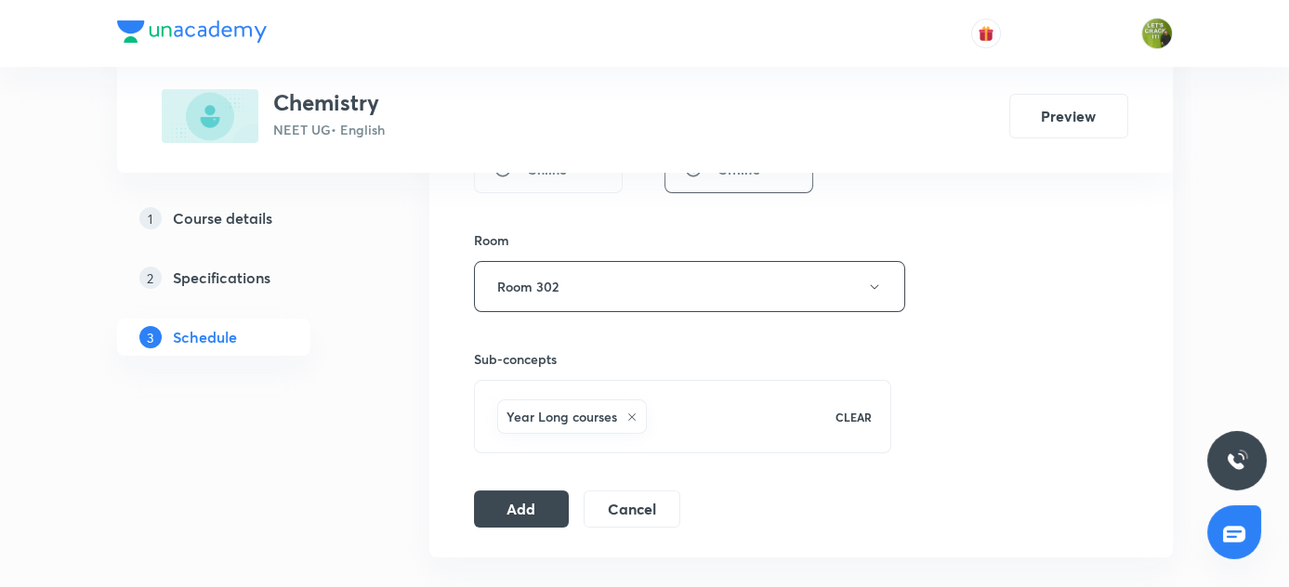
click at [513, 481] on div "Session 2 Live class Session title 8/99 P Blocks ​ Schedule for [DATE] 1:20 PM …" at bounding box center [801, 81] width 654 height 894
click at [513, 493] on button "Add" at bounding box center [522, 507] width 96 height 37
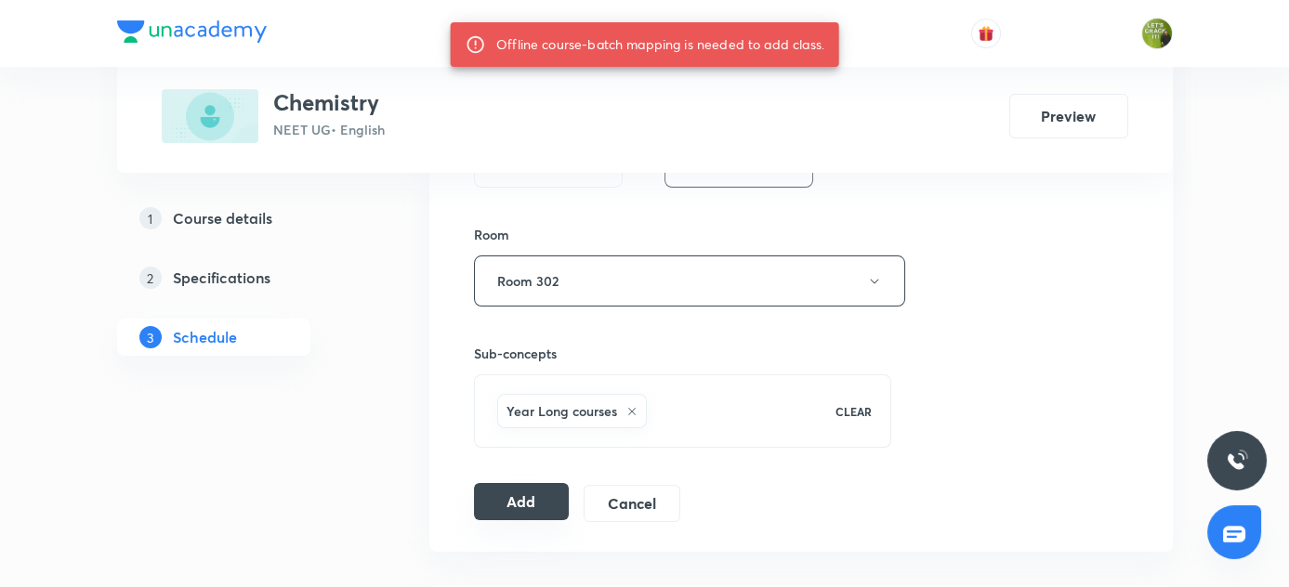
scroll to position [773, 0]
